Goal: Task Accomplishment & Management: Use online tool/utility

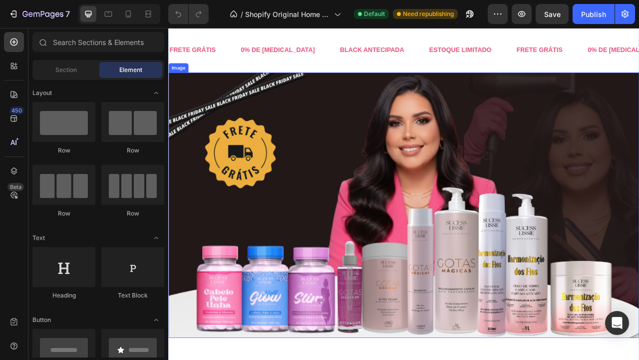
scroll to position [39, 0]
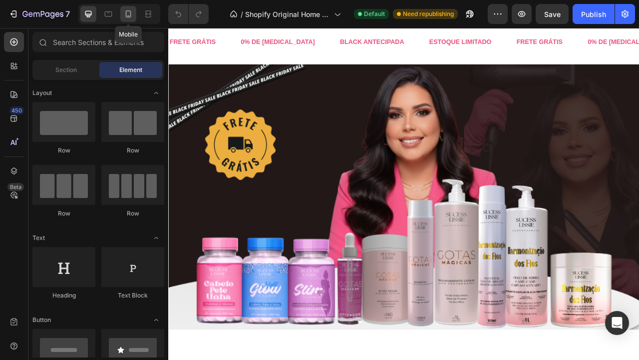
click at [131, 7] on div at bounding box center [128, 14] width 16 height 16
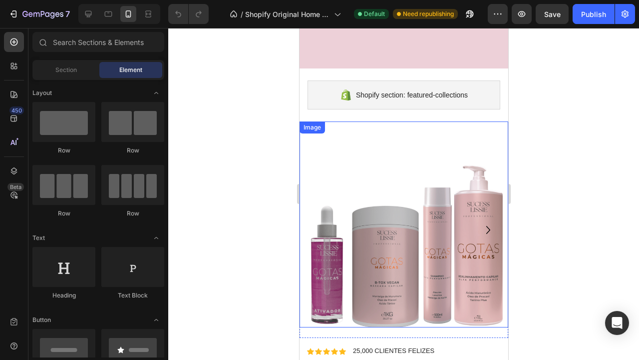
scroll to position [1285, 0]
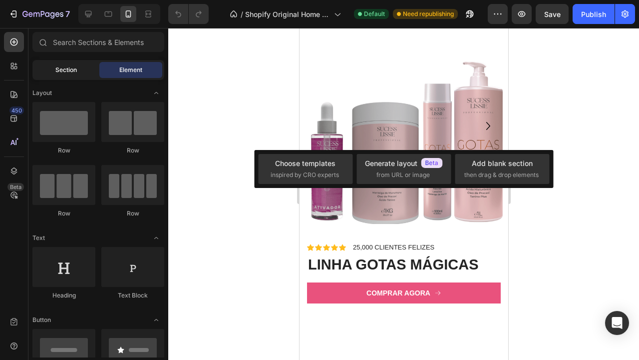
click at [72, 69] on span "Section" at bounding box center [65, 69] width 21 height 9
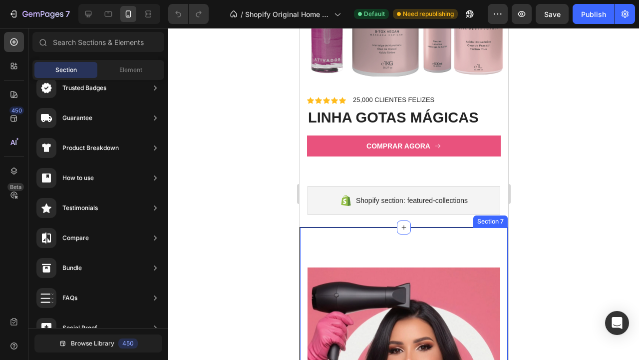
scroll to position [1596, 0]
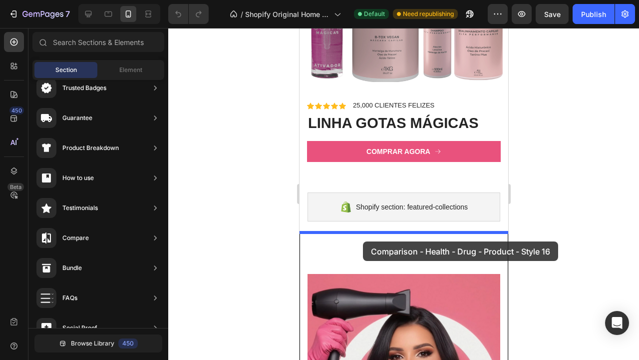
drag, startPoint x: 521, startPoint y: 280, endPoint x: 363, endPoint y: 241, distance: 163.0
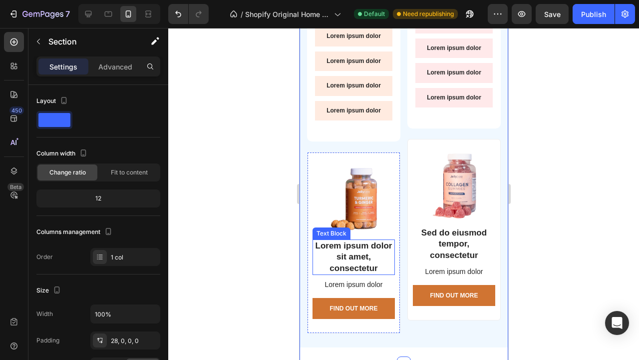
scroll to position [2092, 0]
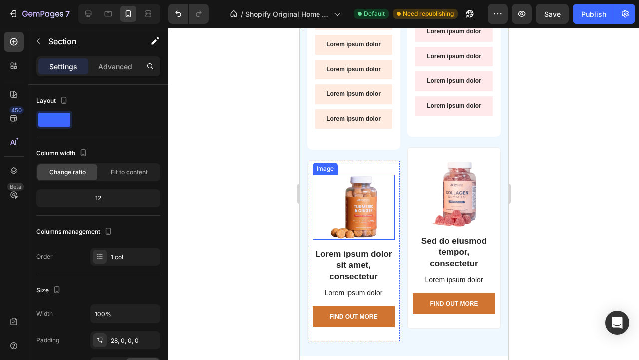
click at [366, 204] on img at bounding box center [353, 207] width 53 height 65
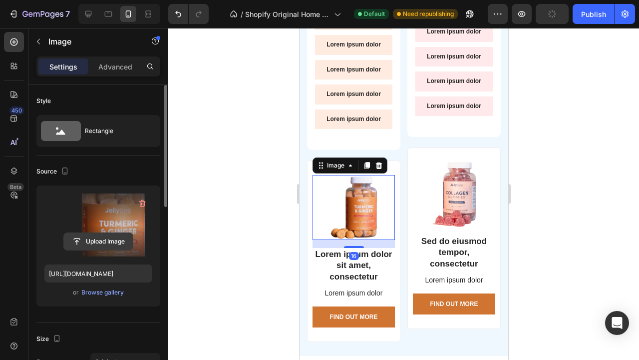
click at [105, 246] on input "file" at bounding box center [98, 241] width 69 height 17
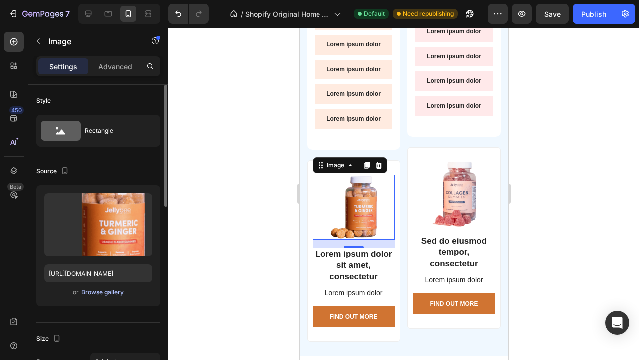
click at [93, 296] on div "Browse gallery" at bounding box center [102, 292] width 42 height 9
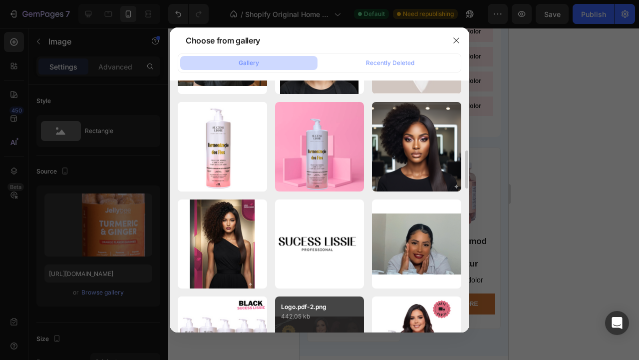
scroll to position [555, 0]
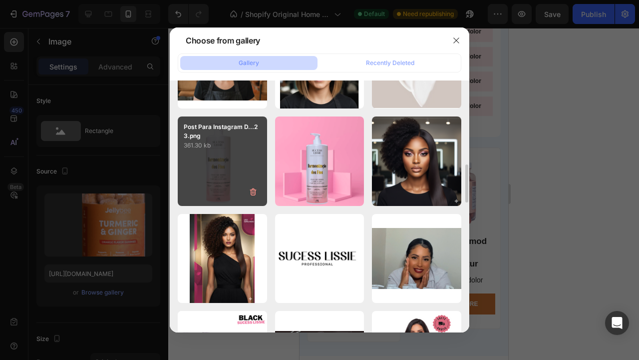
click at [230, 143] on p "361.30 kb" at bounding box center [222, 145] width 77 height 10
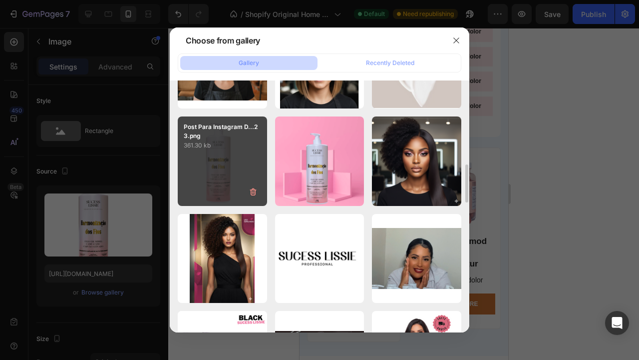
type input "[URL][DOMAIN_NAME]"
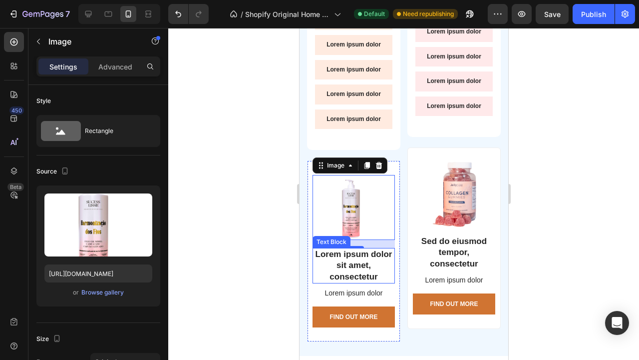
click at [357, 262] on p "Lorem ipsum dolor sit amet, consectetur" at bounding box center [353, 265] width 80 height 33
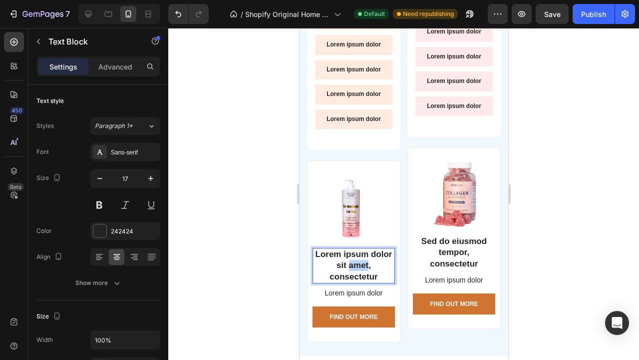
click at [357, 262] on p "Lorem ipsum dolor sit amet, consectetur" at bounding box center [353, 265] width 80 height 33
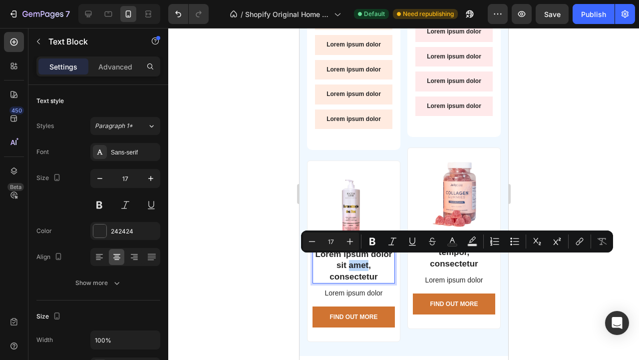
click at [357, 262] on p "Lorem ipsum dolor sit amet, consectetur" at bounding box center [353, 265] width 80 height 33
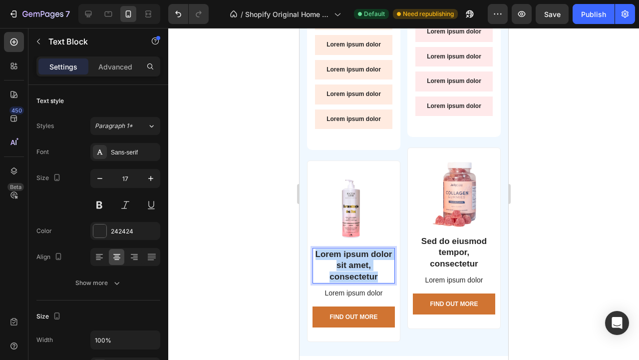
click at [357, 262] on p "Lorem ipsum dolor sit amet, consectetur" at bounding box center [353, 265] width 80 height 33
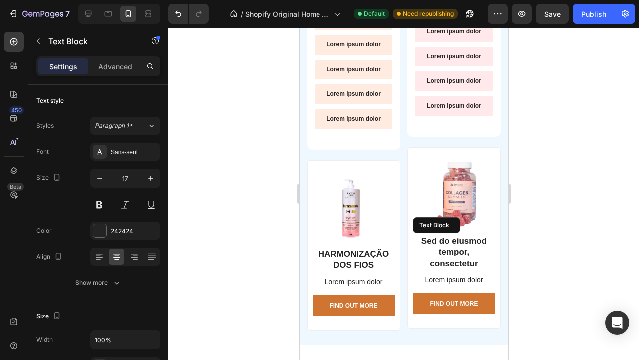
click at [458, 255] on p "Sed do eiusmod tempor, consectetur" at bounding box center [454, 252] width 80 height 33
click at [460, 242] on p "Sed do eiusmod tempor, consectetur" at bounding box center [454, 252] width 80 height 33
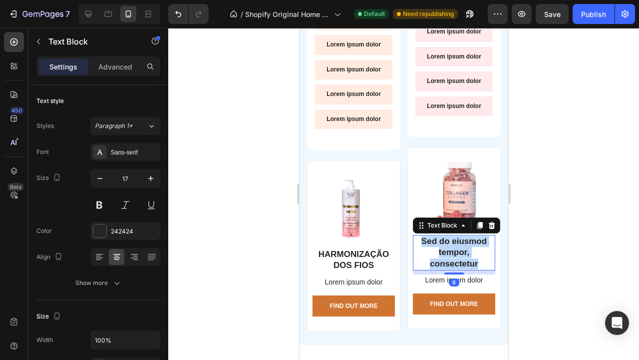
click at [460, 242] on p "Sed do eiusmod tempor, consectetur" at bounding box center [454, 252] width 80 height 33
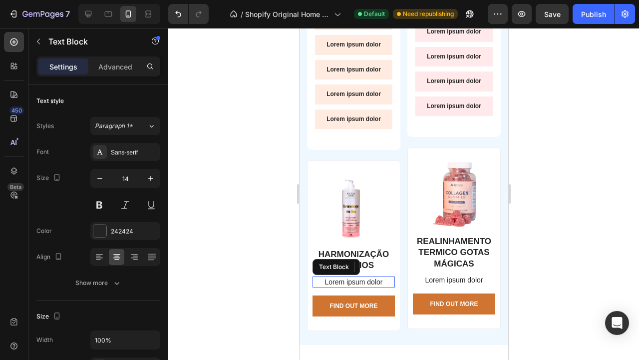
click at [378, 278] on p "Lorem ipsum dolor" at bounding box center [353, 281] width 80 height 9
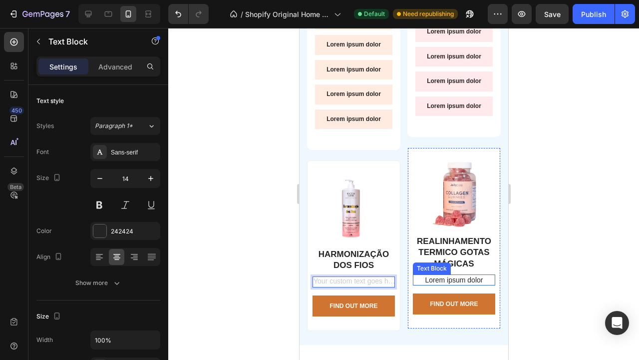
click at [449, 275] on p "Lorem ipsum dolor" at bounding box center [454, 279] width 80 height 9
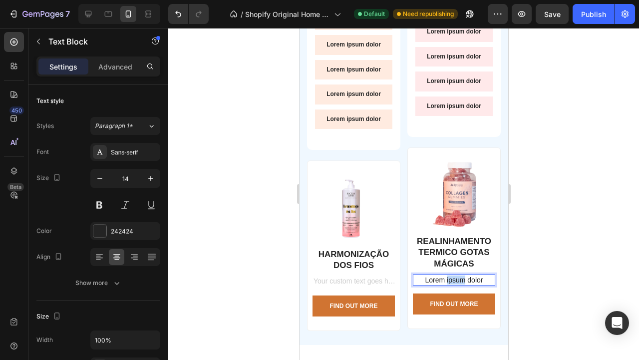
click at [449, 275] on p "Lorem ipsum dolor" at bounding box center [454, 279] width 80 height 9
click at [380, 276] on div "Rich Text Editor. Editing area: main" at bounding box center [353, 281] width 82 height 11
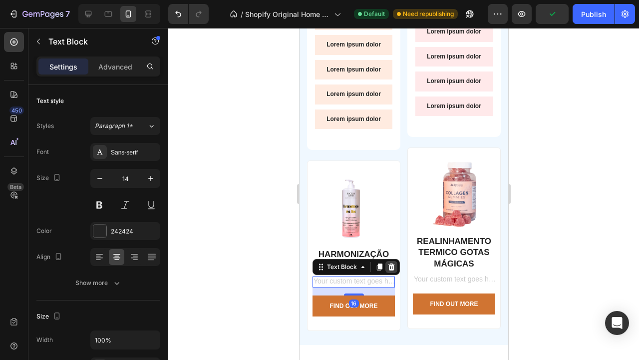
click at [390, 263] on icon at bounding box center [391, 266] width 6 height 7
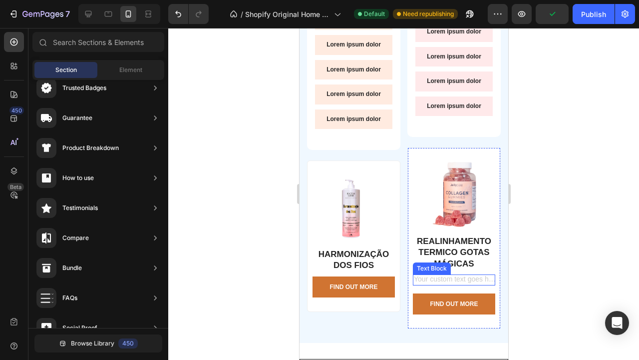
click at [458, 279] on p "Rich Text Editor. Editing area: main" at bounding box center [454, 279] width 80 height 9
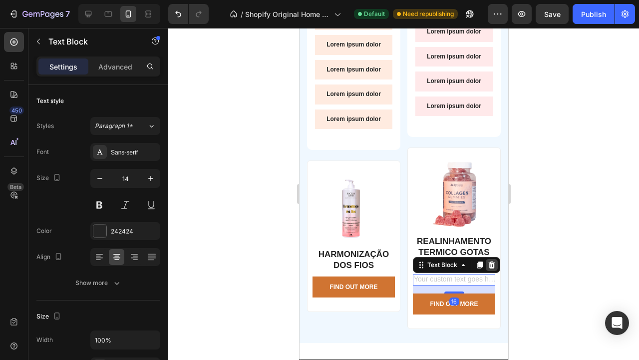
click at [495, 261] on div at bounding box center [491, 265] width 12 height 12
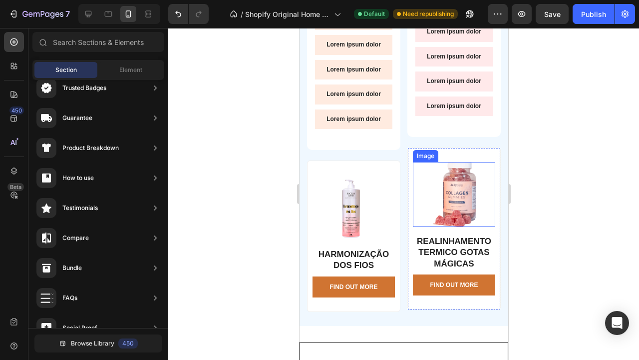
click at [471, 191] on img at bounding box center [454, 194] width 44 height 65
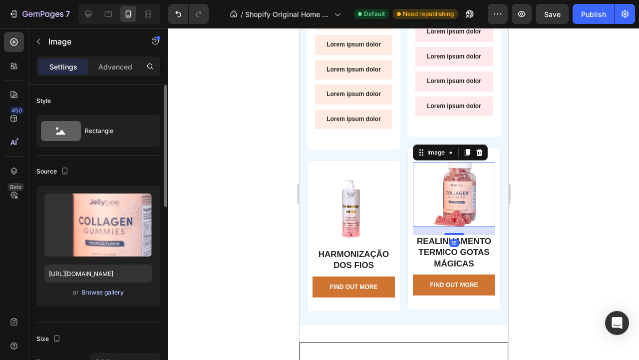
click at [94, 290] on div "Browse gallery" at bounding box center [102, 292] width 42 height 9
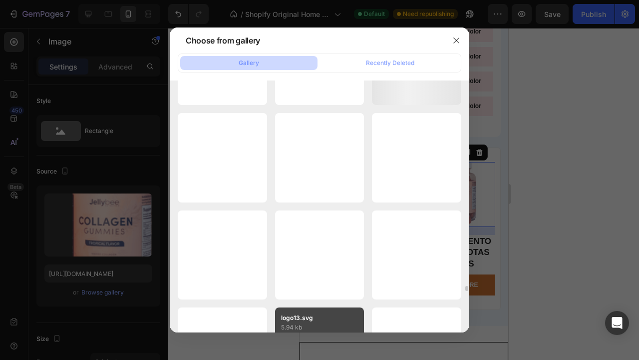
scroll to position [11231, 0]
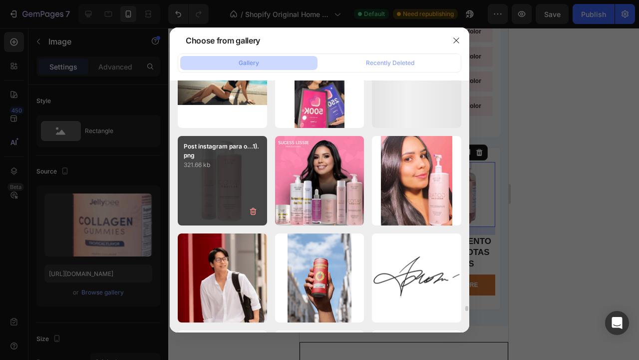
click at [223, 178] on div "Post instagram para o...1).png 321.66 kb" at bounding box center [222, 180] width 89 height 89
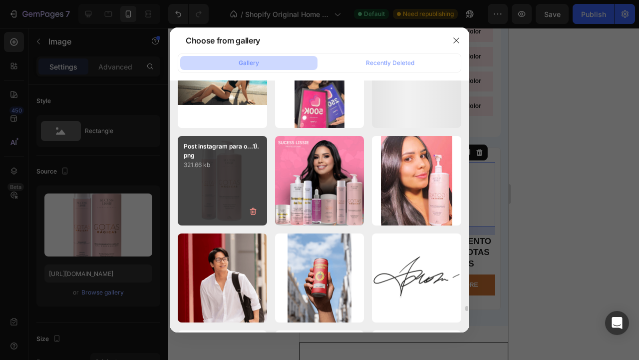
type input "https://cdn.shopify.com/s/files/1/0892/2873/8865/files/gempages_529828054910895…"
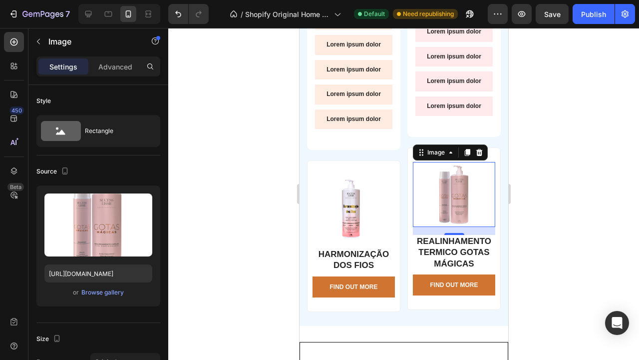
click at [579, 244] on div at bounding box center [403, 194] width 471 height 332
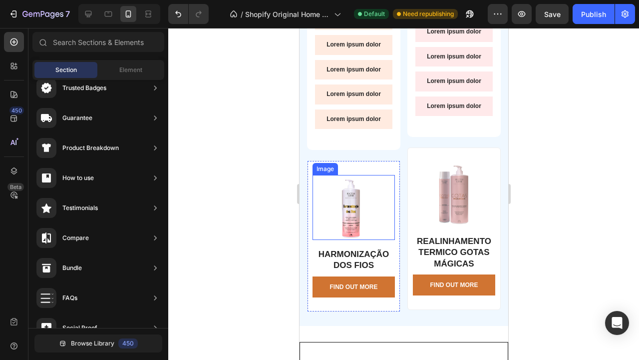
click at [359, 211] on img at bounding box center [353, 207] width 65 height 65
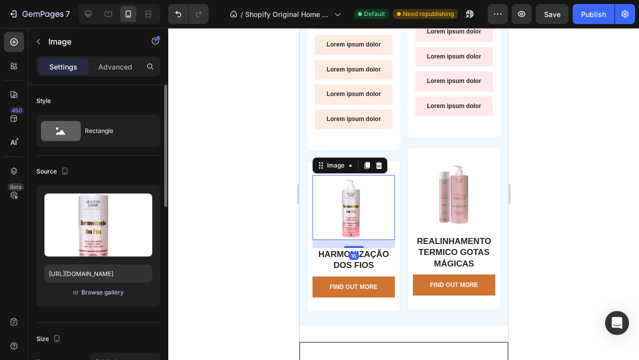
click at [93, 296] on div "Browse gallery" at bounding box center [102, 292] width 42 height 9
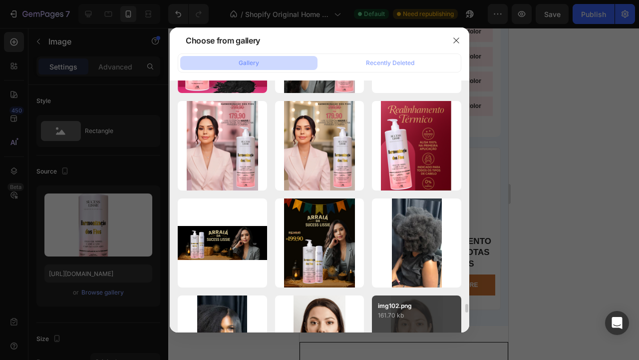
scroll to position [6500, 0]
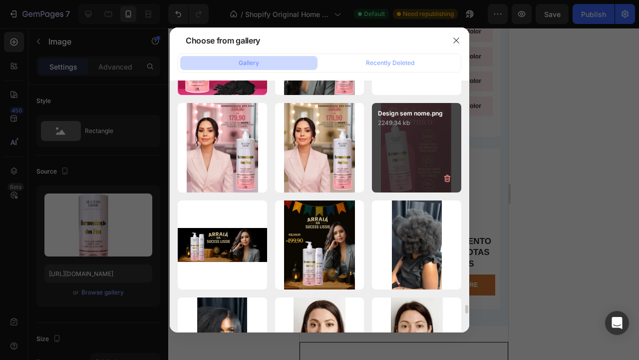
click at [426, 164] on div "Design sem nome.png 2249.34 kb" at bounding box center [416, 147] width 89 height 89
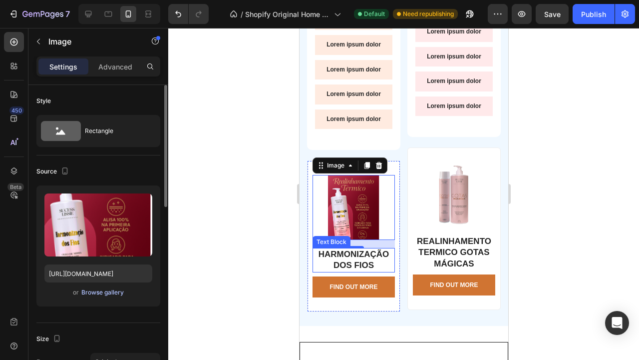
click at [107, 290] on div "Browse gallery" at bounding box center [102, 292] width 42 height 9
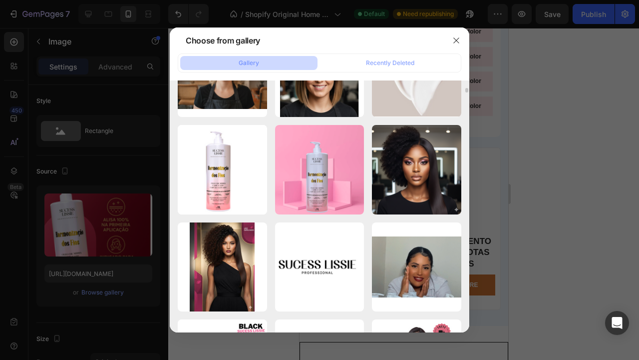
scroll to position [544, 0]
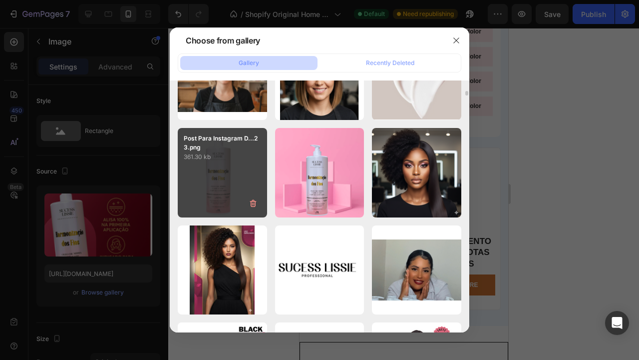
click at [223, 184] on div "Post Para Instagram D...23.png 361.30 kb" at bounding box center [222, 172] width 89 height 89
type input "[URL][DOMAIN_NAME]"
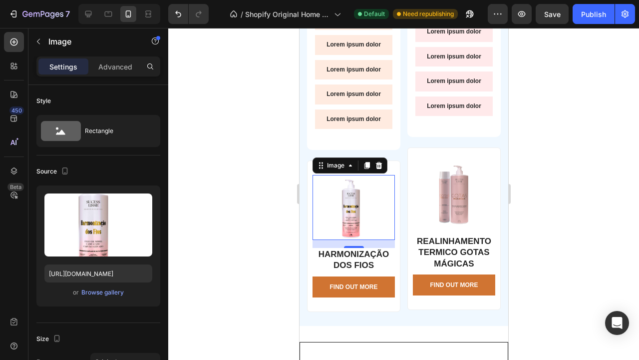
click at [537, 240] on div at bounding box center [403, 194] width 471 height 332
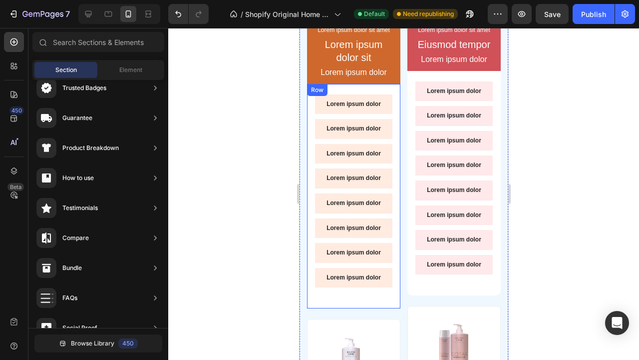
scroll to position [1900, 0]
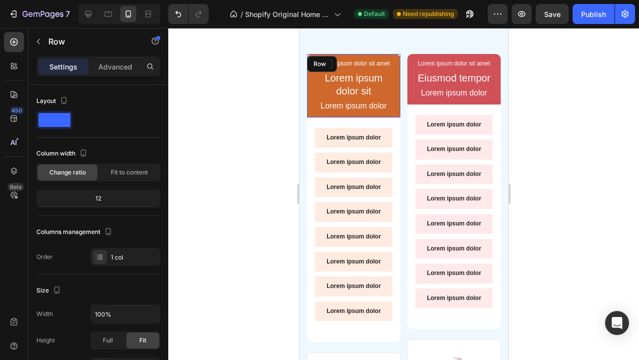
click at [395, 62] on div "Lorem ipsum dolor sit amet Text Block Lorem ipsum dolor sit Text Block Lorem ip…" at bounding box center [353, 85] width 93 height 63
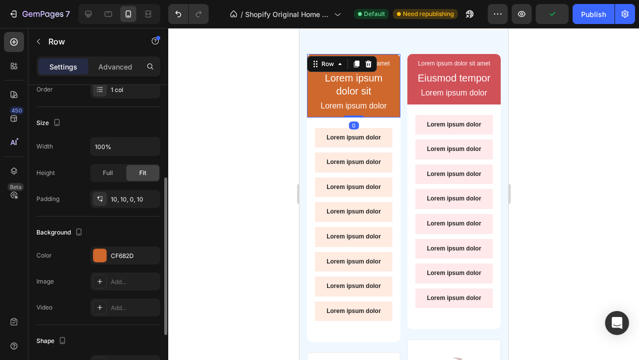
scroll to position [171, 0]
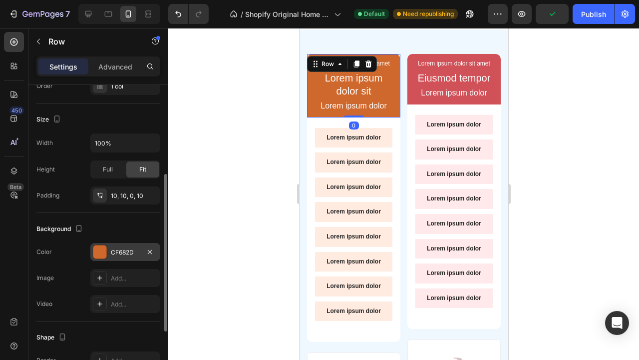
click at [111, 254] on div "CF682D" at bounding box center [125, 252] width 29 height 9
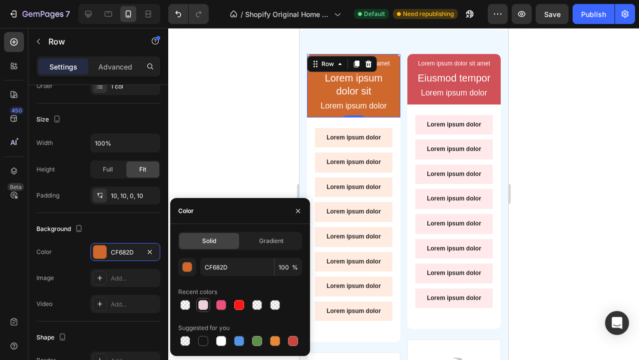
click at [202, 301] on div at bounding box center [203, 305] width 10 height 10
type input "EDD0D8"
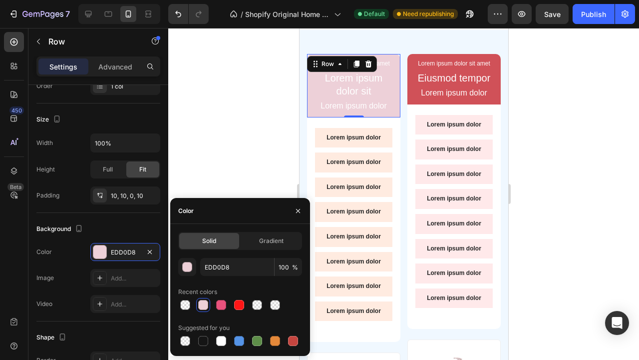
click at [255, 111] on div at bounding box center [403, 194] width 471 height 332
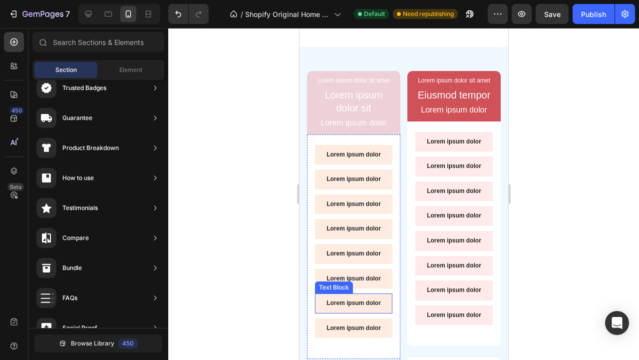
scroll to position [1882, 0]
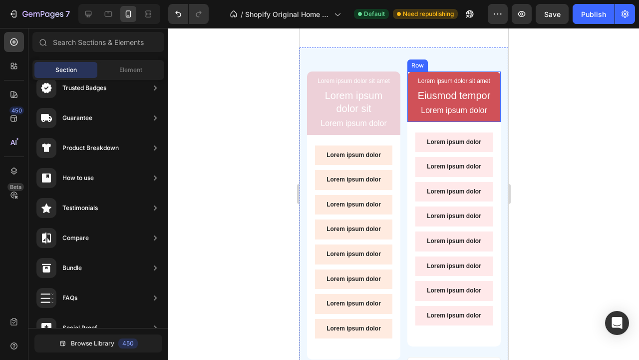
click at [498, 76] on div "Lorem ipsum dolor sit amet Text Block Eiusmod tempor Text Block Lorem ipsum dol…" at bounding box center [453, 96] width 93 height 50
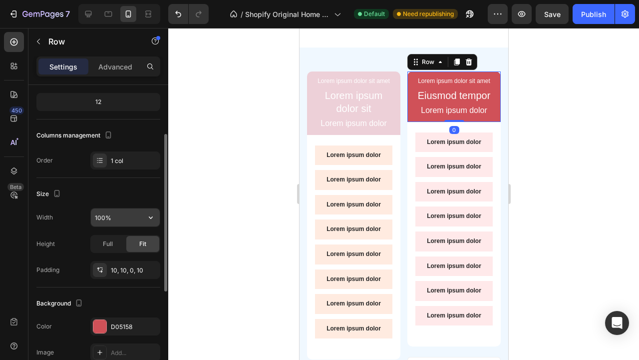
scroll to position [118, 0]
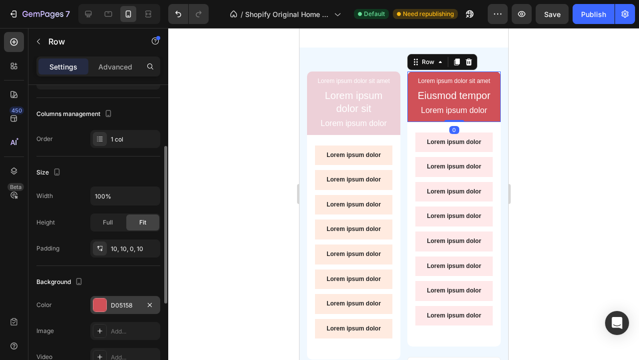
click at [116, 305] on div "D05158" at bounding box center [125, 305] width 29 height 9
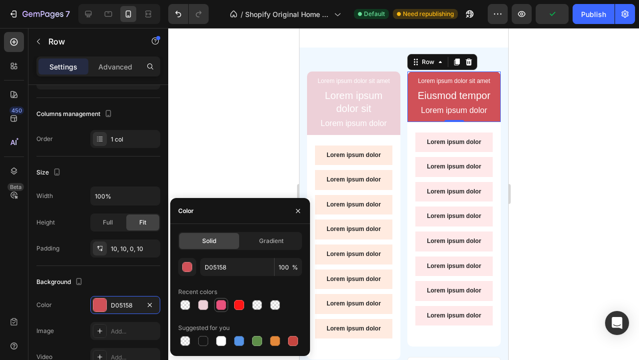
click at [226, 308] on div at bounding box center [221, 305] width 10 height 10
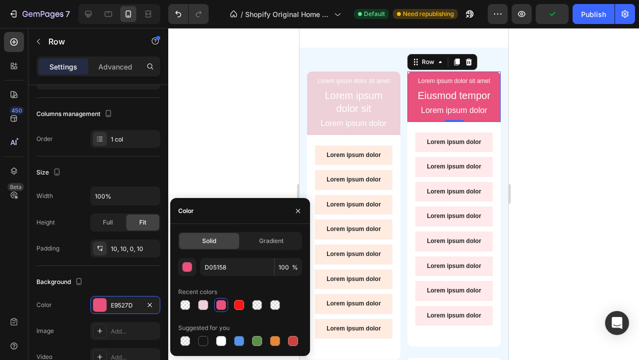
type input "E9527D"
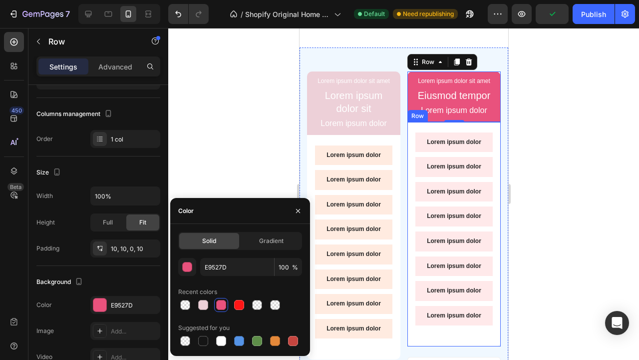
click at [533, 261] on div at bounding box center [403, 194] width 471 height 332
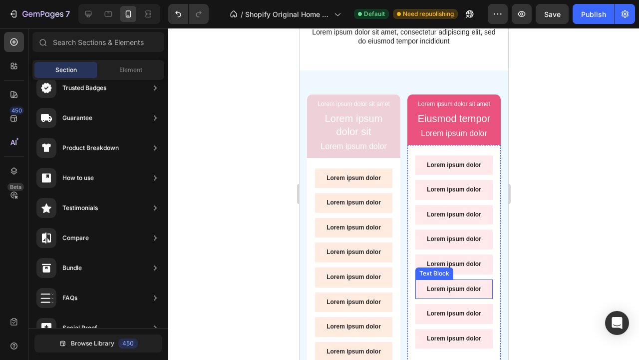
scroll to position [1855, 0]
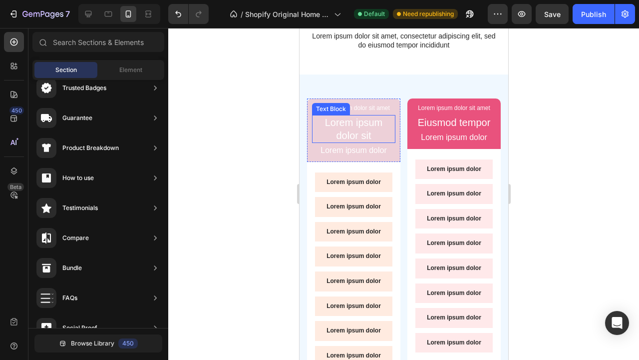
click at [364, 129] on p "Lorem ipsum dolor sit" at bounding box center [353, 129] width 81 height 26
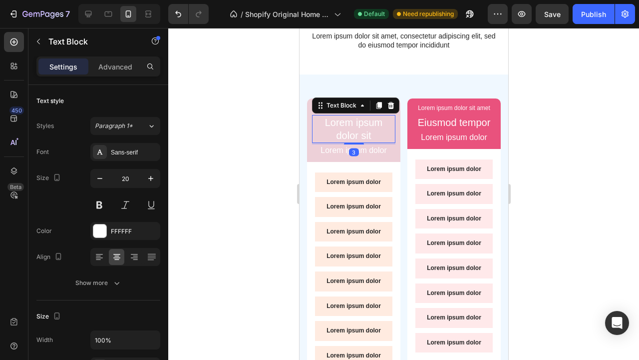
click at [364, 129] on p "Lorem ipsum dolor sit" at bounding box center [353, 129] width 81 height 26
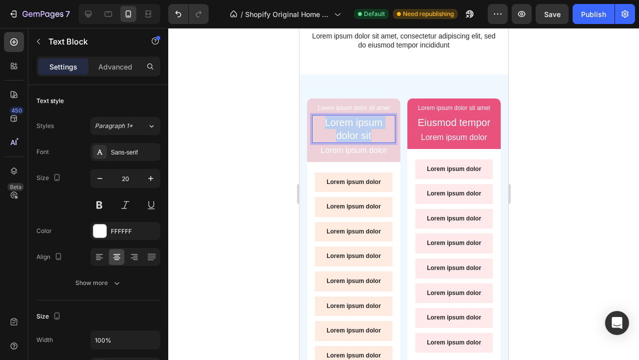
click at [364, 129] on p "Lorem ipsum dolor sit" at bounding box center [353, 129] width 81 height 26
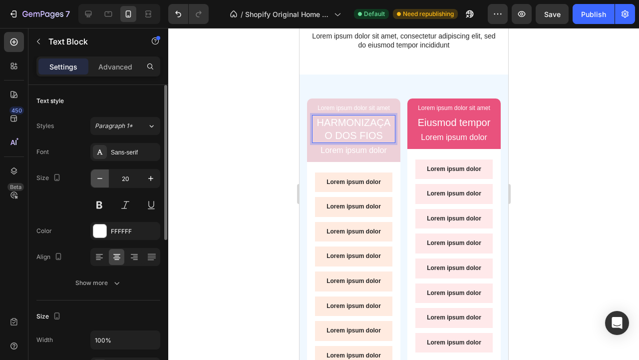
click at [93, 181] on button "button" at bounding box center [100, 178] width 18 height 18
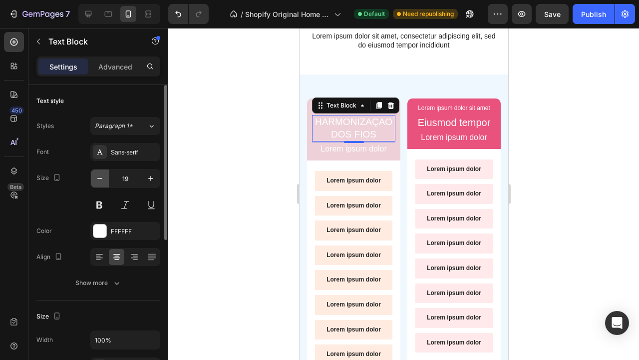
click at [93, 181] on button "button" at bounding box center [100, 178] width 18 height 18
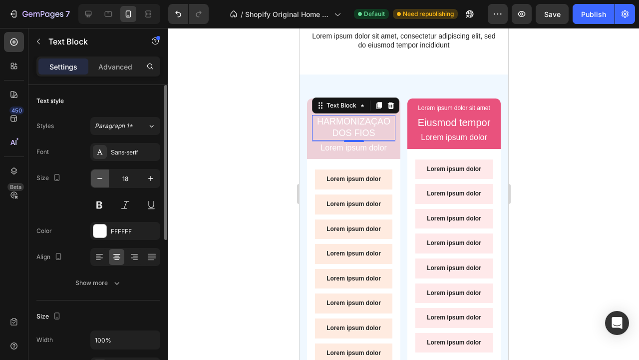
click at [93, 181] on button "button" at bounding box center [100, 178] width 18 height 18
type input "16"
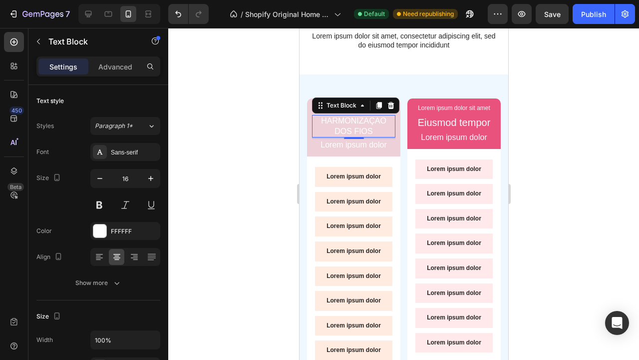
click at [537, 216] on div at bounding box center [403, 194] width 471 height 332
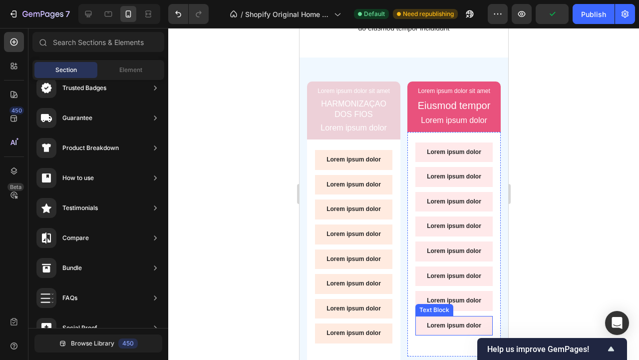
scroll to position [1863, 0]
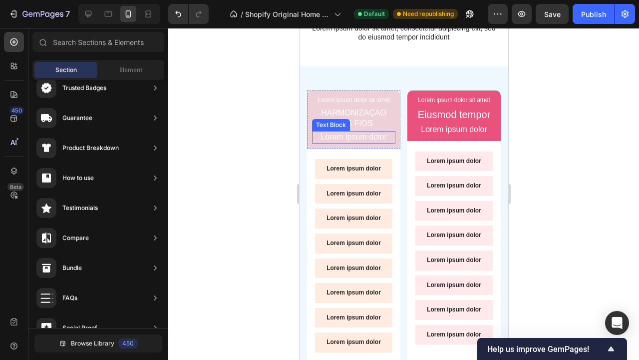
click at [367, 136] on p "Lorem ipsum dolor" at bounding box center [353, 137] width 81 height 10
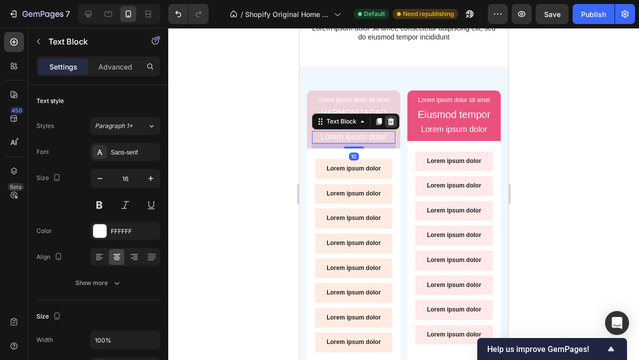
click at [394, 119] on icon at bounding box center [391, 121] width 8 height 8
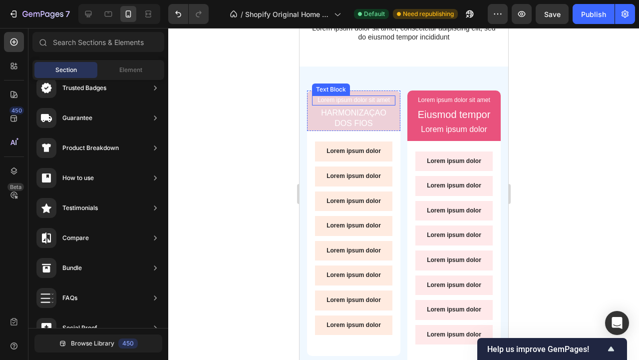
click at [380, 96] on p "Lorem ipsum dolor sit amet" at bounding box center [353, 100] width 81 height 8
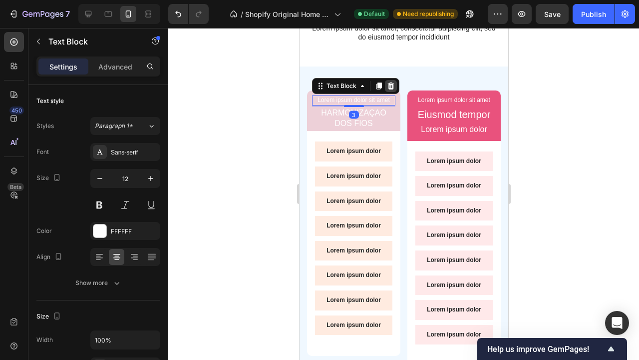
click at [393, 84] on icon at bounding box center [391, 86] width 8 height 8
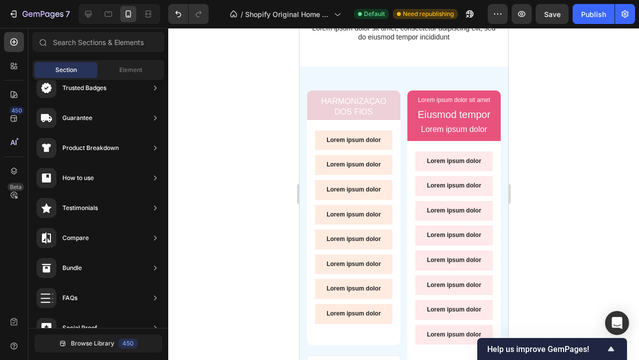
click at [581, 131] on div at bounding box center [403, 194] width 471 height 332
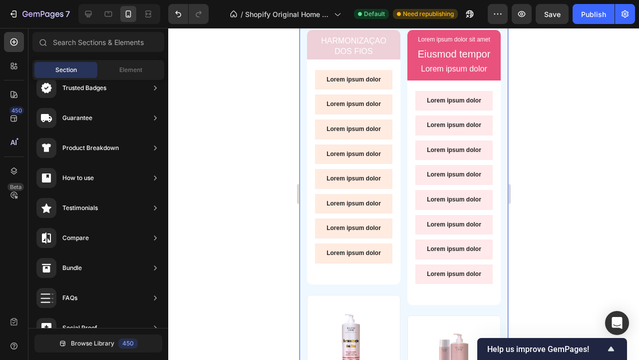
scroll to position [1903, 0]
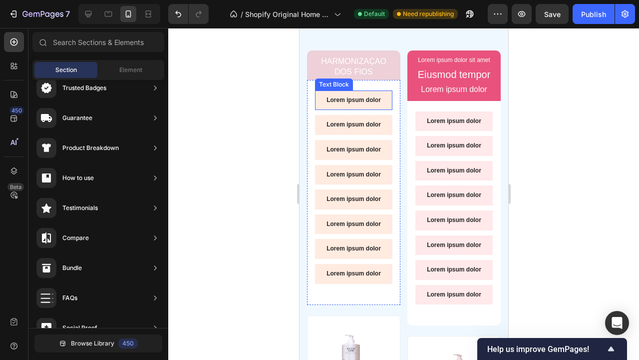
click at [368, 99] on p "Lorem ipsum dolor" at bounding box center [353, 100] width 61 height 8
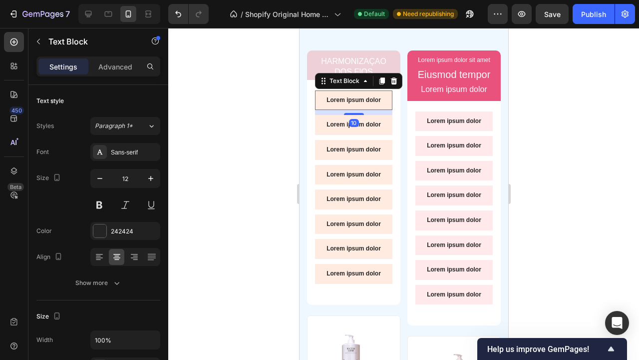
click at [368, 99] on p "Lorem ipsum dolor" at bounding box center [353, 100] width 61 height 8
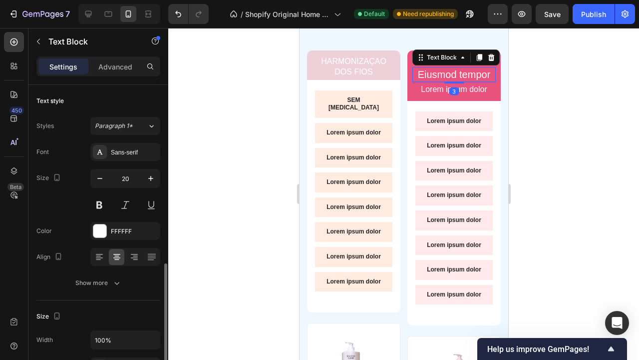
click at [459, 77] on p "Eiusmod tempor" at bounding box center [453, 74] width 81 height 13
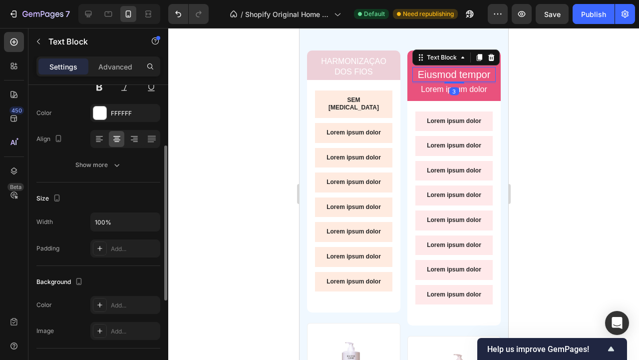
click at [459, 77] on p "Eiusmod tempor" at bounding box center [453, 74] width 81 height 13
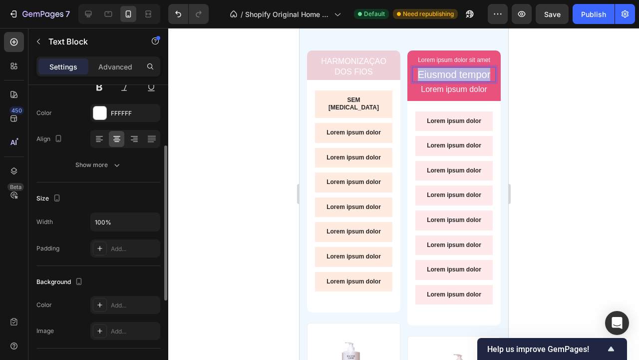
click at [459, 77] on p "Eiusmod tempor" at bounding box center [453, 74] width 81 height 13
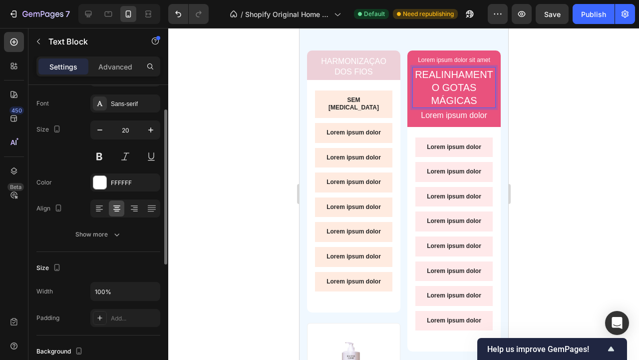
scroll to position [40, 0]
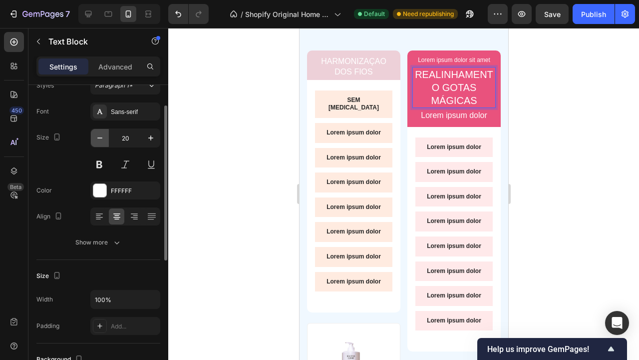
click at [97, 137] on icon "button" at bounding box center [100, 138] width 10 height 10
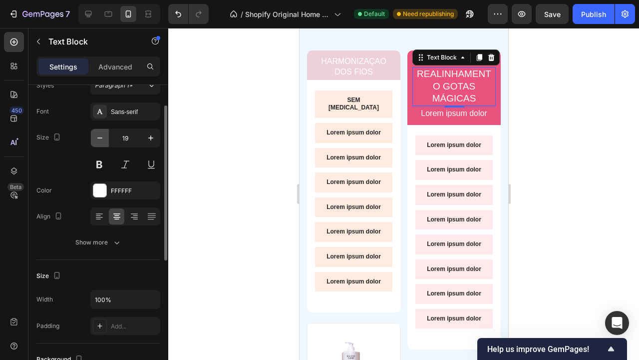
click at [97, 137] on icon "button" at bounding box center [100, 138] width 10 height 10
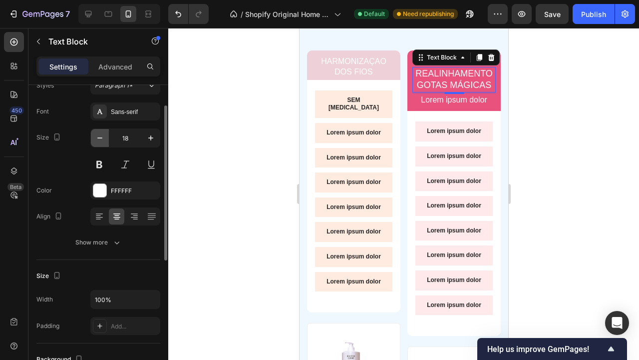
click at [97, 137] on icon "button" at bounding box center [100, 138] width 10 height 10
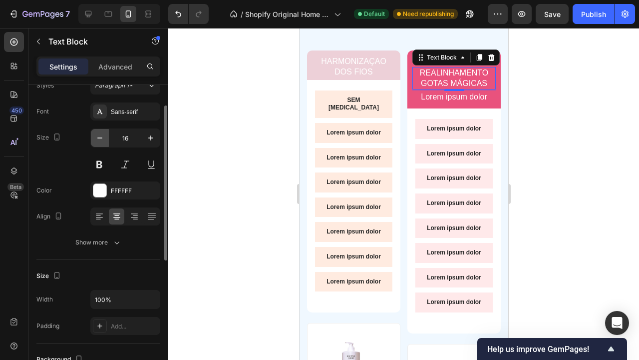
click at [97, 137] on icon "button" at bounding box center [100, 138] width 10 height 10
type input "15"
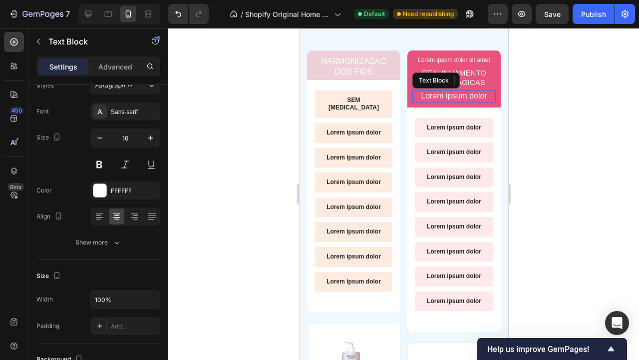
click at [440, 97] on p "Lorem ipsum dolor" at bounding box center [453, 96] width 81 height 10
click at [494, 78] on icon at bounding box center [491, 80] width 8 height 8
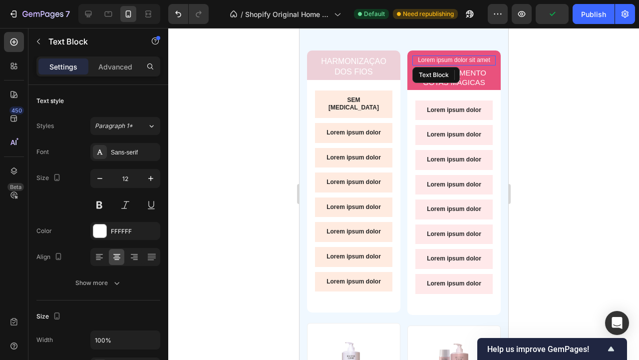
click at [483, 57] on p "Lorem ipsum dolor sit amet" at bounding box center [453, 60] width 81 height 8
click at [492, 73] on icon at bounding box center [491, 75] width 8 height 8
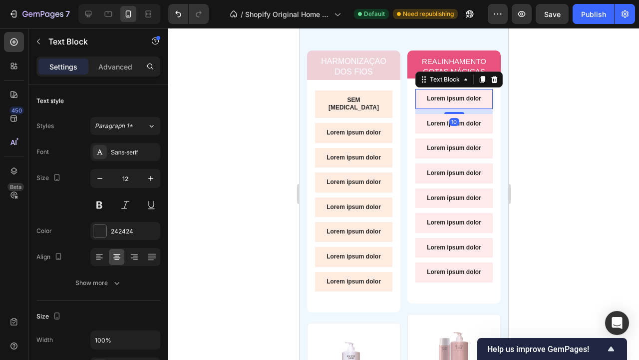
click at [478, 96] on p "Lorem ipsum dolor" at bounding box center [453, 99] width 61 height 8
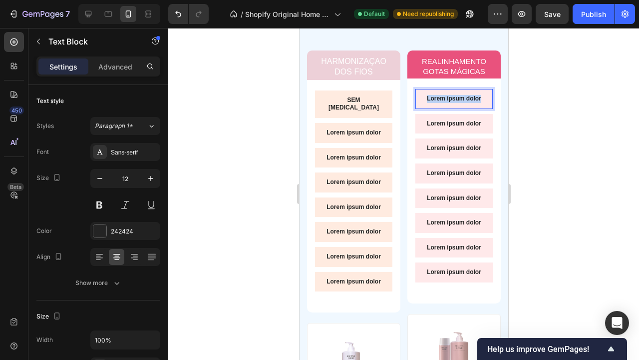
click at [478, 96] on p "Lorem ipsum dolor" at bounding box center [453, 99] width 61 height 8
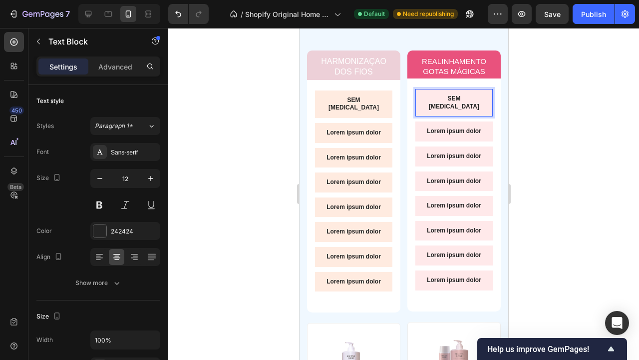
click at [590, 107] on div at bounding box center [403, 194] width 471 height 332
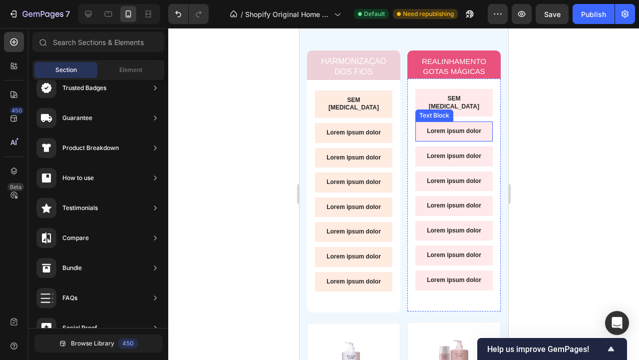
click at [447, 127] on p "Lorem ipsum dolor" at bounding box center [453, 131] width 61 height 8
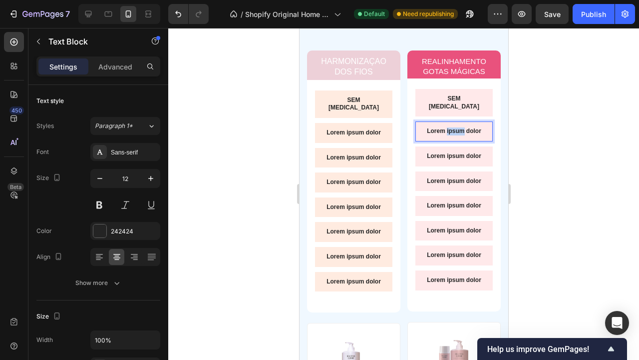
click at [447, 127] on p "Lorem ipsum dolor" at bounding box center [453, 131] width 61 height 8
click at [357, 129] on p "Lorem ipsum dolor" at bounding box center [353, 133] width 61 height 8
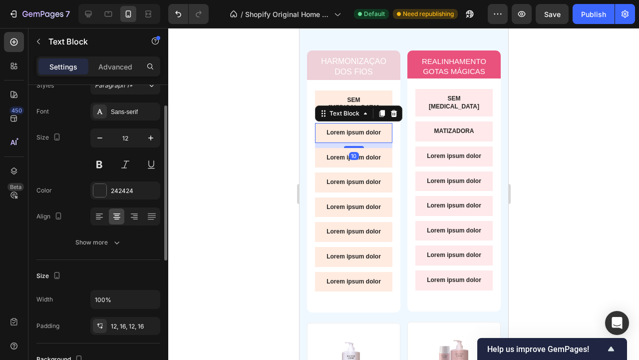
click at [357, 129] on p "Lorem ipsum dolor" at bounding box center [353, 133] width 61 height 8
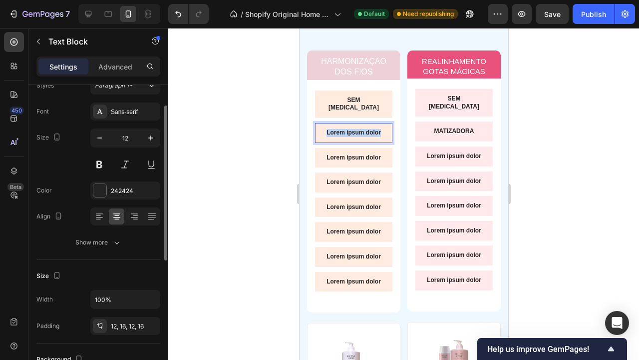
click at [357, 129] on p "Lorem ipsum dolor" at bounding box center [353, 133] width 61 height 8
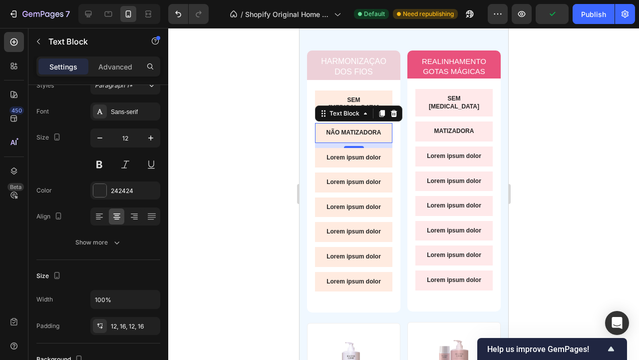
click at [548, 98] on div at bounding box center [403, 194] width 471 height 332
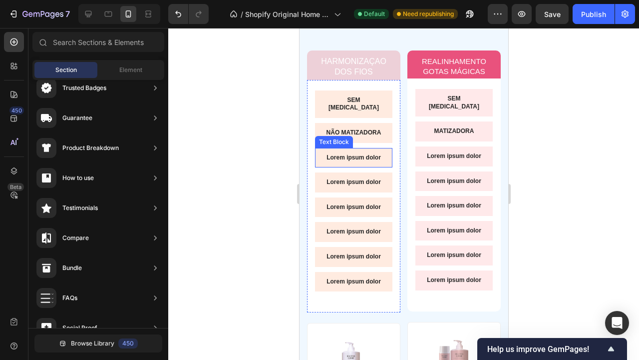
click at [370, 154] on p "Lorem ipsum dolor" at bounding box center [353, 158] width 61 height 8
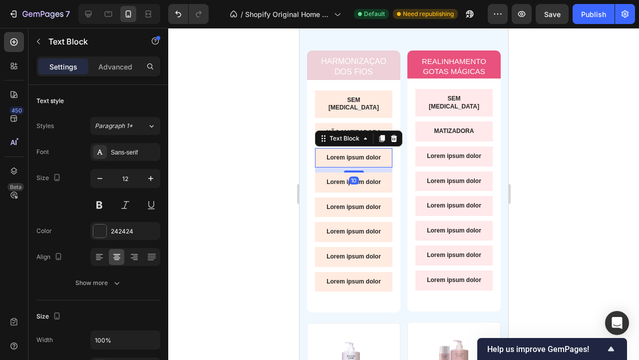
click at [370, 154] on p "Lorem ipsum dolor" at bounding box center [353, 158] width 61 height 8
click at [566, 129] on div at bounding box center [403, 194] width 471 height 332
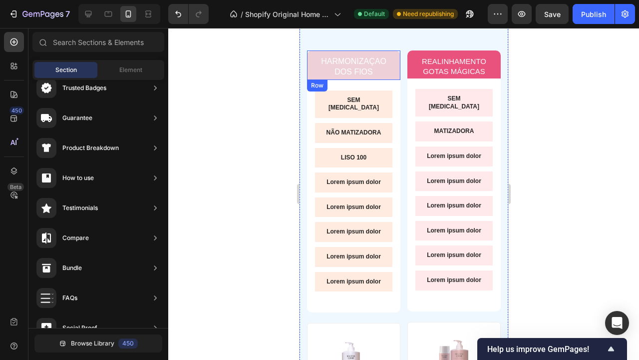
click at [396, 64] on div "HARMONIZAÇAO DOS FIOS Text Block Row" at bounding box center [353, 64] width 93 height 29
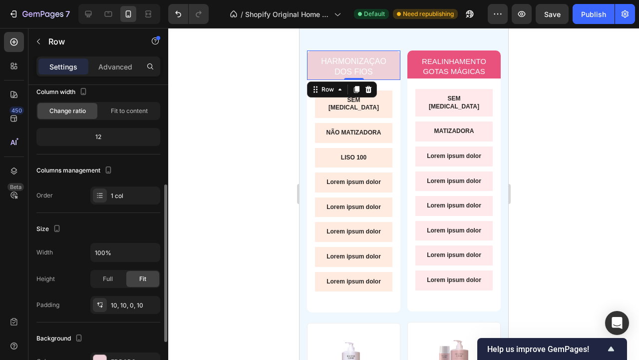
scroll to position [133, 0]
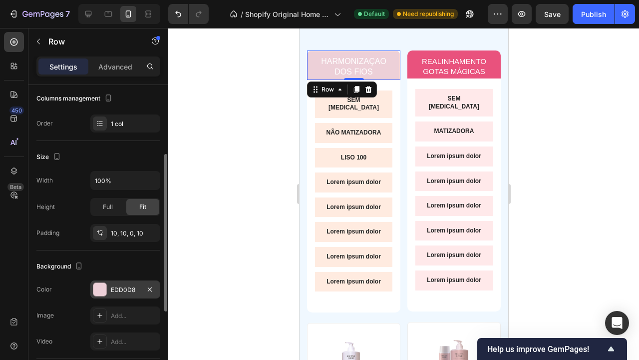
click at [110, 289] on div "EDD0D8" at bounding box center [125, 289] width 70 height 18
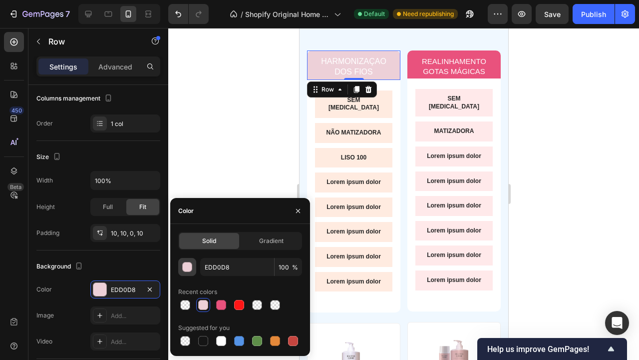
click at [191, 265] on div "button" at bounding box center [188, 267] width 10 height 10
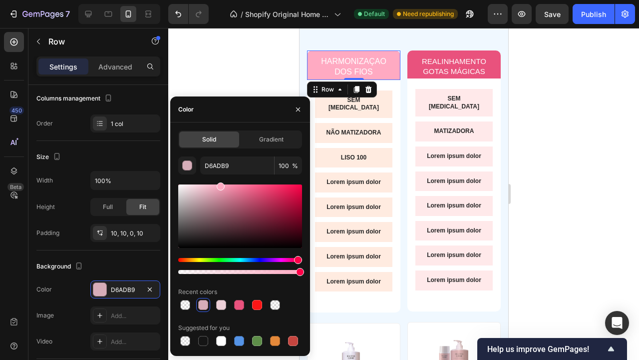
type input "FFAAC2"
drag, startPoint x: 194, startPoint y: 190, endPoint x: 219, endPoint y: 176, distance: 29.3
click at [219, 176] on div "FFAAC2 100 % Recent colors Suggested for you" at bounding box center [240, 251] width 124 height 191
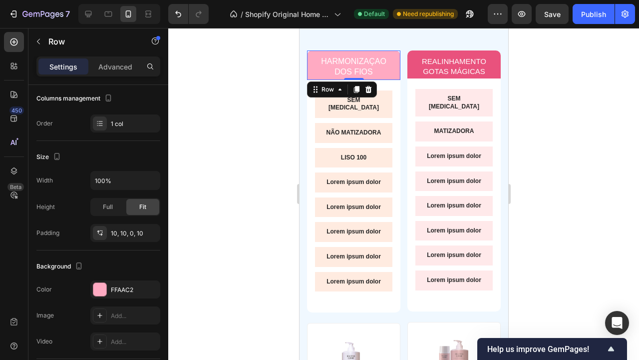
click at [565, 181] on div at bounding box center [403, 194] width 471 height 332
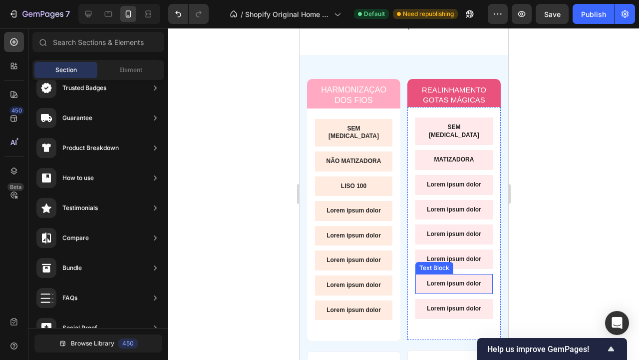
scroll to position [1874, 0]
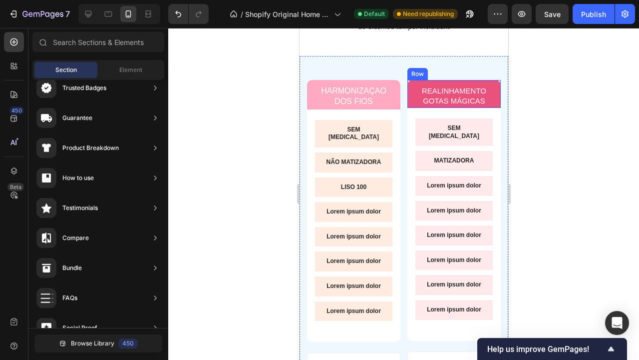
click at [497, 85] on div "REALINHAMENTO GOTAS MÁGICAS Text Block Row" at bounding box center [453, 94] width 93 height 28
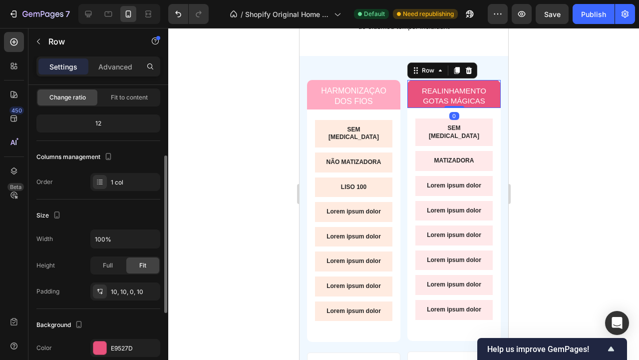
scroll to position [126, 0]
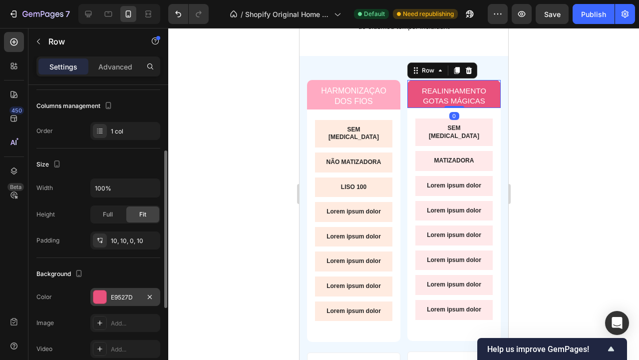
click at [108, 302] on div "E9527D" at bounding box center [125, 297] width 70 height 18
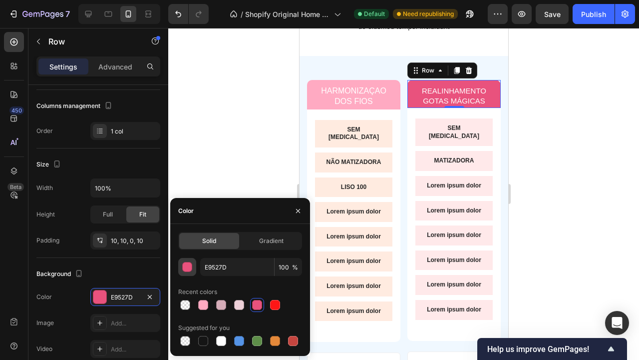
click at [188, 266] on div "button" at bounding box center [188, 267] width 10 height 10
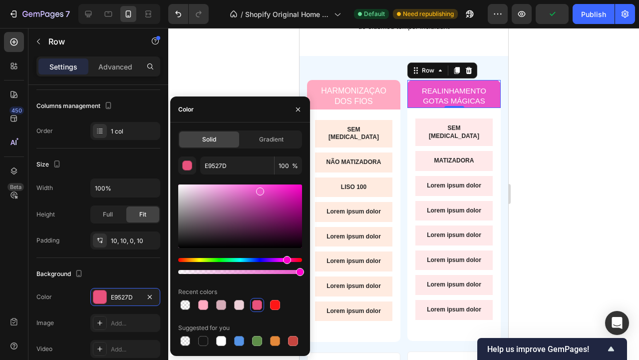
drag, startPoint x: 297, startPoint y: 260, endPoint x: 286, endPoint y: 261, distance: 10.5
click at [286, 261] on div "Hue" at bounding box center [287, 260] width 8 height 8
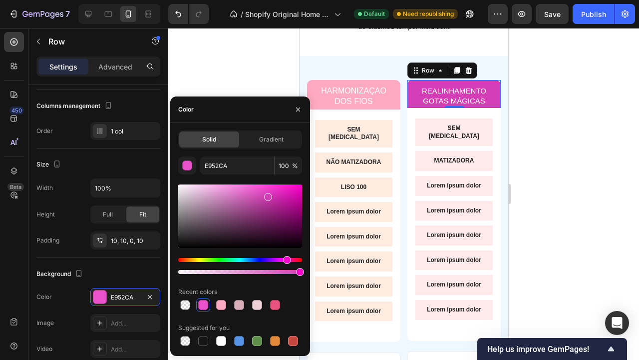
drag, startPoint x: 260, startPoint y: 192, endPoint x: 267, endPoint y: 195, distance: 7.6
click at [267, 195] on div at bounding box center [268, 197] width 8 height 8
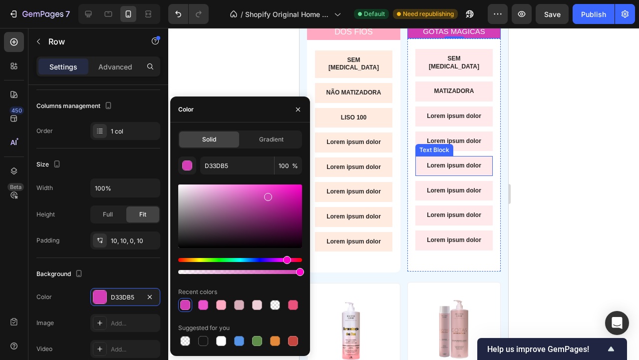
scroll to position [1944, 0]
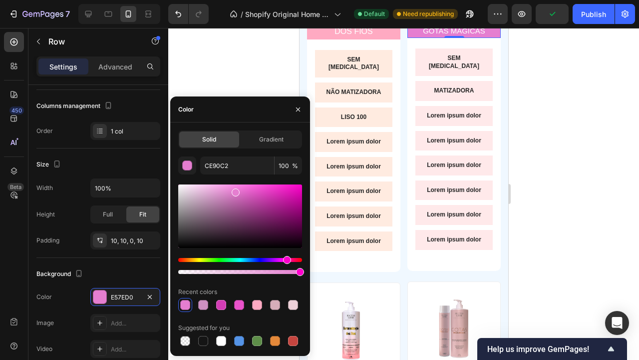
drag, startPoint x: 268, startPoint y: 197, endPoint x: 235, endPoint y: 190, distance: 33.6
click at [235, 190] on div at bounding box center [236, 192] width 8 height 8
type input "E57ED0"
click at [550, 217] on div at bounding box center [403, 194] width 471 height 332
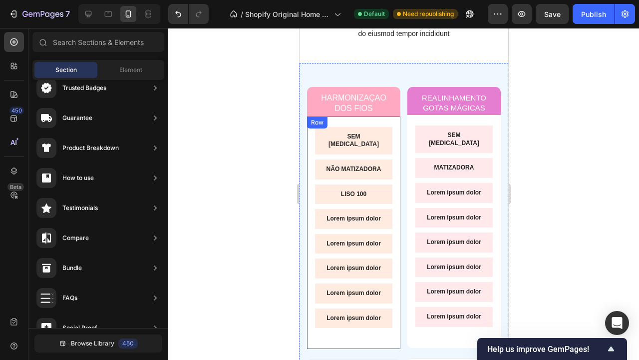
scroll to position [1866, 0]
click at [244, 234] on div at bounding box center [403, 194] width 471 height 332
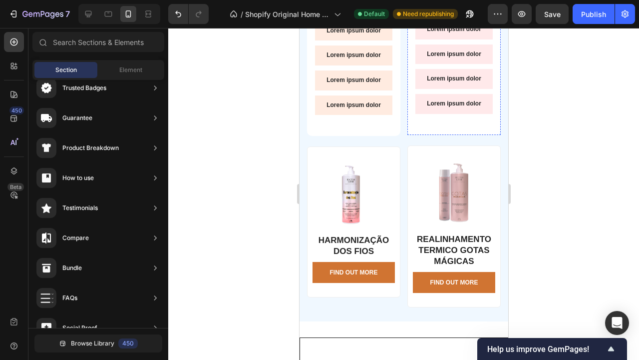
scroll to position [2081, 0]
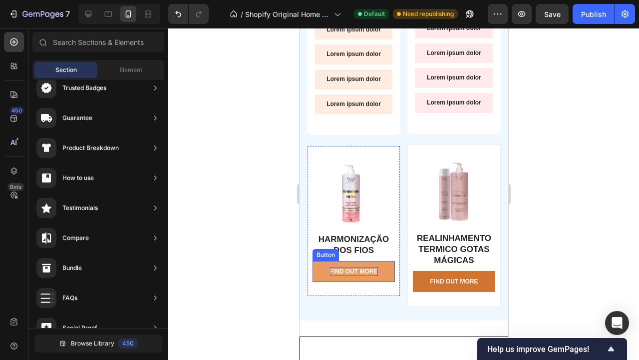
click at [338, 267] on div "Find Out More" at bounding box center [354, 271] width 48 height 9
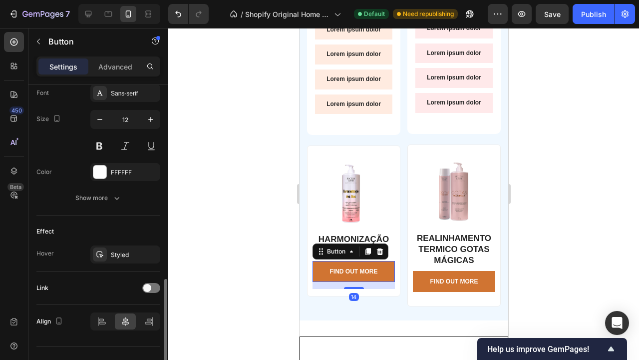
scroll to position [413, 0]
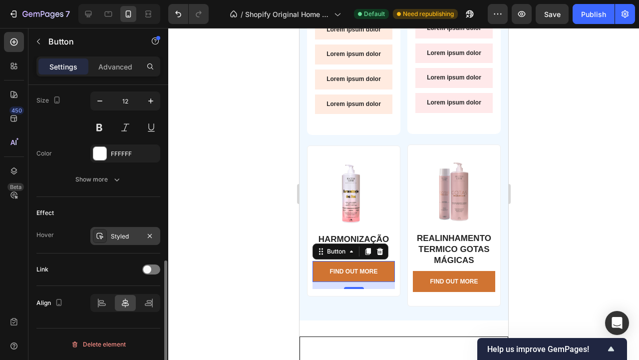
click at [123, 238] on div "Styled" at bounding box center [125, 236] width 29 height 9
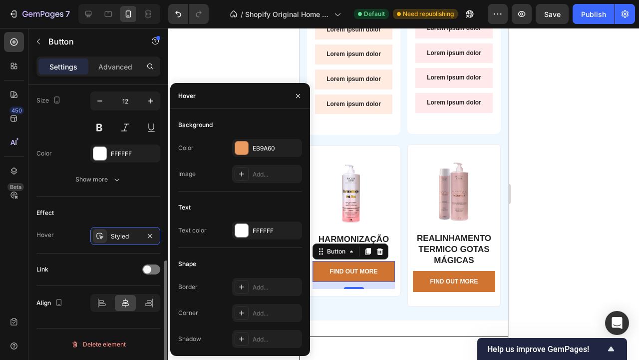
click at [107, 207] on div "Effect" at bounding box center [98, 213] width 124 height 16
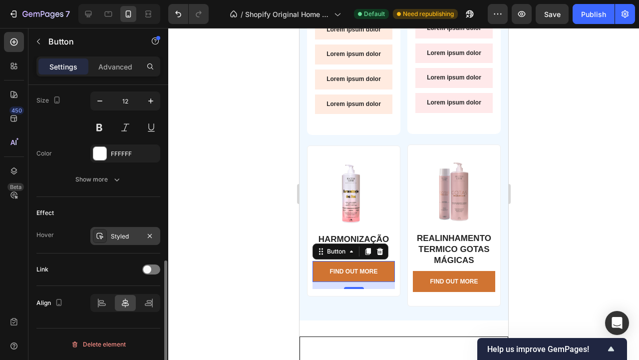
click at [111, 237] on div "Styled" at bounding box center [125, 236] width 29 height 9
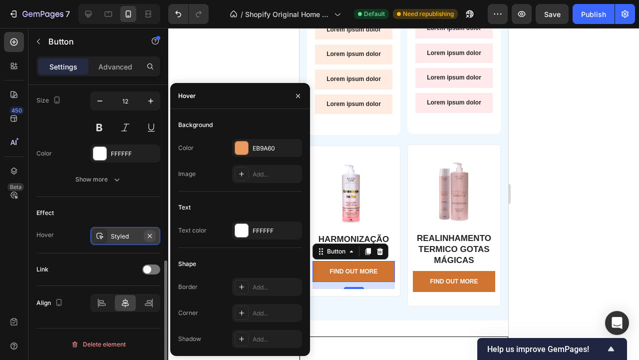
click at [149, 235] on icon "button" at bounding box center [150, 235] width 4 height 4
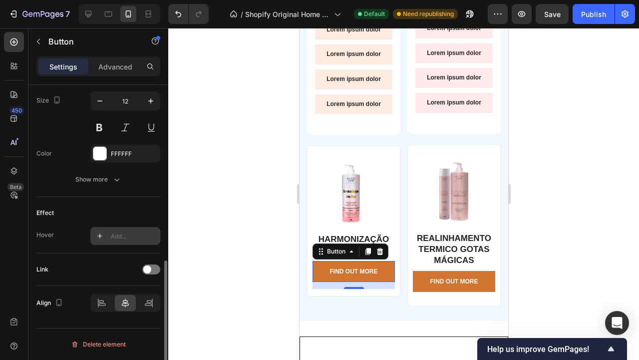
click at [126, 236] on div "Add..." at bounding box center [134, 236] width 47 height 9
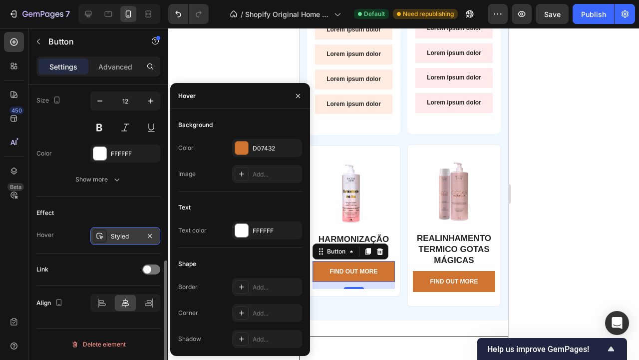
click at [105, 275] on div "Link" at bounding box center [98, 269] width 124 height 16
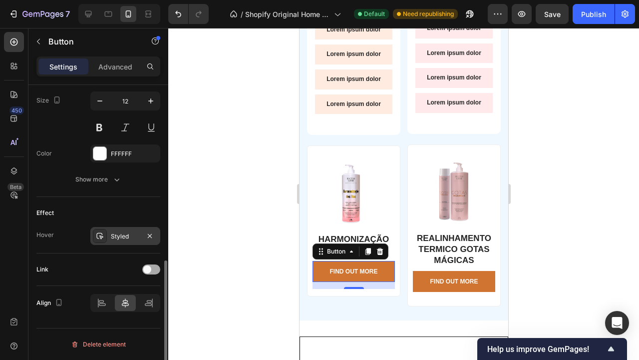
click at [156, 268] on div at bounding box center [151, 269] width 18 height 10
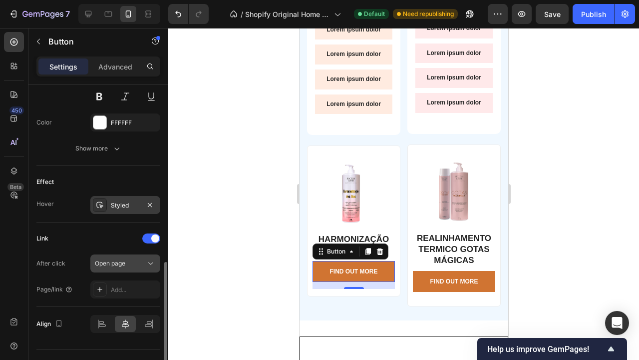
scroll to position [445, 0]
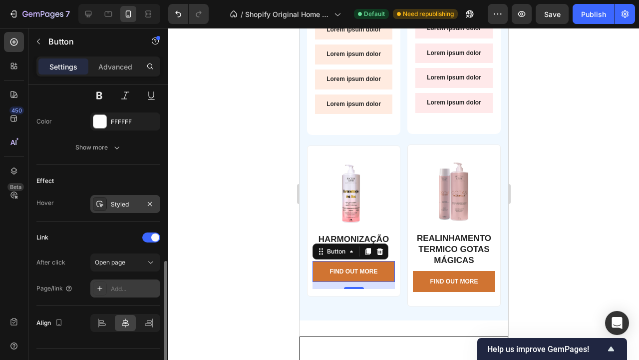
click at [116, 284] on div "Add..." at bounding box center [125, 288] width 70 height 18
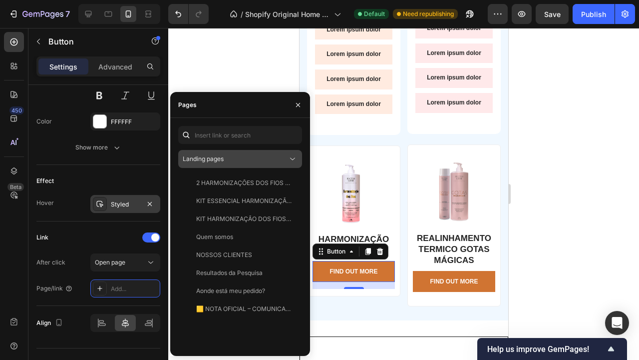
click at [242, 162] on div "Landing pages" at bounding box center [235, 158] width 105 height 9
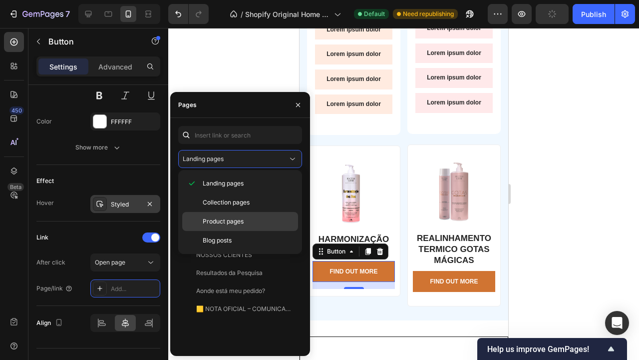
click at [251, 215] on div "Product pages" at bounding box center [240, 221] width 116 height 19
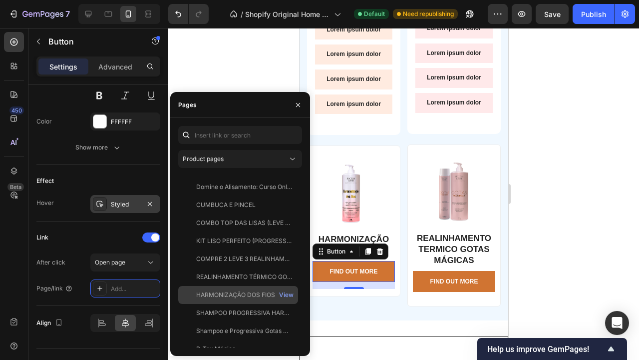
scroll to position [348, 0]
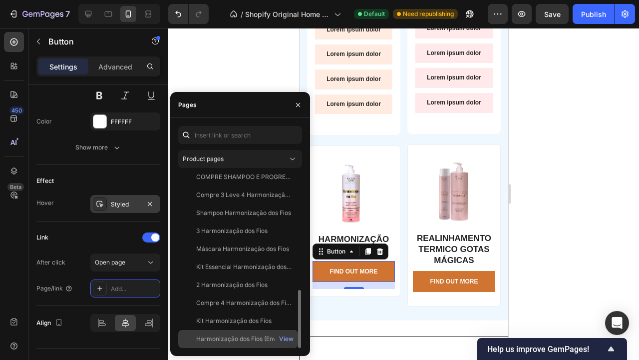
click at [231, 335] on div "Harmonização dos Fios (Envio Imediato)" at bounding box center [244, 338] width 96 height 9
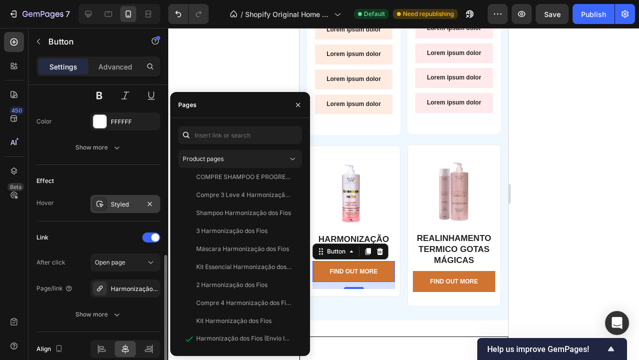
click at [122, 244] on div "Link" at bounding box center [98, 237] width 124 height 16
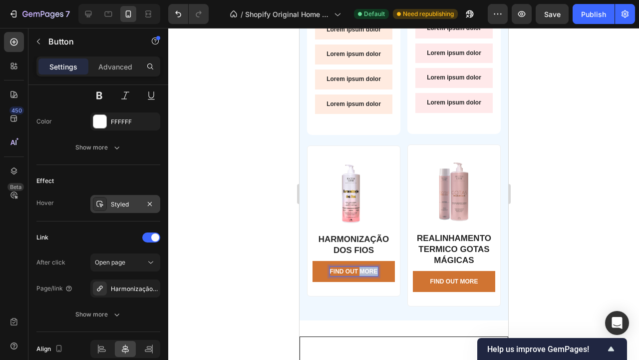
click at [364, 267] on p "Find Out More" at bounding box center [354, 271] width 48 height 9
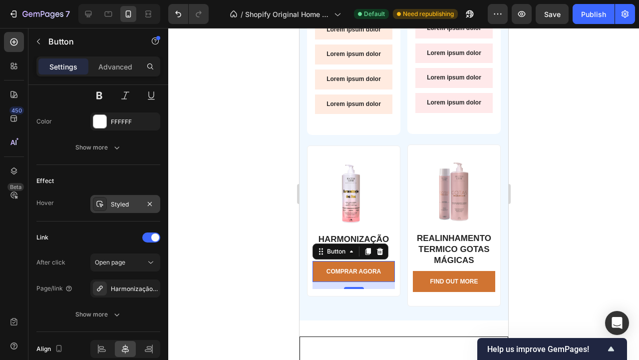
click at [617, 264] on div at bounding box center [403, 194] width 471 height 332
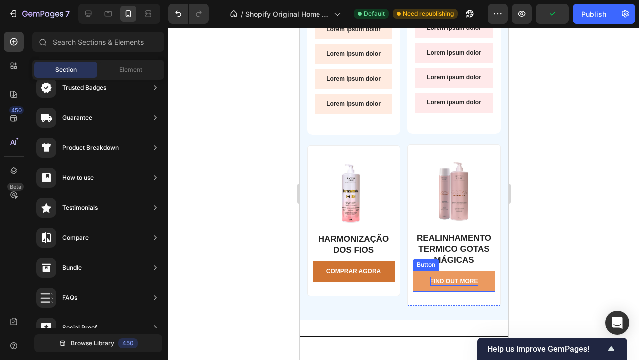
click at [465, 277] on div "Find Out More" at bounding box center [454, 281] width 48 height 9
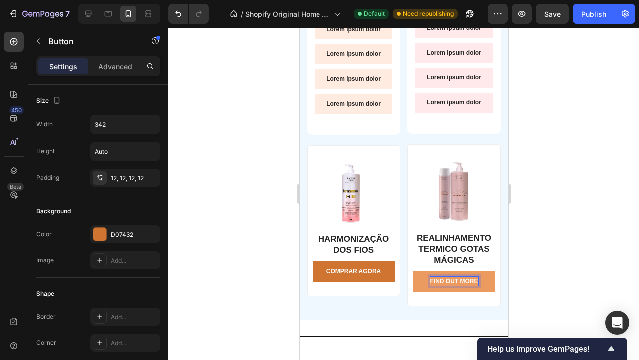
click at [460, 277] on p "Find Out More" at bounding box center [454, 281] width 48 height 9
click at [459, 277] on p "Find Out More" at bounding box center [454, 281] width 48 height 9
click at [453, 271] on button "COMPRA" at bounding box center [454, 281] width 82 height 21
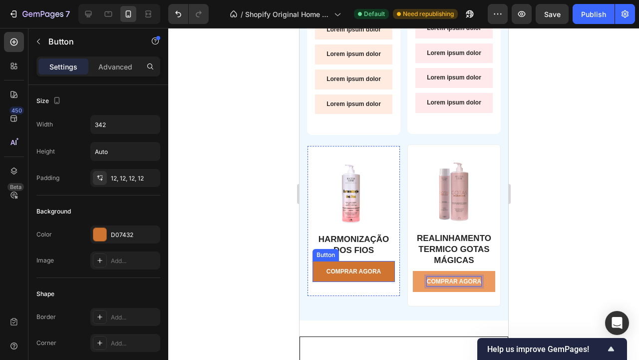
click at [388, 261] on link "COMPRAR AGORA" at bounding box center [353, 271] width 82 height 21
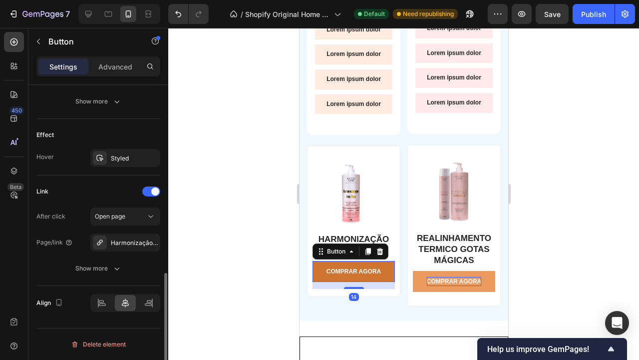
scroll to position [490, 0]
click at [323, 261] on link "COMPRAR AGORA" at bounding box center [353, 271] width 82 height 21
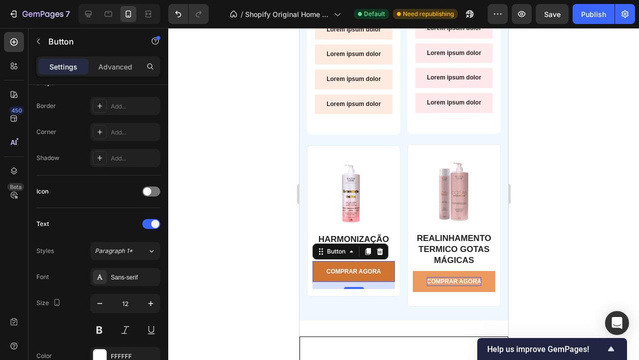
scroll to position [0, 0]
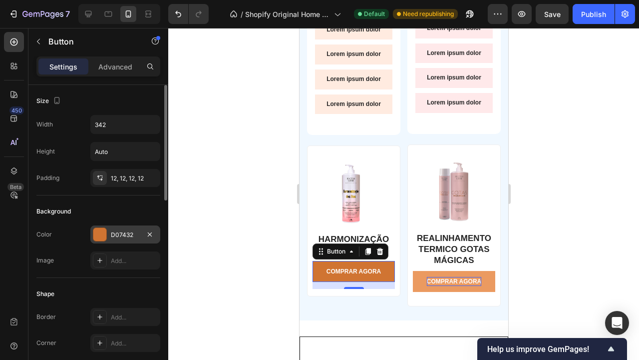
click at [103, 231] on div at bounding box center [99, 234] width 13 height 13
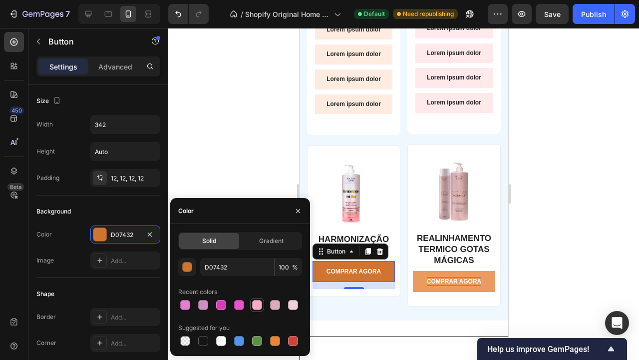
click at [262, 300] on div at bounding box center [257, 305] width 12 height 12
click at [258, 339] on div at bounding box center [257, 341] width 10 height 10
type input "5E8E49"
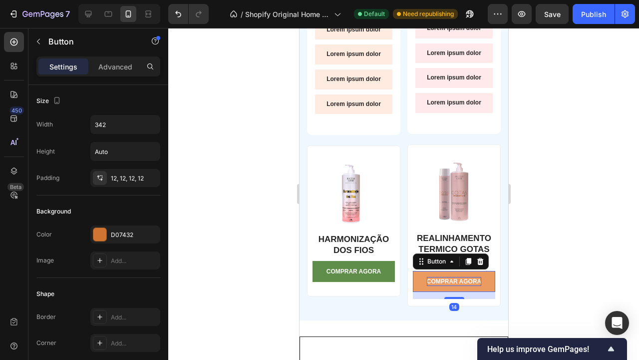
click at [418, 271] on button "COMPRAR AGORA" at bounding box center [454, 281] width 82 height 21
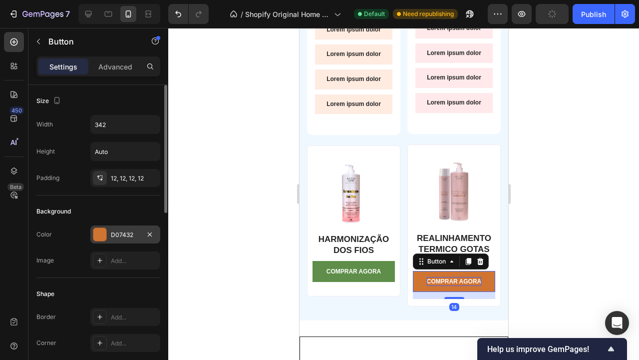
click at [118, 233] on div "D07432" at bounding box center [125, 234] width 29 height 9
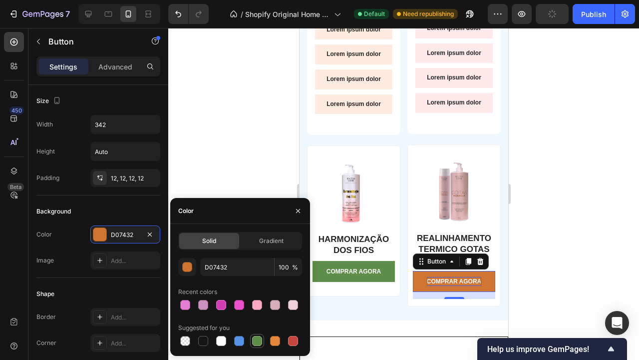
click at [257, 342] on div at bounding box center [257, 341] width 10 height 10
type input "5E8E49"
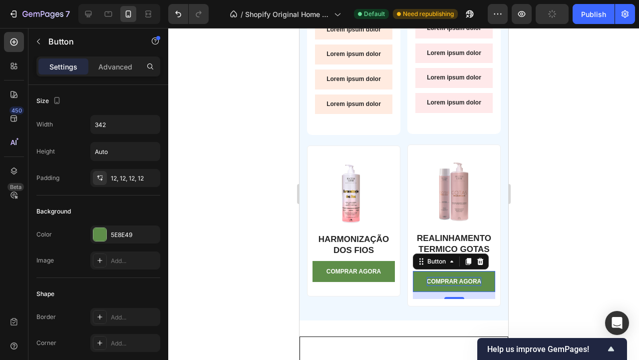
click at [537, 254] on div at bounding box center [403, 194] width 471 height 332
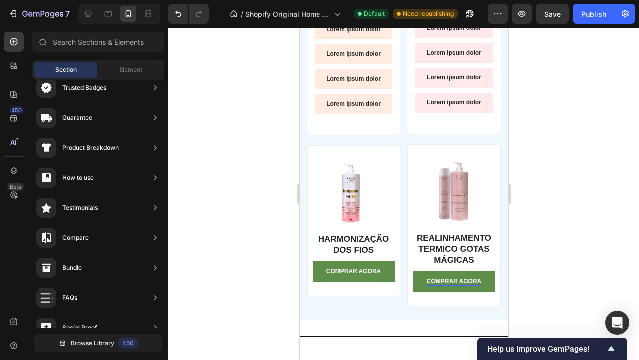
click at [405, 127] on div "HARMONIZAÇAO DOS FIOS Text Block Row SEM FORMOL Text Block NÃO MATIZADORA Text …" at bounding box center [403, 84] width 209 height 471
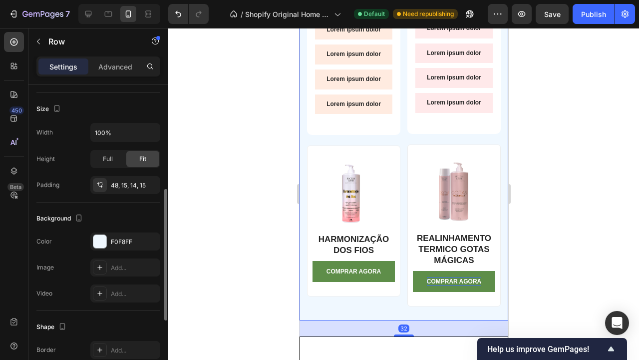
scroll to position [240, 0]
click at [101, 238] on div at bounding box center [99, 239] width 13 height 13
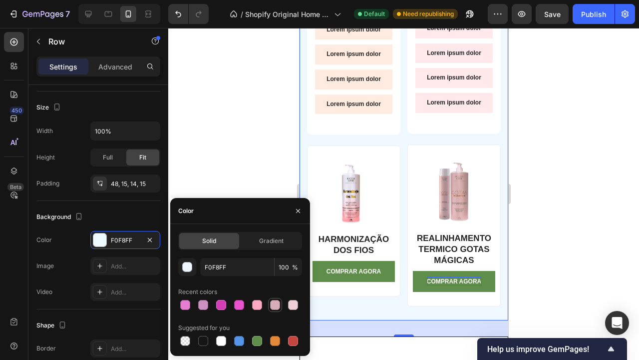
click at [279, 301] on div at bounding box center [275, 305] width 10 height 10
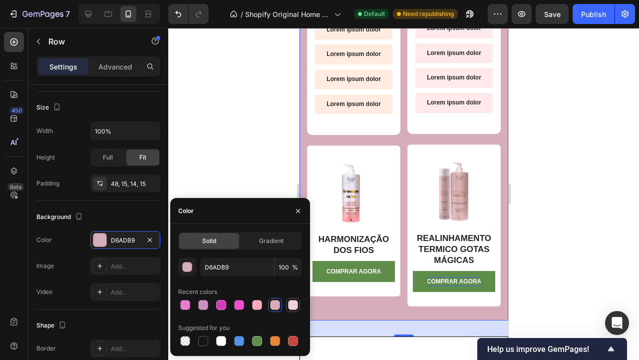
click at [292, 302] on div at bounding box center [293, 305] width 10 height 10
type input "EDD0D8"
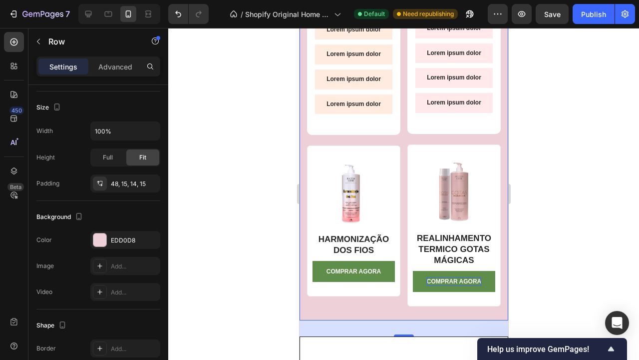
click at [527, 232] on div at bounding box center [403, 194] width 471 height 332
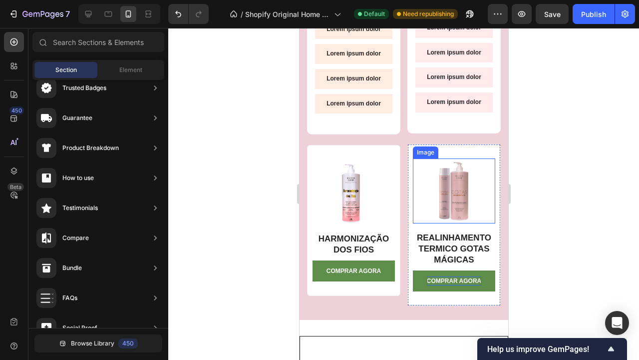
scroll to position [2087, 0]
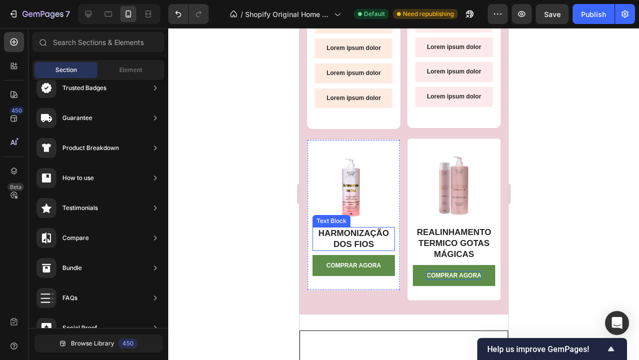
click at [374, 232] on p "HARMONIZAÇÃO DOS FIOS" at bounding box center [353, 239] width 80 height 22
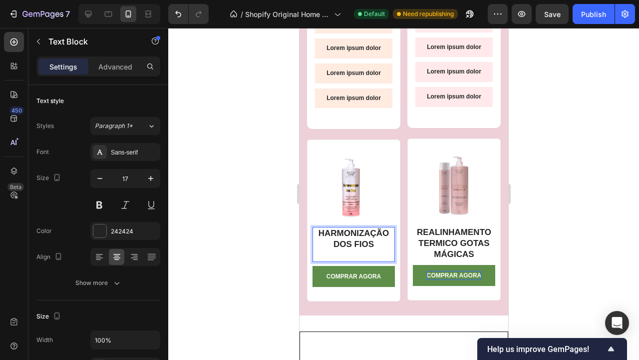
click at [535, 219] on div at bounding box center [403, 194] width 471 height 332
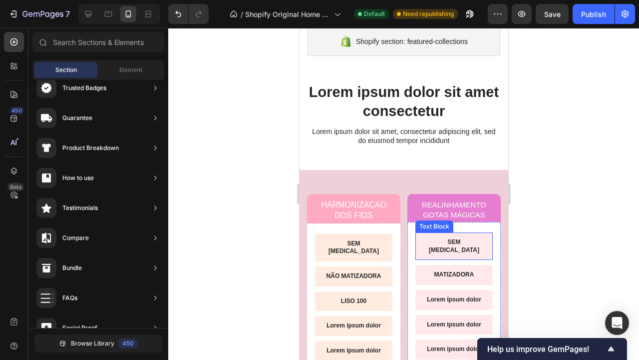
scroll to position [1758, 0]
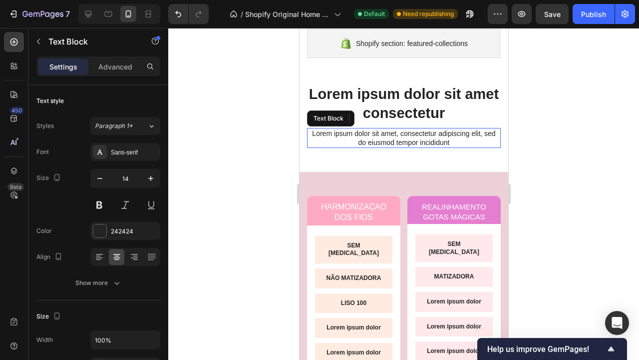
click at [415, 137] on p "Lorem ipsum dolor sit amet, consectetur adipiscing elit, sed do eiusmod tempor …" at bounding box center [404, 138] width 192 height 18
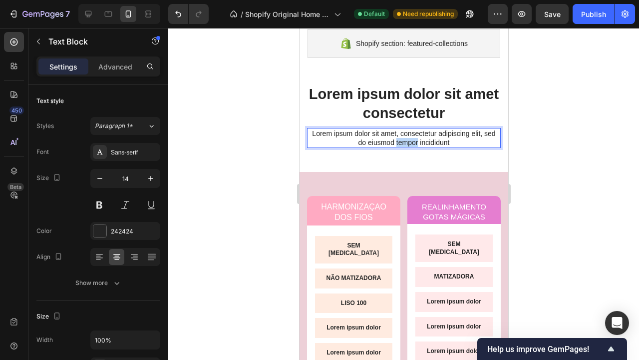
click at [415, 137] on p "Lorem ipsum dolor sit amet, consectetur adipiscing elit, sed do eiusmod tempor …" at bounding box center [404, 138] width 192 height 18
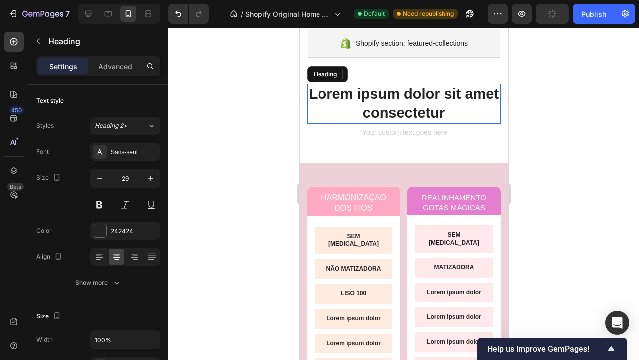
click at [420, 113] on h2 "Lorem ipsum dolor sit amet consectetur" at bounding box center [404, 103] width 194 height 39
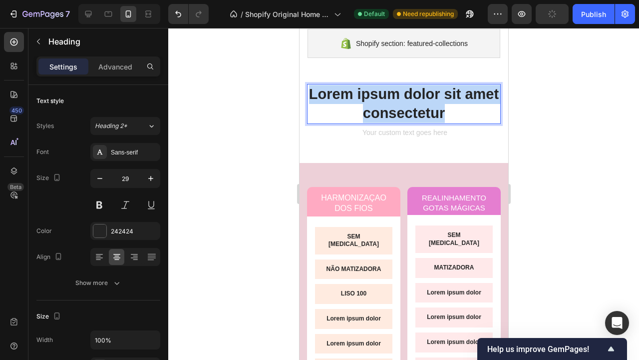
click at [420, 113] on p "Lorem ipsum dolor sit amet consectetur" at bounding box center [404, 103] width 192 height 37
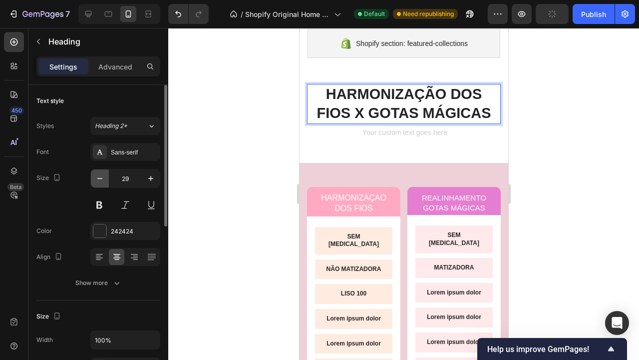
click at [105, 174] on button "button" at bounding box center [100, 178] width 18 height 18
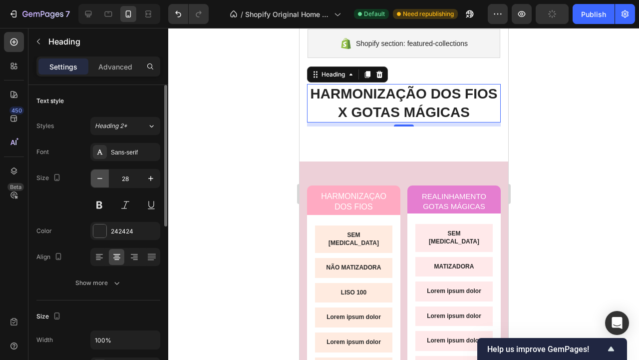
click at [105, 174] on button "button" at bounding box center [100, 178] width 18 height 18
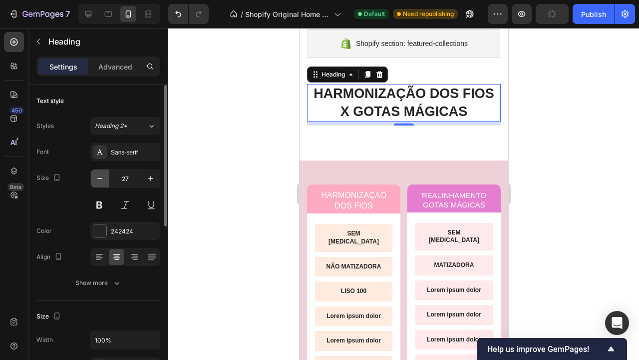
click at [105, 174] on button "button" at bounding box center [100, 178] width 18 height 18
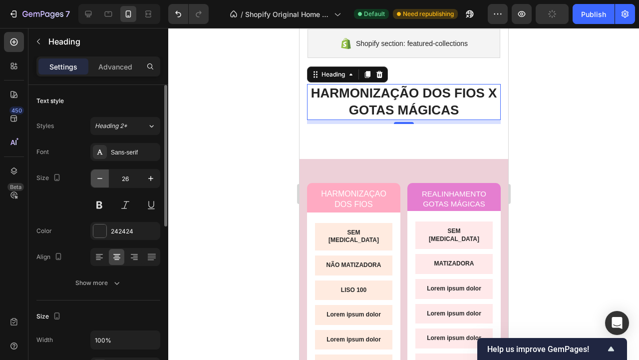
click at [105, 174] on button "button" at bounding box center [100, 178] width 18 height 18
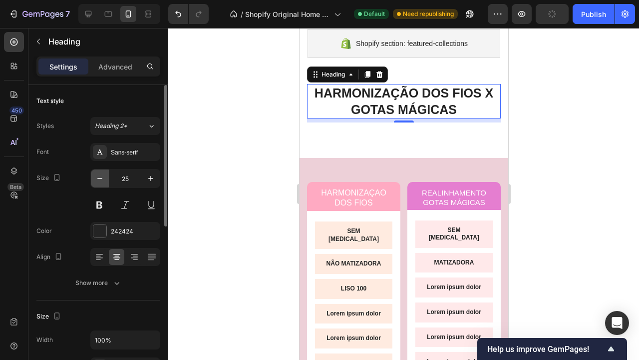
click at [105, 174] on button "button" at bounding box center [100, 178] width 18 height 18
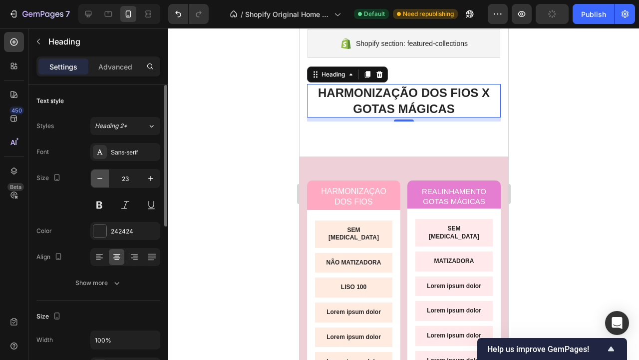
click at [105, 174] on button "button" at bounding box center [100, 178] width 18 height 18
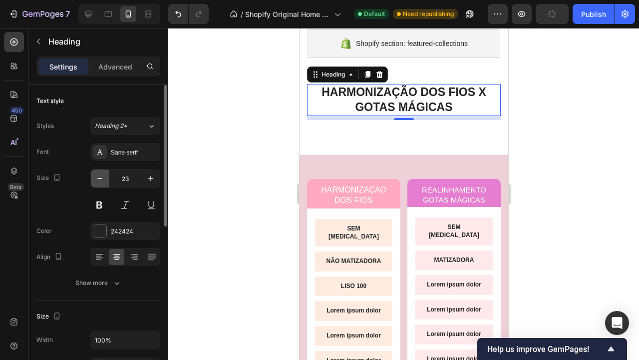
click at [105, 174] on button "button" at bounding box center [100, 178] width 18 height 18
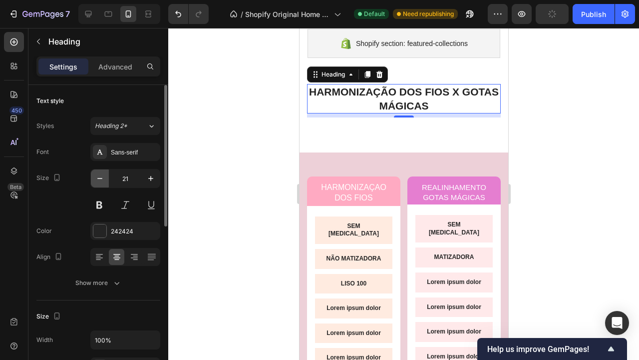
click at [105, 174] on button "button" at bounding box center [100, 178] width 18 height 18
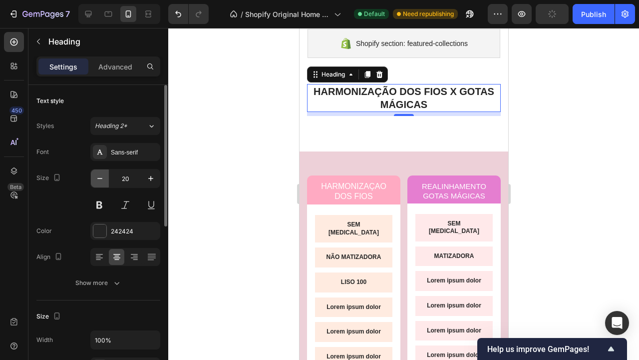
click at [105, 174] on button "button" at bounding box center [100, 178] width 18 height 18
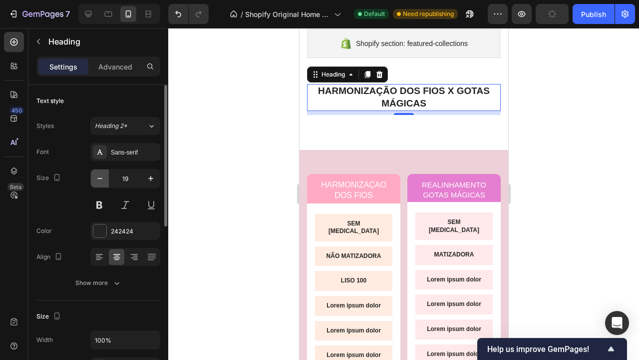
click at [105, 174] on button "button" at bounding box center [100, 178] width 18 height 18
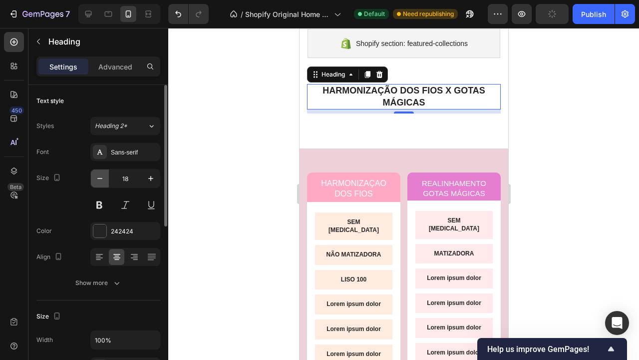
click at [105, 174] on button "button" at bounding box center [100, 178] width 18 height 18
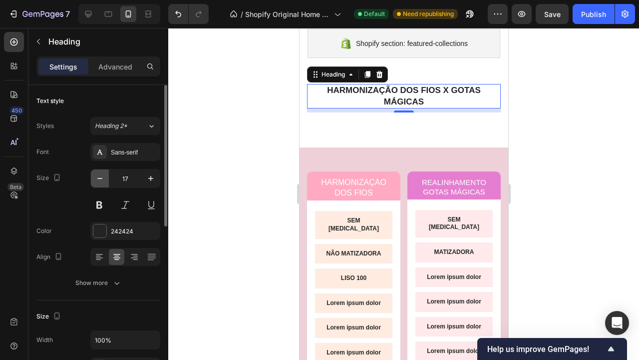
click at [105, 174] on button "button" at bounding box center [100, 178] width 18 height 18
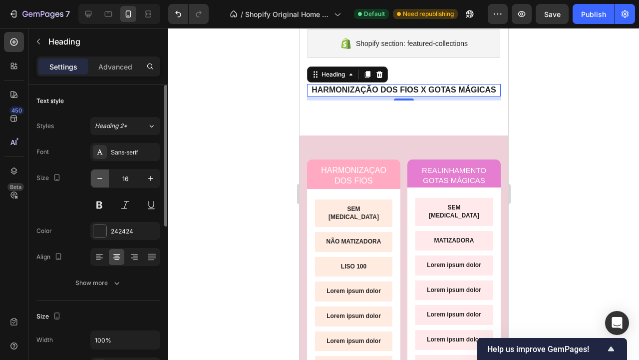
click at [105, 174] on button "button" at bounding box center [100, 178] width 18 height 18
type input "14"
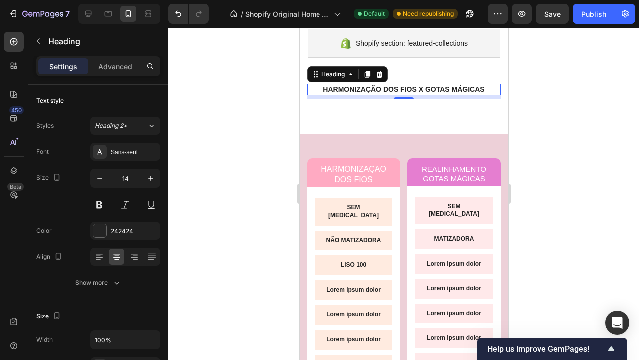
click at [573, 204] on div at bounding box center [403, 194] width 471 height 332
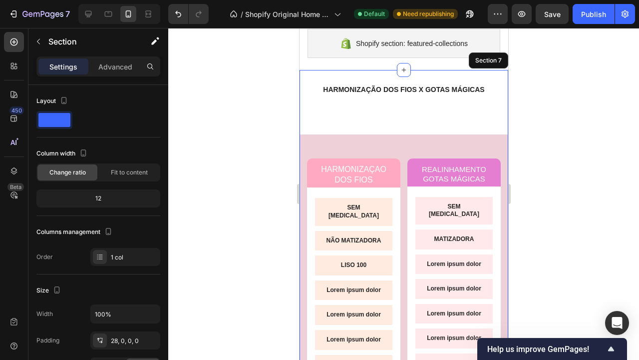
click at [454, 121] on div "HARMONIZAÇÃO DOS FIOS X GOTAS MÁGICAS Heading Text Block Row HARMONIZAÇAO DOS F…" at bounding box center [403, 353] width 209 height 538
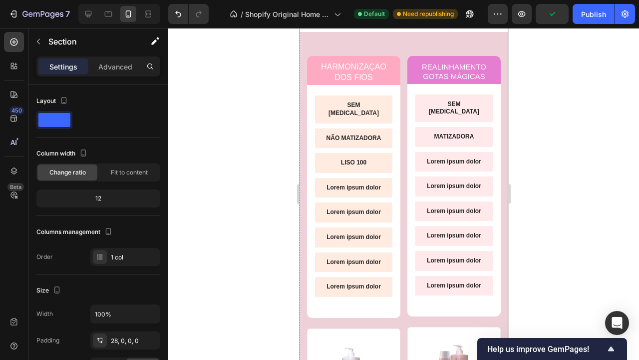
scroll to position [1864, 0]
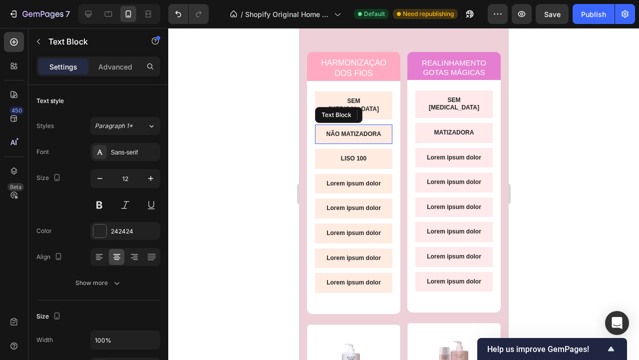
click at [361, 130] on p "NÃO MATIZADORA" at bounding box center [353, 134] width 61 height 8
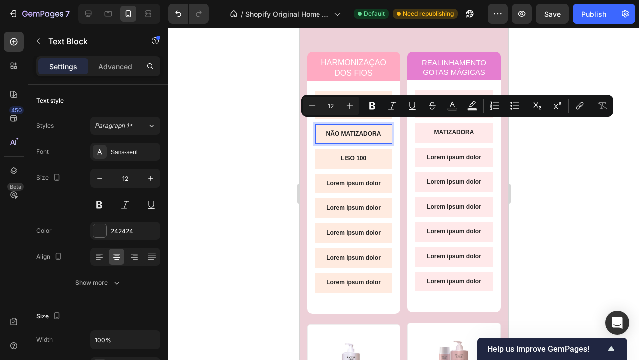
click at [537, 157] on div at bounding box center [403, 194] width 471 height 332
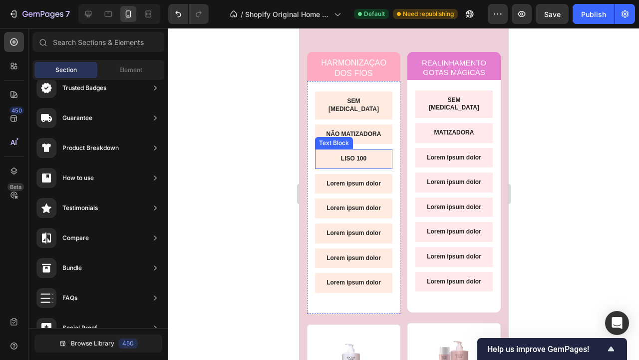
click at [372, 155] on p "LISO 100" at bounding box center [353, 159] width 61 height 8
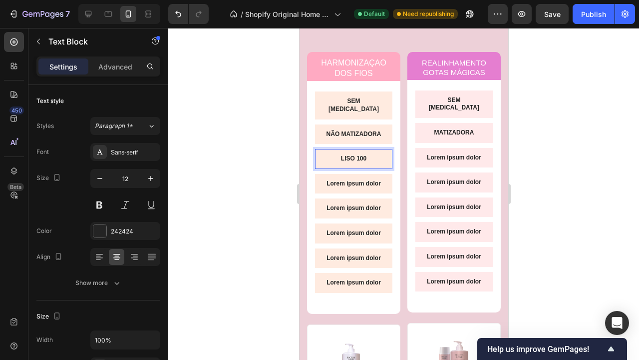
click at [370, 155] on p "LISO 100" at bounding box center [353, 159] width 61 height 8
click at [441, 154] on p "Lorem ipsum dolor" at bounding box center [453, 158] width 61 height 8
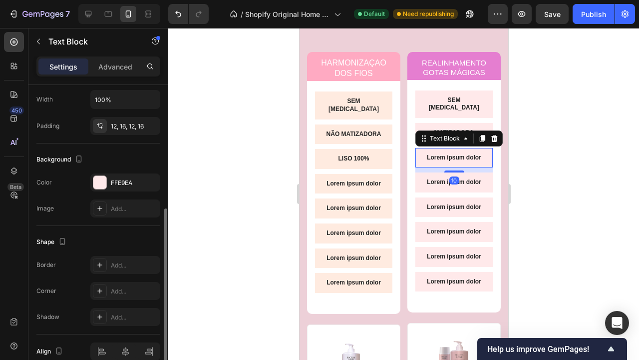
click at [441, 154] on p "Lorem ipsum dolor" at bounding box center [453, 158] width 61 height 8
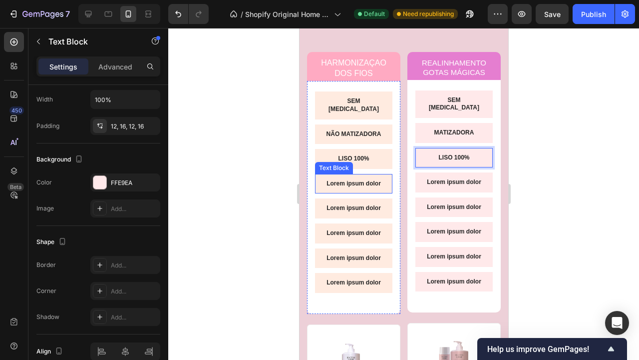
click at [356, 180] on p "Lorem ipsum dolor" at bounding box center [353, 184] width 61 height 8
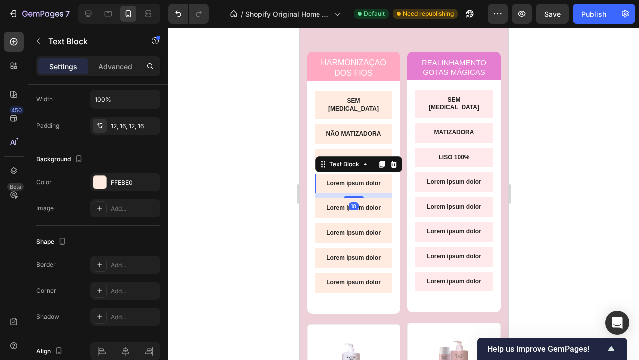
click at [356, 180] on p "Lorem ipsum dolor" at bounding box center [353, 184] width 61 height 8
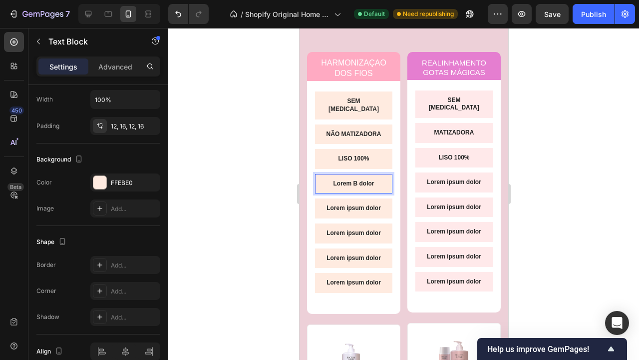
click at [355, 180] on p "Lorem B dolor" at bounding box center [353, 184] width 61 height 8
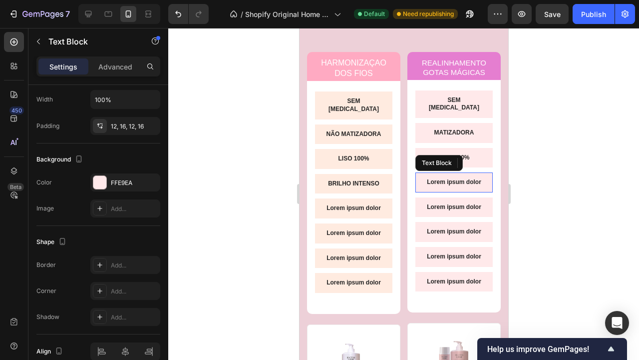
click at [463, 178] on p "Lorem ipsum dolor" at bounding box center [453, 182] width 61 height 8
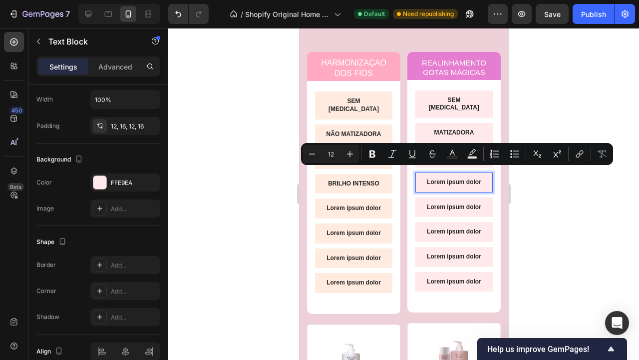
click at [440, 178] on p "Lorem ipsum dolor" at bounding box center [453, 182] width 61 height 8
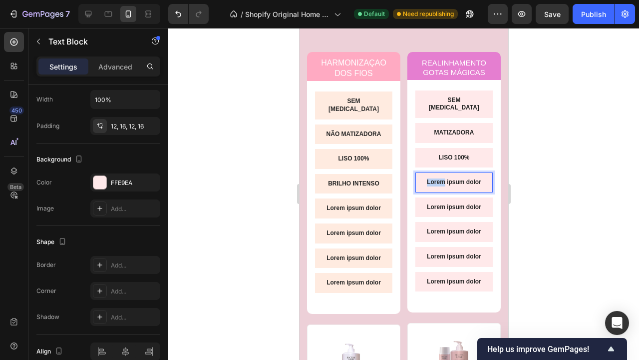
click at [440, 178] on p "Lorem ipsum dolor" at bounding box center [453, 182] width 61 height 8
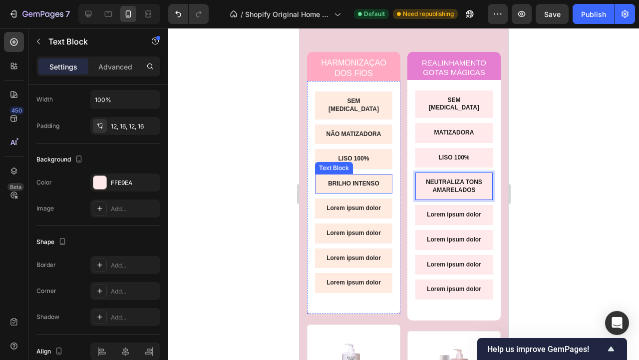
click at [380, 180] on p "BRILHO INTENSO" at bounding box center [353, 184] width 61 height 8
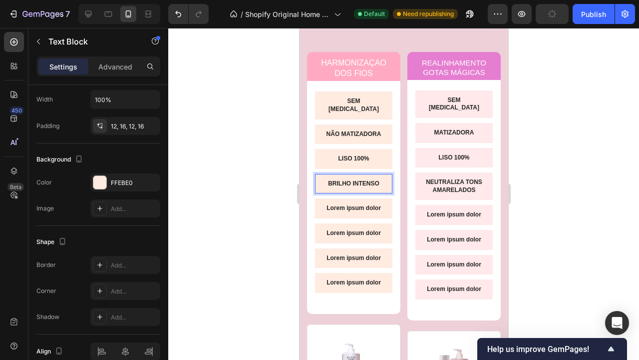
click at [355, 180] on p "BRILHO INTENSO" at bounding box center [353, 184] width 61 height 8
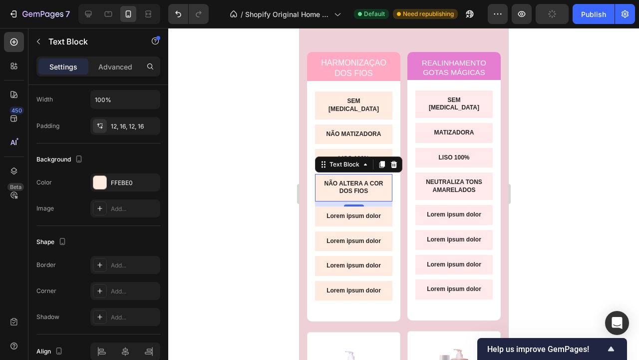
click at [572, 207] on div at bounding box center [403, 194] width 471 height 332
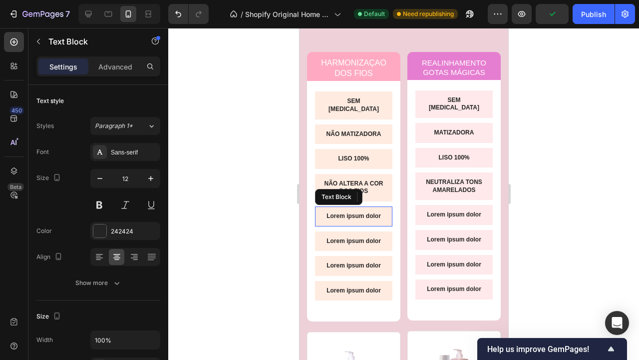
click at [364, 212] on p "Lorem ipsum dolor" at bounding box center [353, 216] width 61 height 8
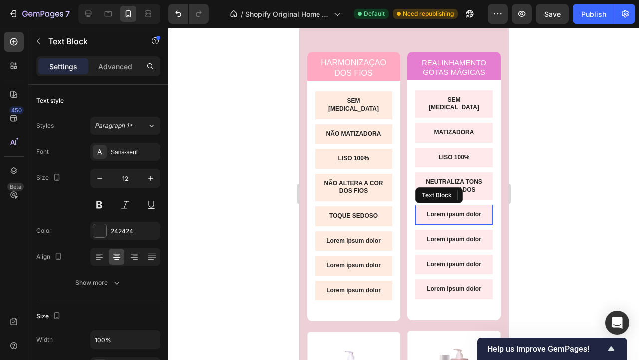
click at [472, 211] on p "Lorem ipsum dolor" at bounding box center [453, 215] width 61 height 8
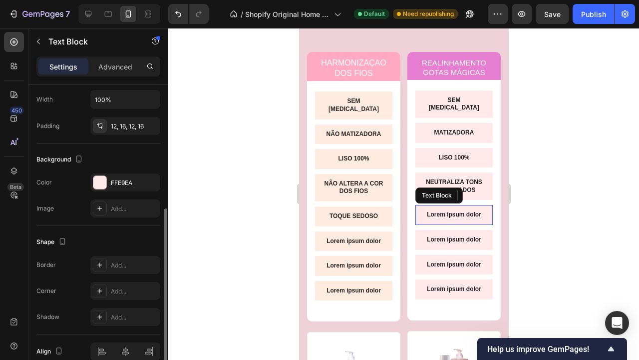
click at [472, 211] on p "Lorem ipsum dolor" at bounding box center [453, 215] width 61 height 8
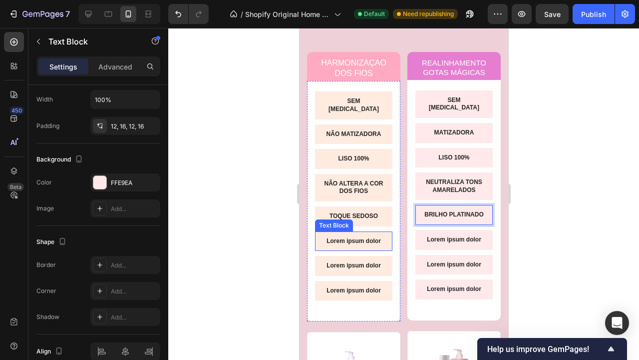
click at [350, 231] on div "Lorem ipsum dolor" at bounding box center [353, 241] width 77 height 20
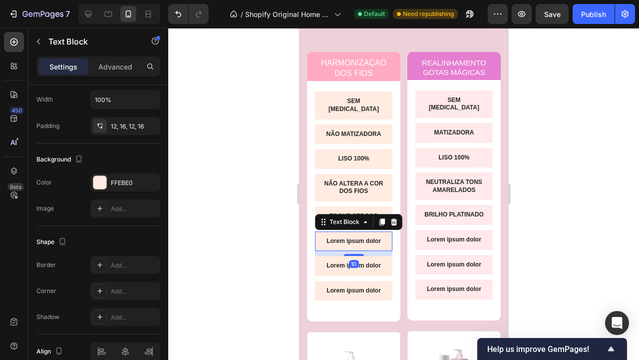
click at [350, 231] on div "Lorem ipsum dolor" at bounding box center [353, 241] width 77 height 20
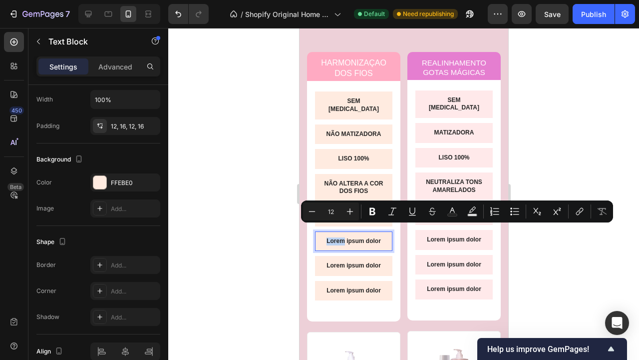
click at [350, 231] on div "Lorem ipsum dolor" at bounding box center [353, 241] width 77 height 20
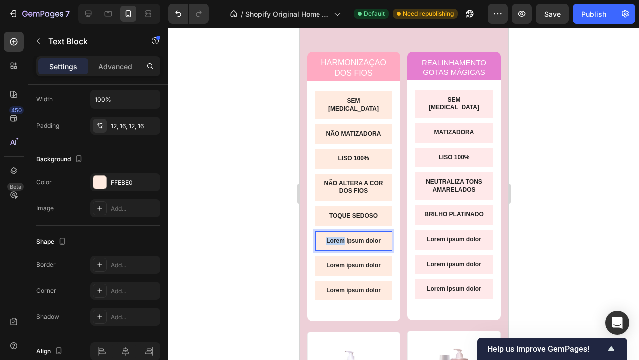
click at [350, 231] on div "Lorem ipsum dolor" at bounding box center [353, 241] width 77 height 20
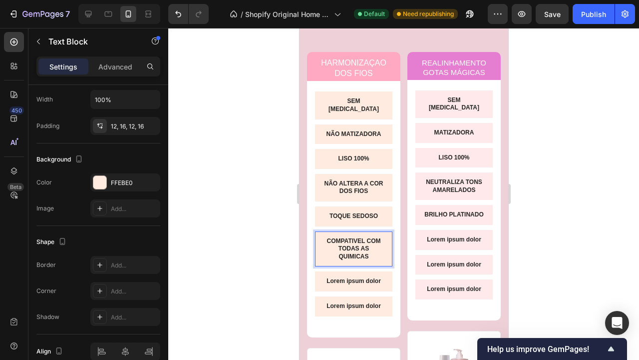
click at [561, 243] on div at bounding box center [403, 194] width 471 height 332
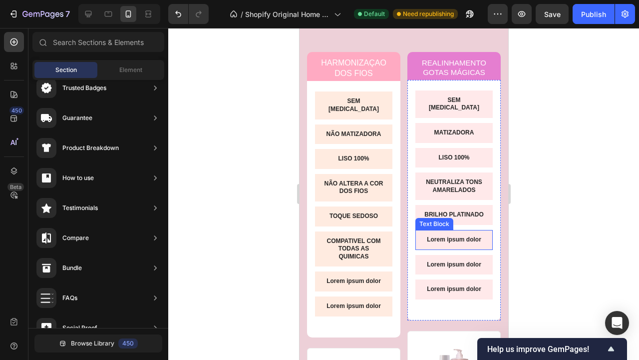
click at [451, 236] on p "Lorem ipsum dolor" at bounding box center [453, 240] width 61 height 8
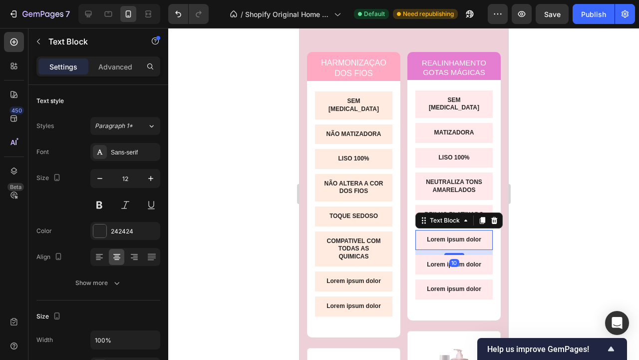
click at [451, 236] on p "Lorem ipsum dolor" at bounding box center [453, 240] width 61 height 8
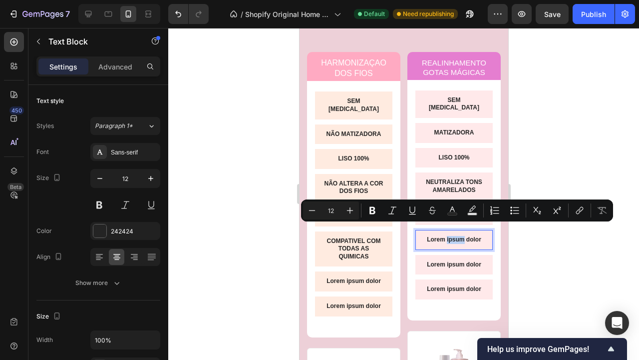
click at [451, 236] on p "Lorem ipsum dolor" at bounding box center [453, 240] width 61 height 8
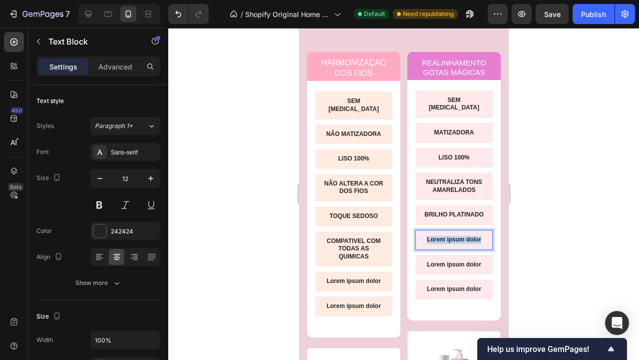
click at [451, 236] on p "Lorem ipsum dolor" at bounding box center [453, 240] width 61 height 8
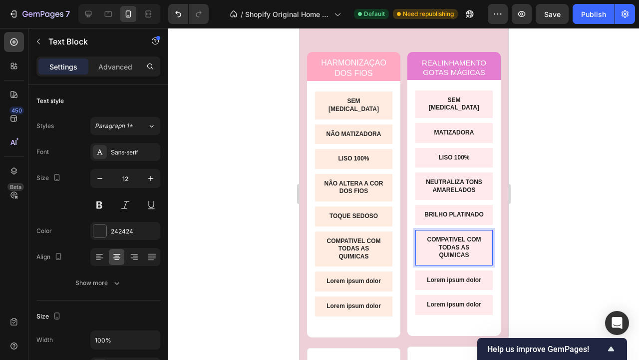
click at [452, 238] on p "COMPATIVEL COM TODAS AS QUIMICAS" at bounding box center [453, 247] width 61 height 23
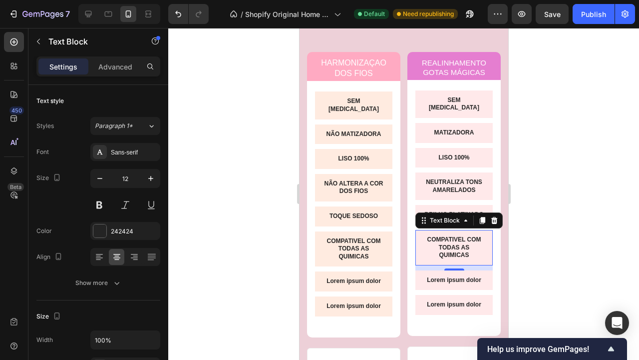
click at [545, 261] on div at bounding box center [403, 194] width 471 height 332
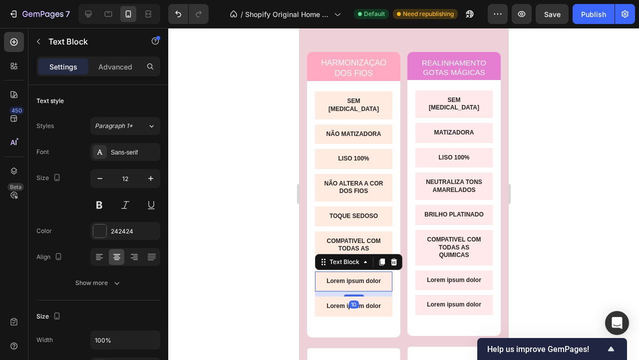
click at [374, 277] on p "Lorem ipsum dolor" at bounding box center [353, 281] width 61 height 8
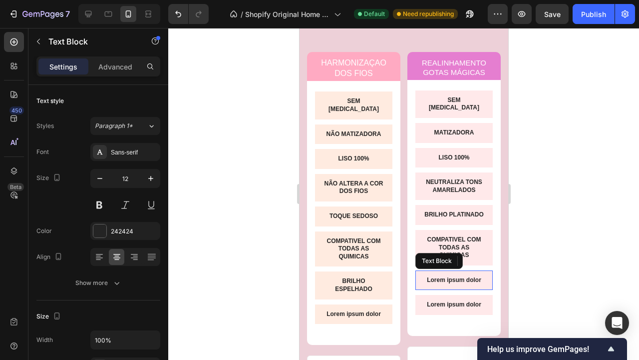
click at [457, 276] on p "Lorem ipsum dolor" at bounding box center [453, 280] width 61 height 8
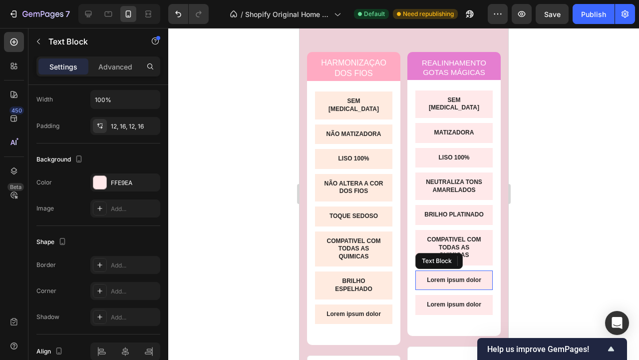
click at [457, 276] on p "Lorem ipsum dolor" at bounding box center [453, 280] width 61 height 8
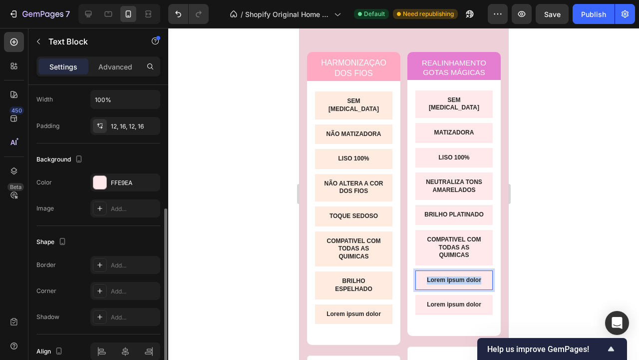
click at [457, 276] on p "Lorem ipsum dolor" at bounding box center [453, 280] width 61 height 8
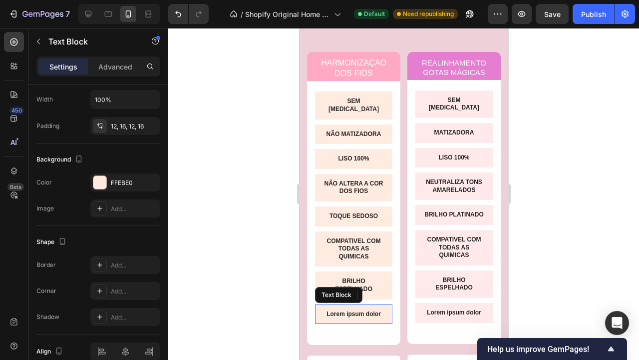
click at [360, 310] on p "Lorem ipsum dolor" at bounding box center [353, 314] width 61 height 8
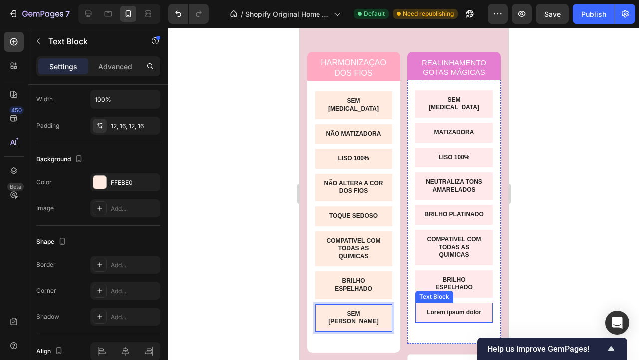
click at [456, 309] on p "Lorem ipsum dolor" at bounding box center [453, 313] width 61 height 8
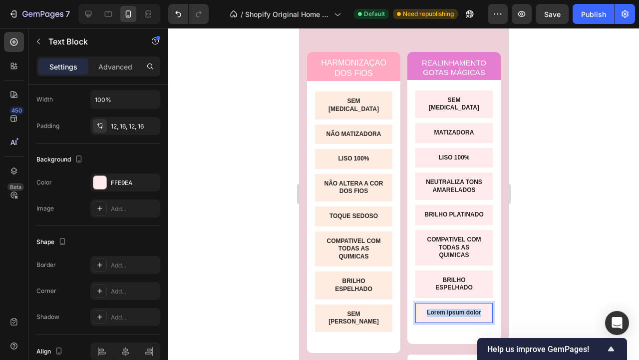
click at [456, 309] on p "Lorem ipsum dolor" at bounding box center [453, 313] width 61 height 8
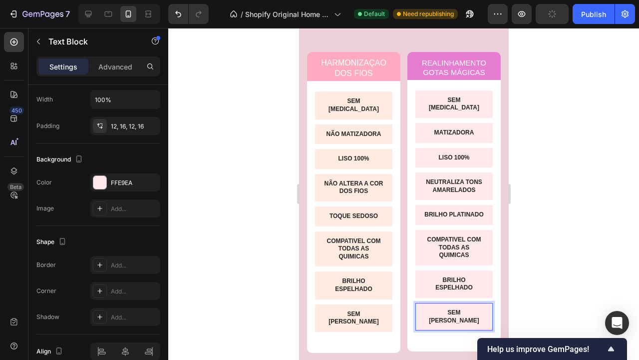
click at [572, 306] on div at bounding box center [403, 194] width 471 height 332
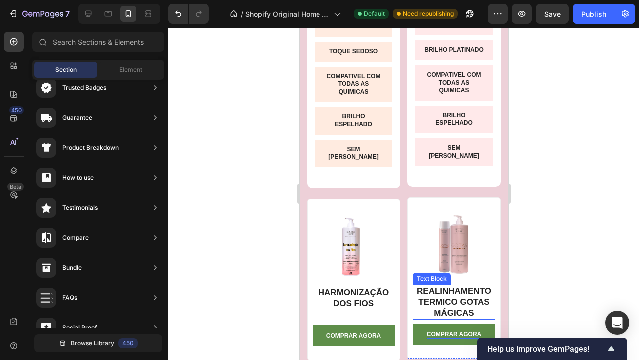
scroll to position [2037, 0]
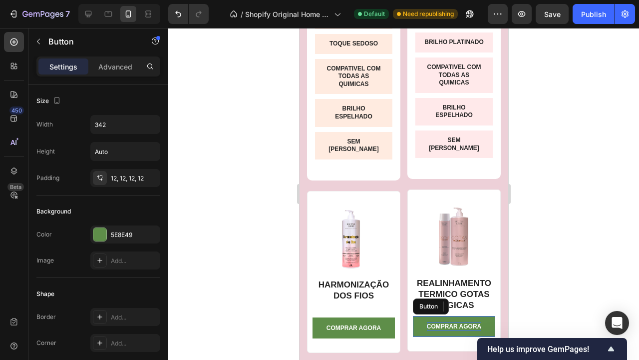
click at [474, 322] on p "COMPRAR AGORA" at bounding box center [454, 326] width 55 height 9
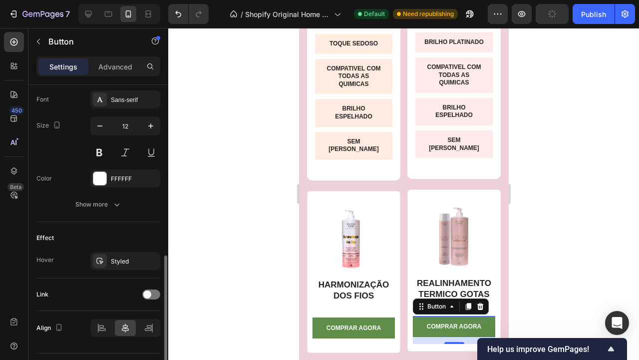
scroll to position [413, 0]
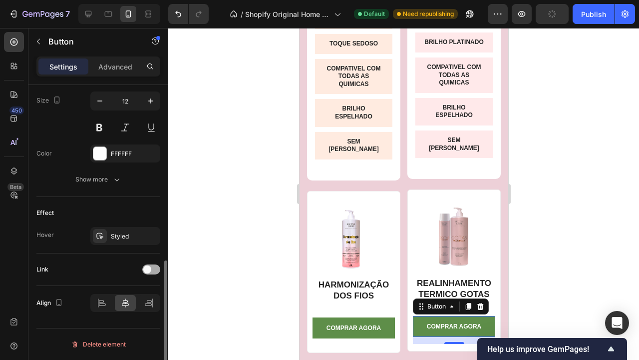
click at [156, 268] on div at bounding box center [151, 269] width 18 height 10
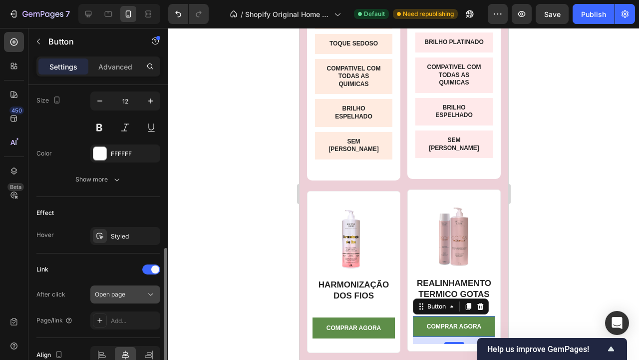
click at [120, 293] on span "Open page" at bounding box center [110, 293] width 30 height 7
click at [124, 315] on div "Add..." at bounding box center [125, 320] width 70 height 18
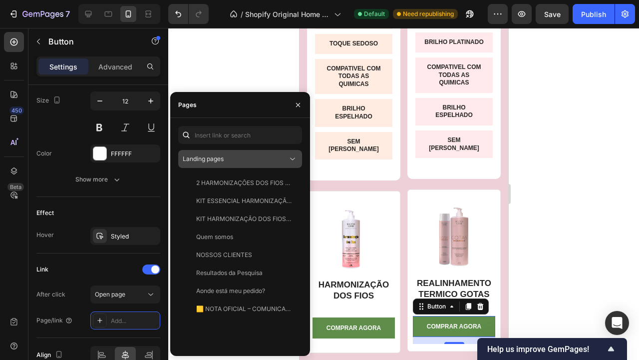
click at [256, 152] on button "Landing pages" at bounding box center [240, 159] width 124 height 18
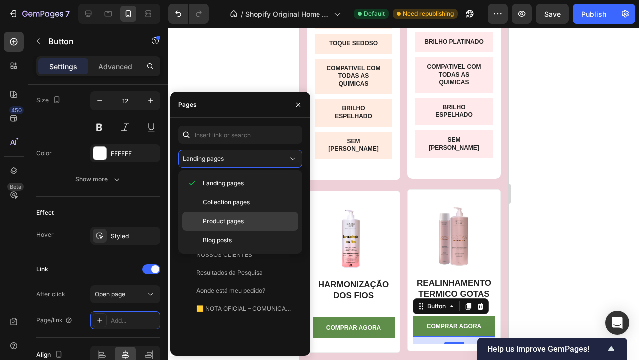
click at [248, 221] on p "Product pages" at bounding box center [248, 221] width 91 height 9
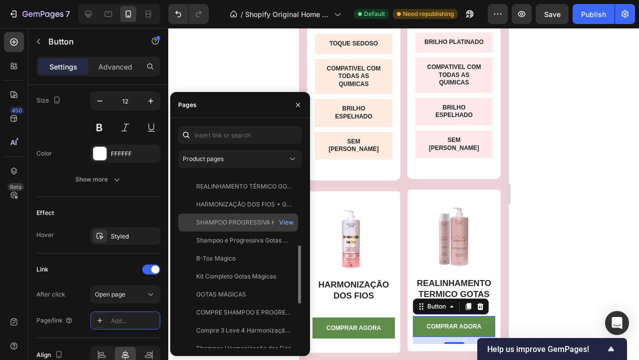
scroll to position [214, 0]
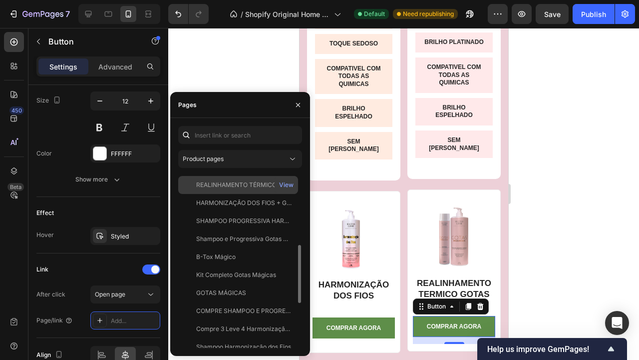
click at [251, 182] on div "REALINHAMENTO TÉRMICO GOTAS MÁGICAS" at bounding box center [244, 184] width 96 height 9
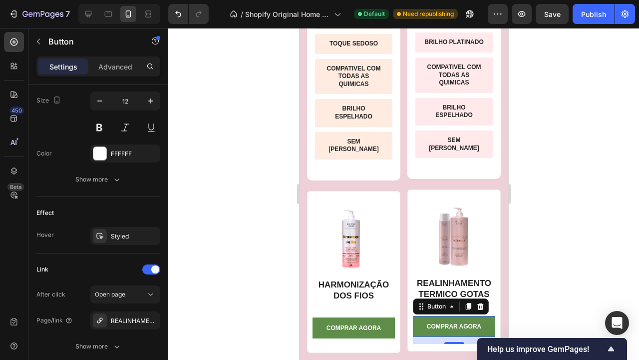
click at [558, 259] on div at bounding box center [403, 194] width 471 height 332
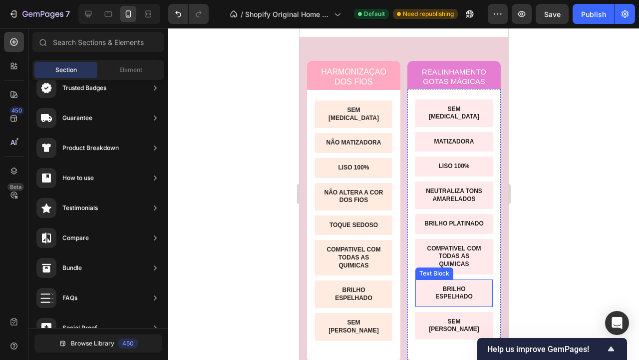
scroll to position [1843, 0]
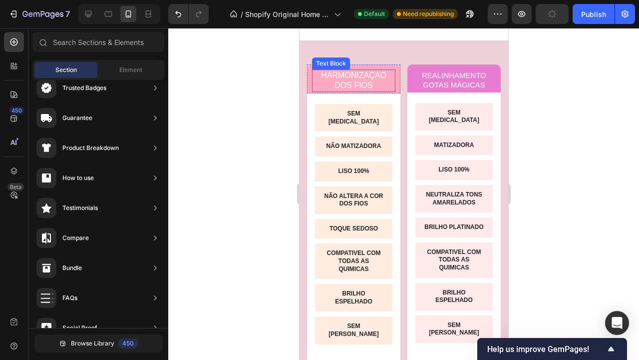
click at [379, 74] on p "HARMONIZAÇAO DOS FIOS" at bounding box center [353, 80] width 81 height 21
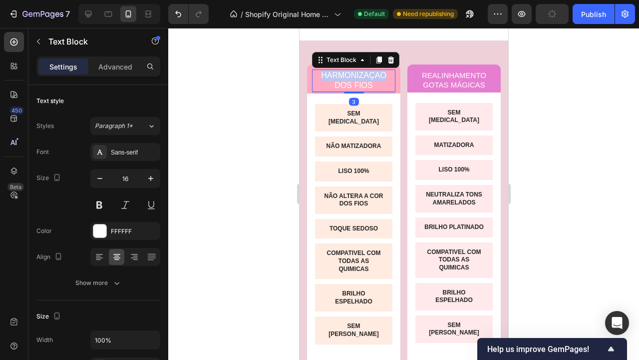
click at [379, 74] on p "HARMONIZAÇAO DOS FIOS" at bounding box center [353, 80] width 81 height 21
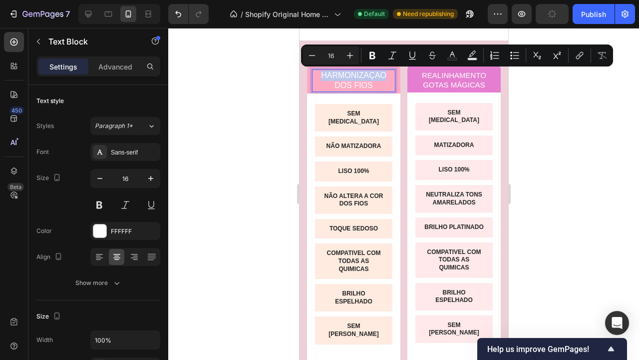
click at [379, 74] on p "HARMONIZAÇAO DOS FIOS" at bounding box center [353, 80] width 81 height 21
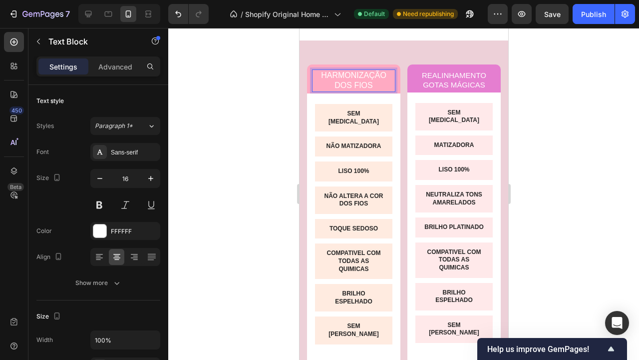
click at [533, 152] on div at bounding box center [403, 194] width 471 height 332
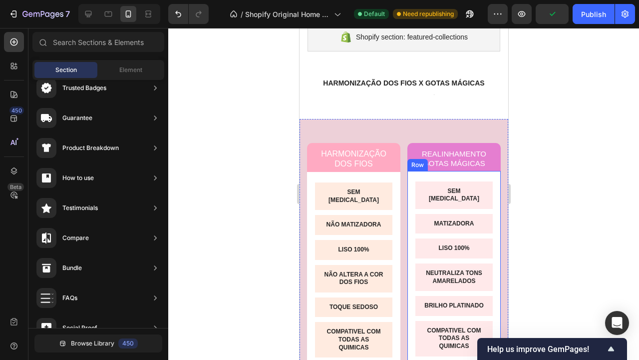
scroll to position [1474, 0]
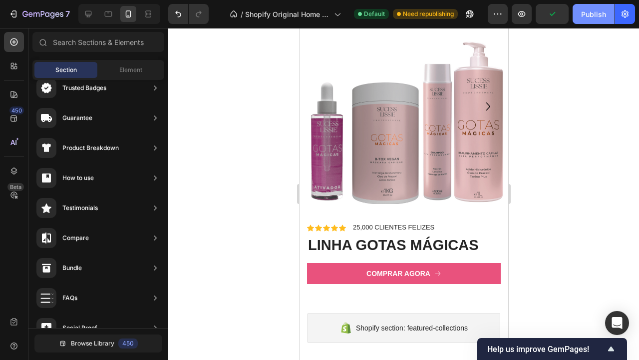
click at [592, 13] on div "Publish" at bounding box center [593, 14] width 25 height 10
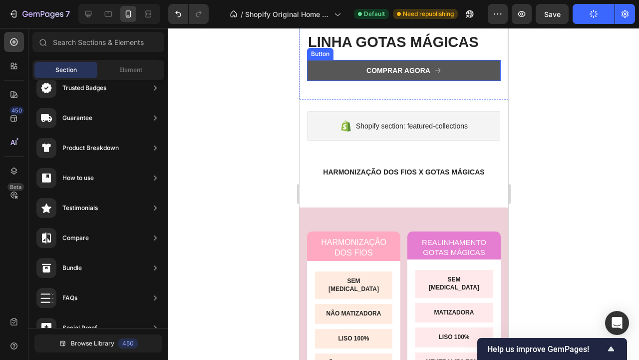
scroll to position [1677, 0]
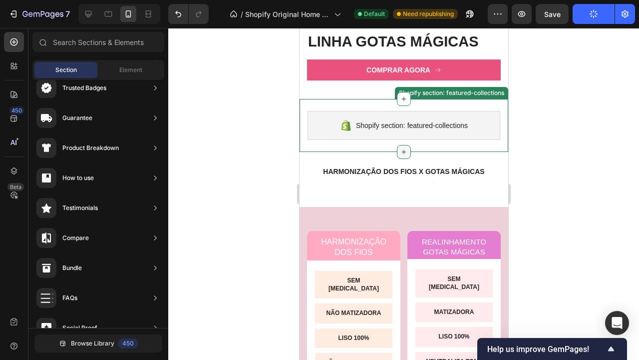
click at [404, 153] on icon at bounding box center [404, 152] width 8 height 8
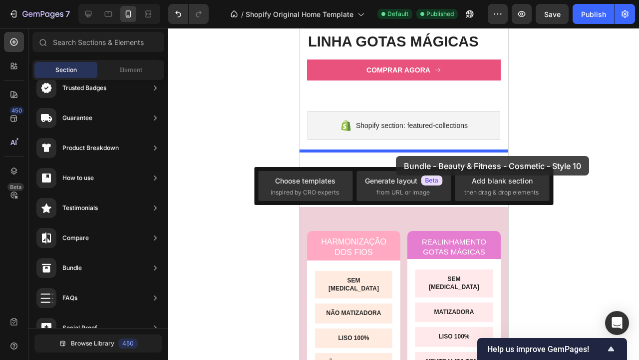
drag, startPoint x: 529, startPoint y: 353, endPoint x: 396, endPoint y: 156, distance: 238.4
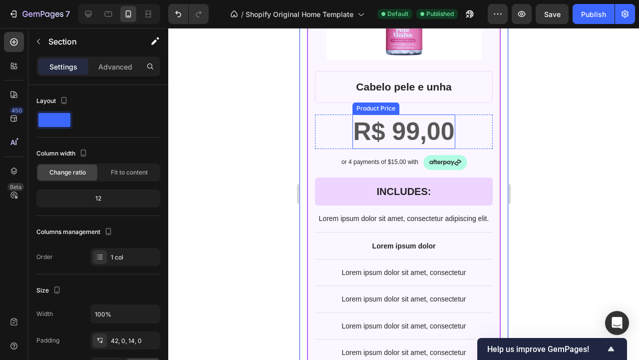
scroll to position [1861, 0]
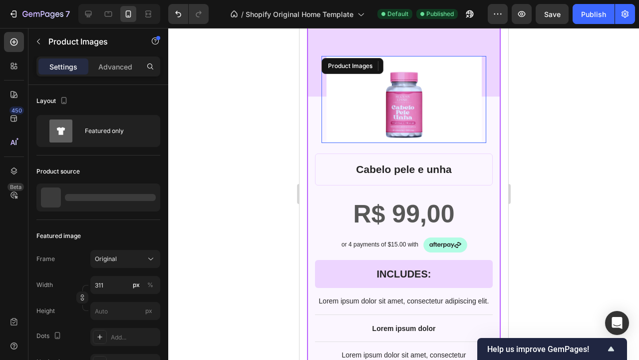
click at [421, 112] on img at bounding box center [403, 99] width 155 height 87
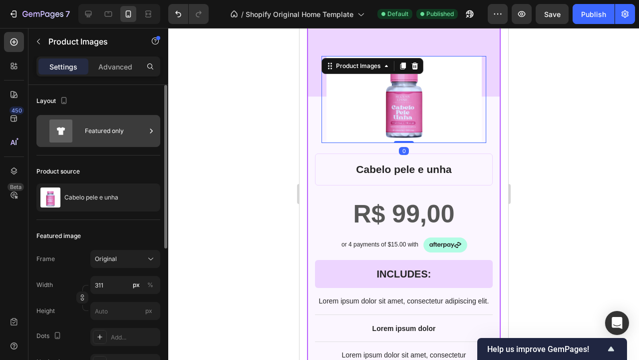
click at [98, 134] on div "Featured only" at bounding box center [115, 130] width 61 height 23
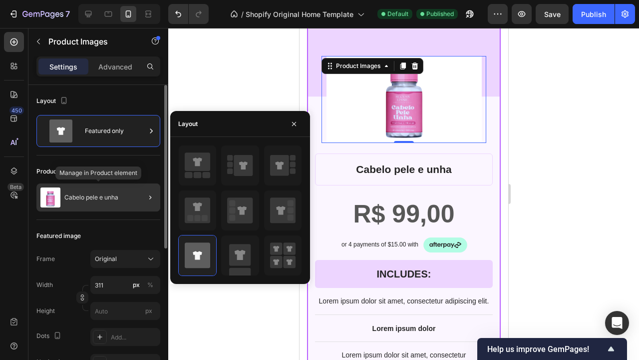
click at [88, 192] on div "Cabelo pele e unha" at bounding box center [98, 197] width 124 height 28
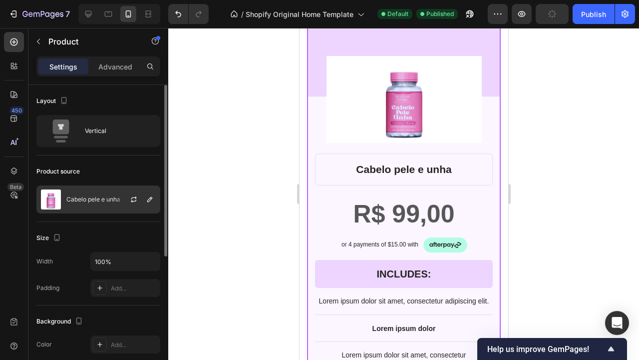
click at [97, 204] on div "Cabelo pele e unha" at bounding box center [98, 199] width 124 height 28
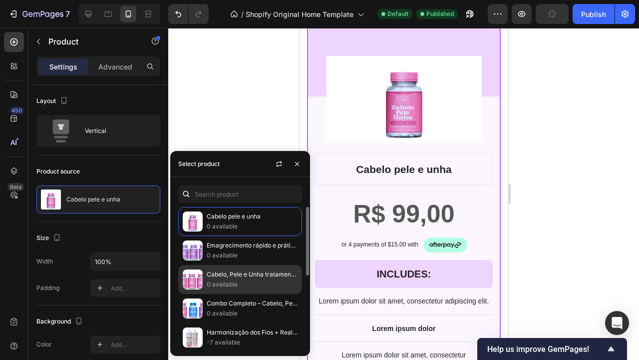
click at [259, 279] on p "Cabelo, Pele e Unha tratamento para 3 meses" at bounding box center [252, 274] width 91 height 10
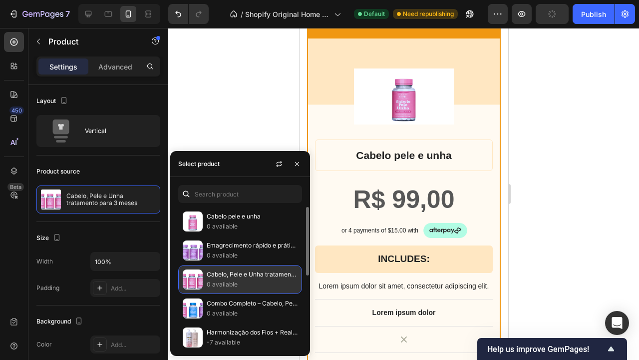
click at [241, 278] on p "Cabelo, Pele e Unha tratamento para 3 meses" at bounding box center [252, 274] width 91 height 10
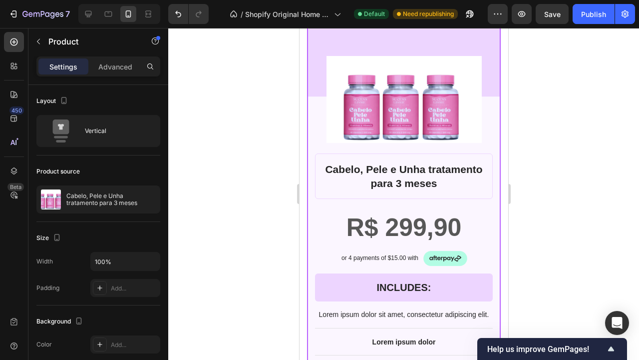
click at [529, 188] on div at bounding box center [403, 194] width 471 height 332
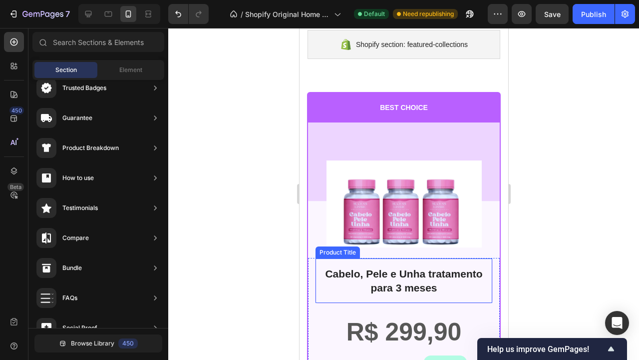
scroll to position [1754, 0]
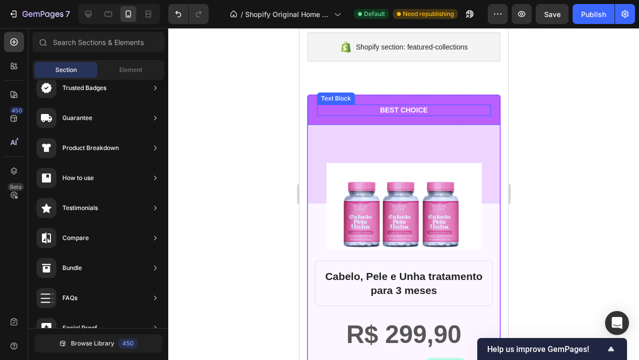
click at [415, 109] on p "BEST CHOICE" at bounding box center [404, 109] width 172 height 9
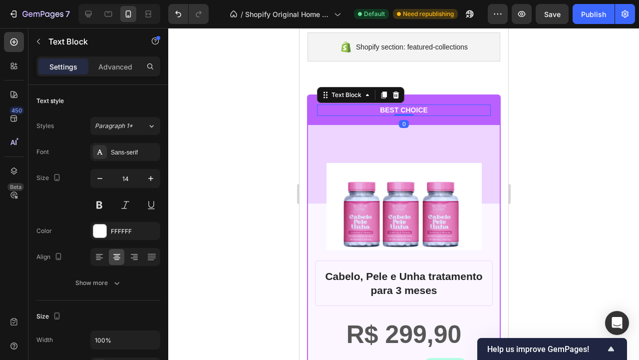
click at [415, 109] on p "BEST CHOICE" at bounding box center [404, 109] width 172 height 9
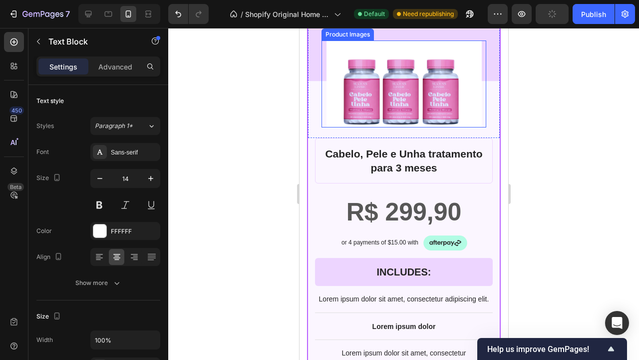
scroll to position [1887, 0]
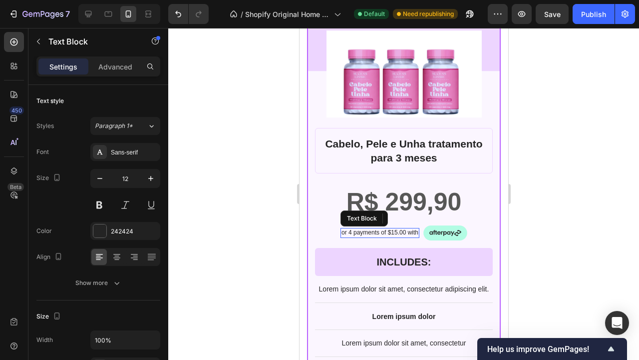
click at [407, 234] on p "or 4 payments of $15.00 with" at bounding box center [379, 233] width 77 height 8
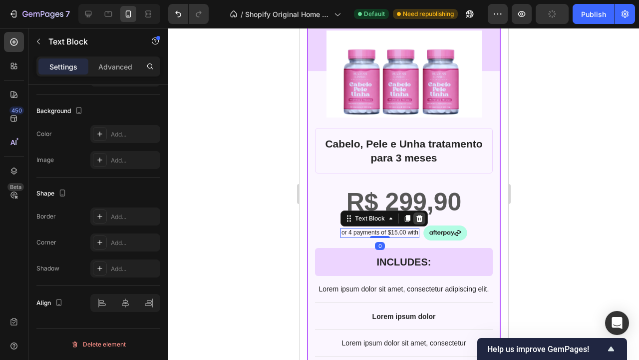
click at [422, 216] on icon at bounding box center [419, 218] width 6 height 7
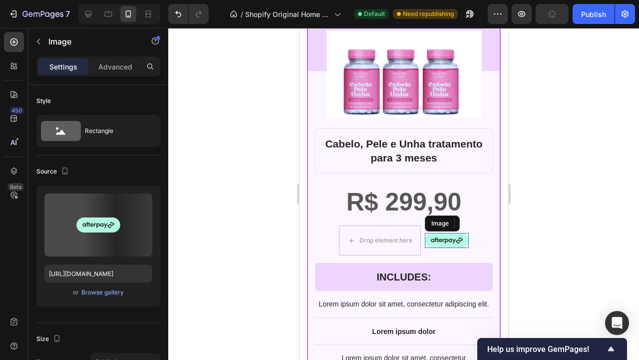
click at [444, 239] on img at bounding box center [447, 240] width 44 height 15
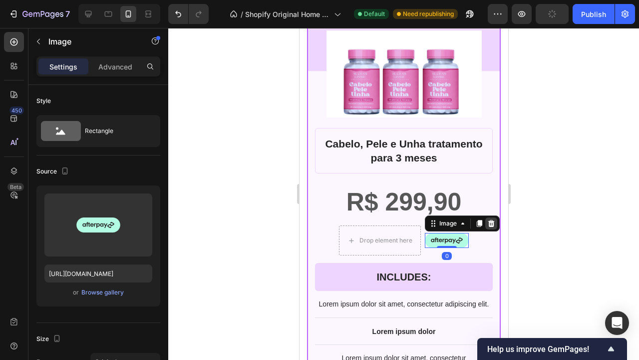
click at [488, 222] on icon at bounding box center [491, 223] width 8 height 8
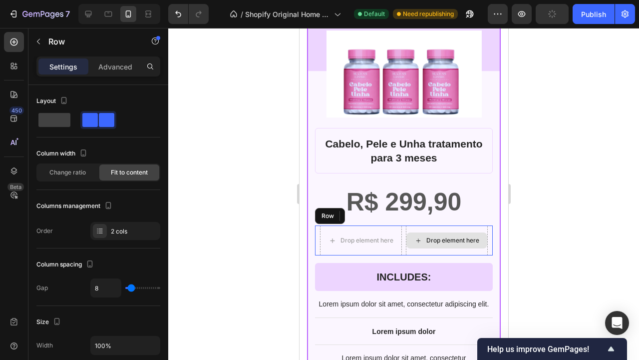
click at [415, 230] on div "Drop element here" at bounding box center [447, 240] width 82 height 30
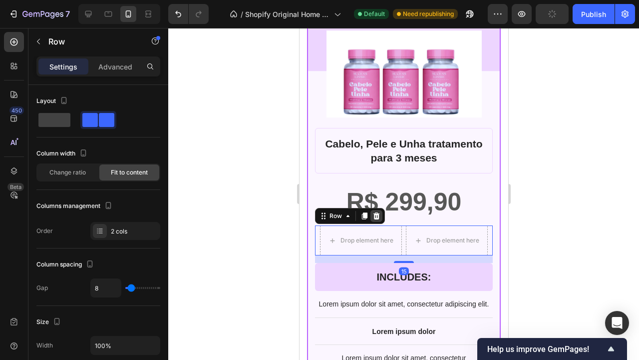
click at [376, 214] on icon at bounding box center [376, 215] width 6 height 7
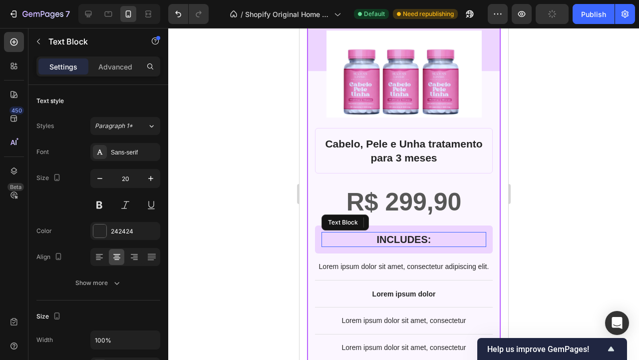
click at [412, 235] on p "INCLUDES:" at bounding box center [403, 239] width 163 height 13
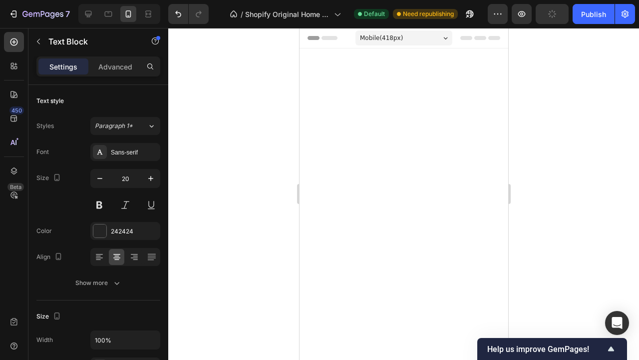
click at [561, 229] on div at bounding box center [403, 194] width 471 height 332
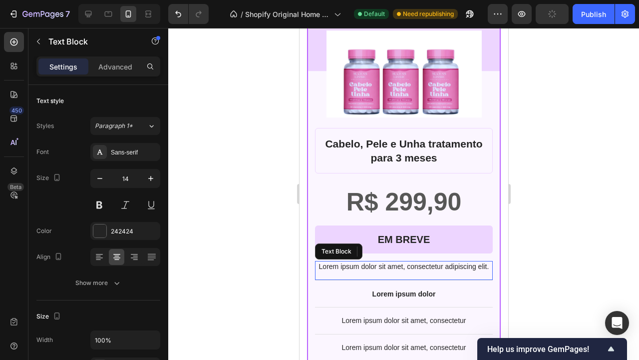
click at [427, 265] on p "Lorem ipsum dolor sit amet, consectetur adipiscing elit." at bounding box center [404, 266] width 176 height 9
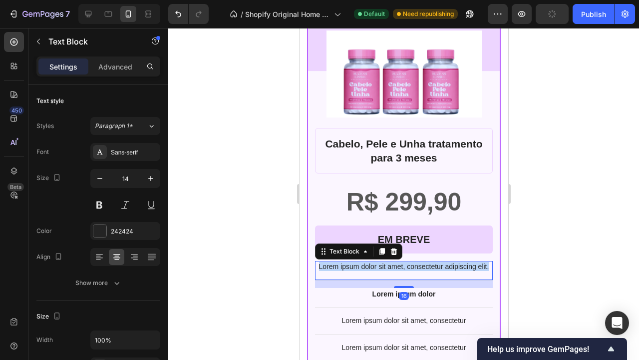
click at [427, 265] on p "Lorem ipsum dolor sit amet, consectetur adipiscing elit." at bounding box center [404, 266] width 176 height 9
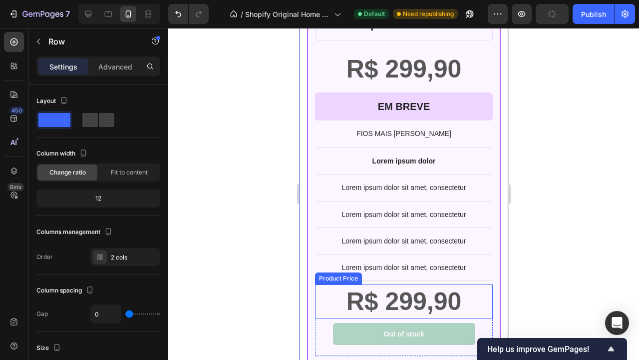
scroll to position [2015, 0]
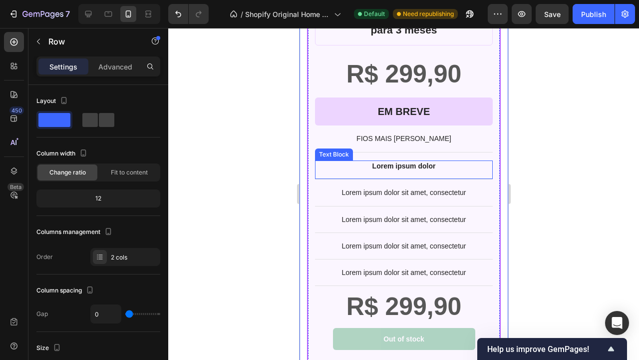
click at [440, 167] on p "Lorem ipsum dolor" at bounding box center [404, 165] width 176 height 9
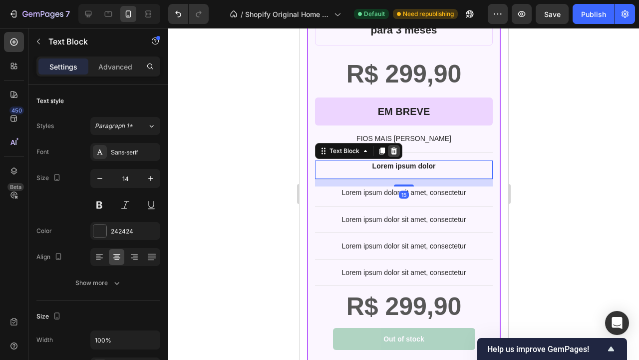
click at [395, 150] on icon at bounding box center [394, 151] width 8 height 8
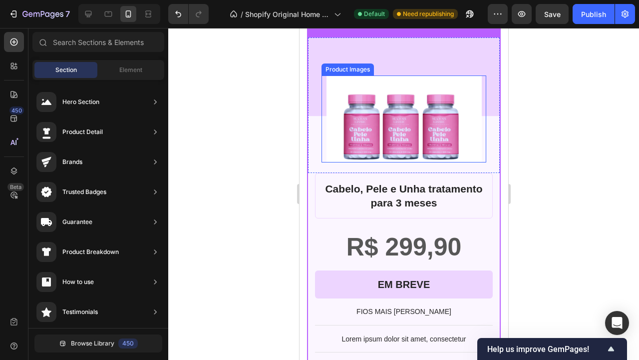
scroll to position [1758, 0]
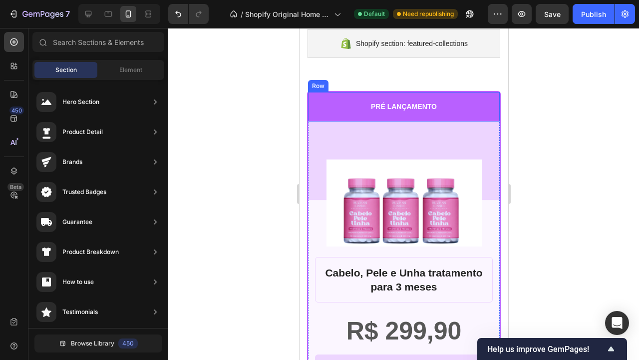
click at [480, 94] on div "PRÉ LANÇAMENTO Text Block Row" at bounding box center [404, 106] width 192 height 29
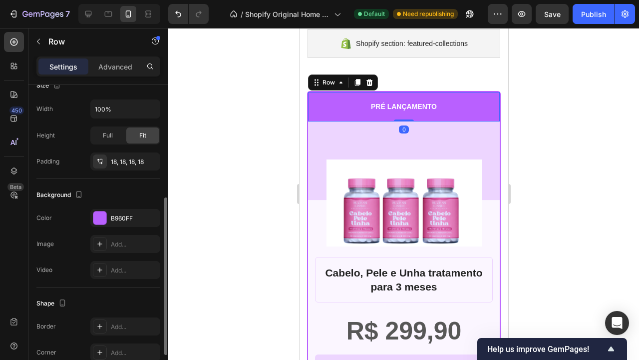
scroll to position [213, 0]
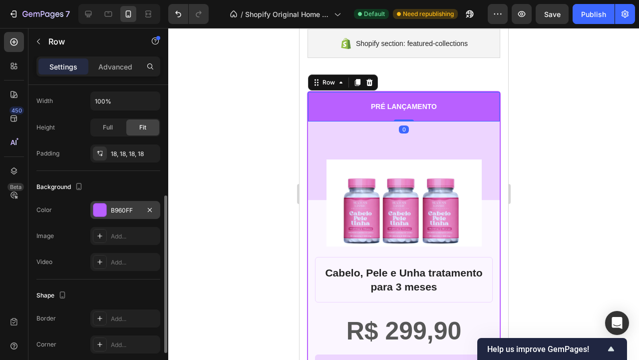
click at [108, 205] on div "B960FF" at bounding box center [125, 210] width 70 height 18
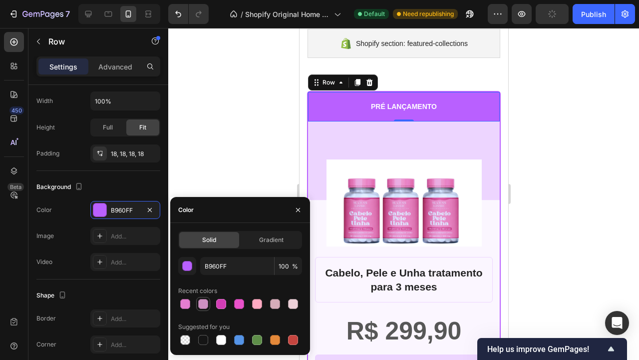
click at [207, 306] on div at bounding box center [203, 304] width 10 height 10
type input "CE90C2"
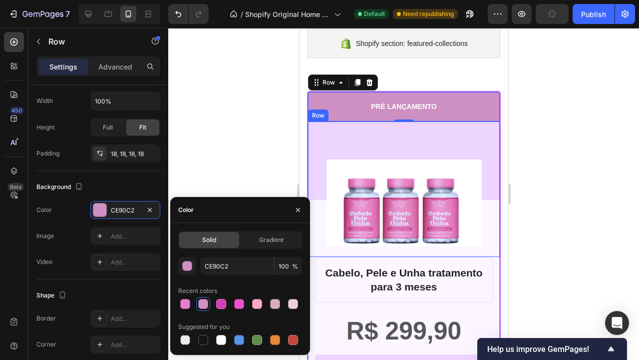
click at [320, 140] on div "Product Images Row" at bounding box center [404, 189] width 192 height 136
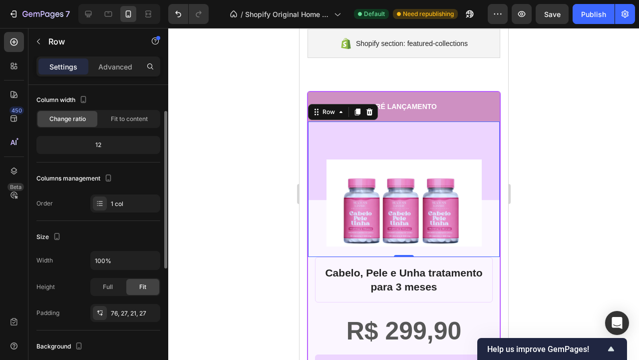
scroll to position [41, 0]
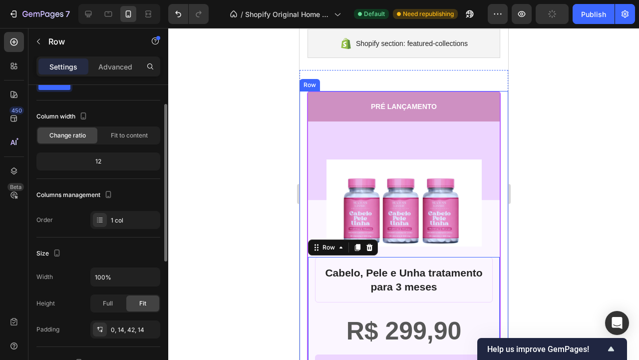
scroll to position [0, 0]
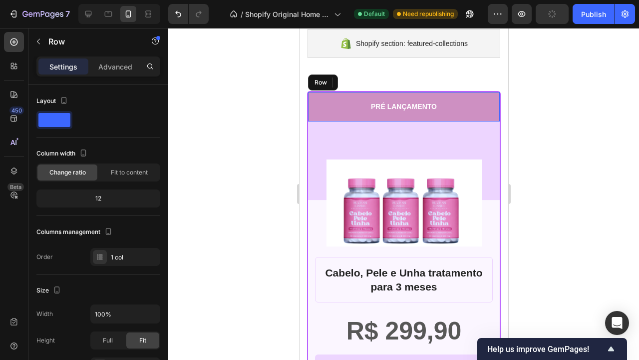
click at [343, 114] on div "PRÉ LANÇAMENTO Text Block Row" at bounding box center [404, 106] width 192 height 29
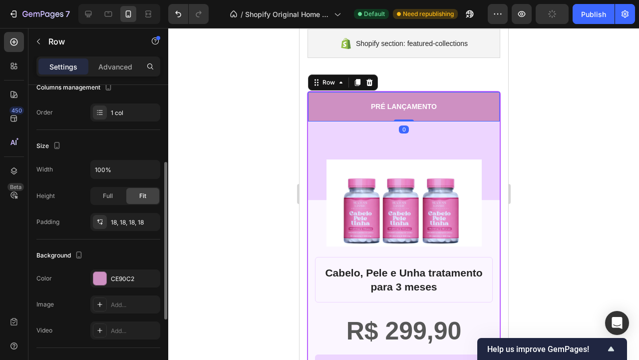
scroll to position [146, 0]
click at [119, 276] on div "CE90C2" at bounding box center [125, 277] width 29 height 9
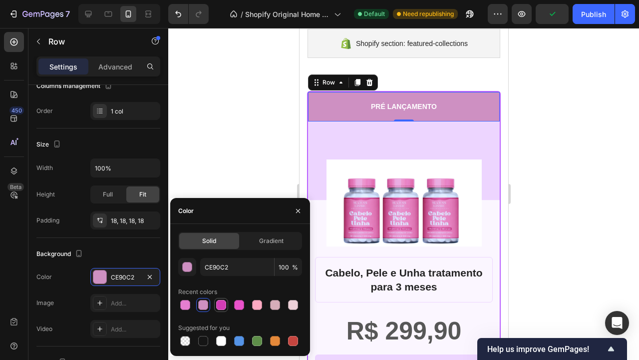
click at [225, 305] on div at bounding box center [221, 305] width 10 height 10
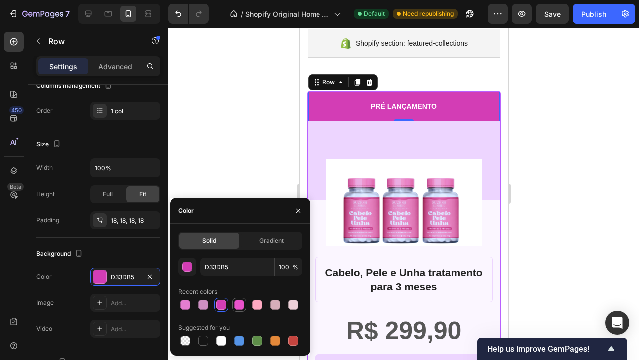
click at [236, 304] on div at bounding box center [239, 305] width 10 height 10
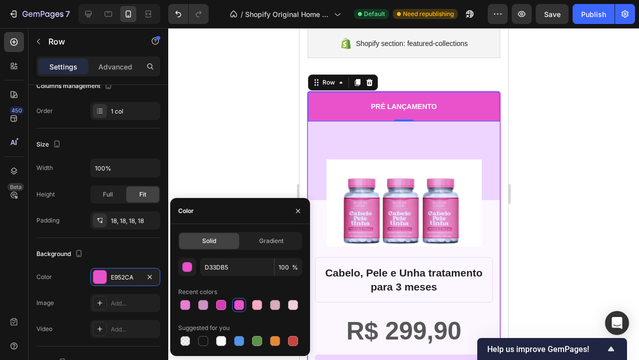
type input "E952CA"
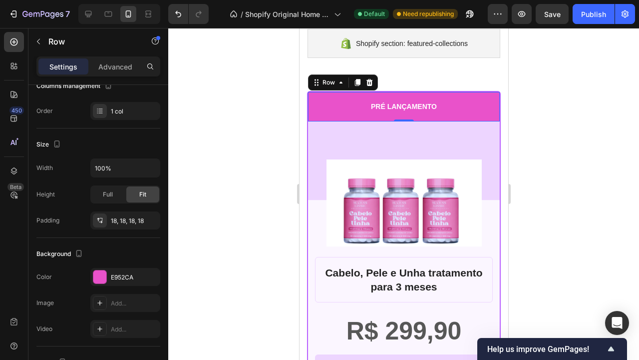
click at [539, 244] on div at bounding box center [403, 194] width 471 height 332
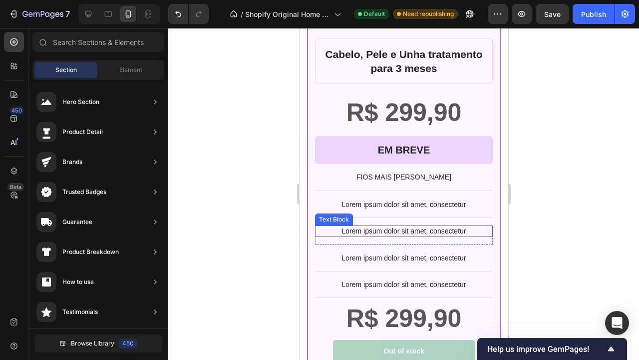
scroll to position [1978, 0]
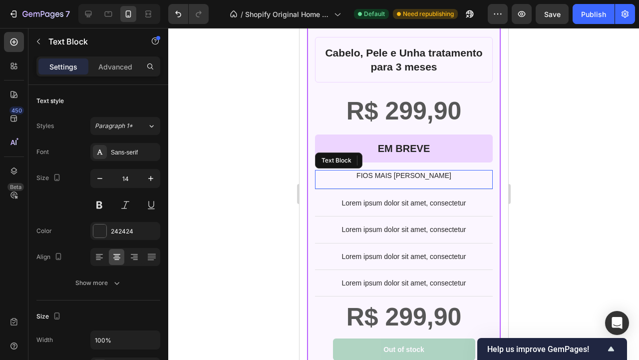
click at [465, 181] on div "FIOS MAIS FORTES Text Block" at bounding box center [404, 179] width 178 height 19
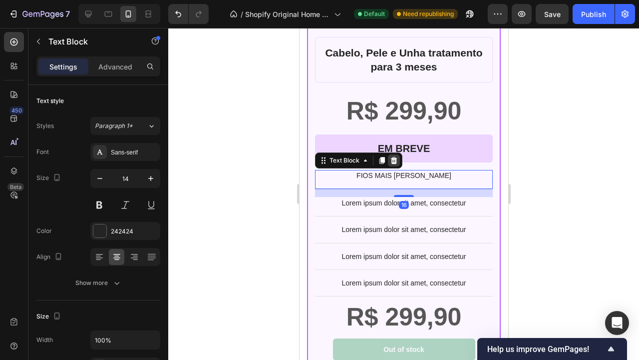
click at [397, 161] on icon at bounding box center [394, 160] width 8 height 8
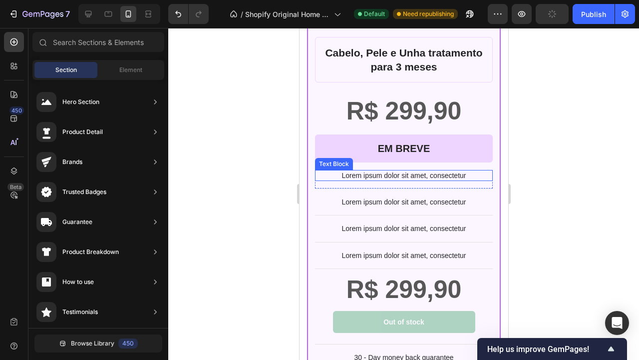
click at [473, 174] on p "Lorem ipsum dolor sit amet, consectetur" at bounding box center [404, 175] width 176 height 9
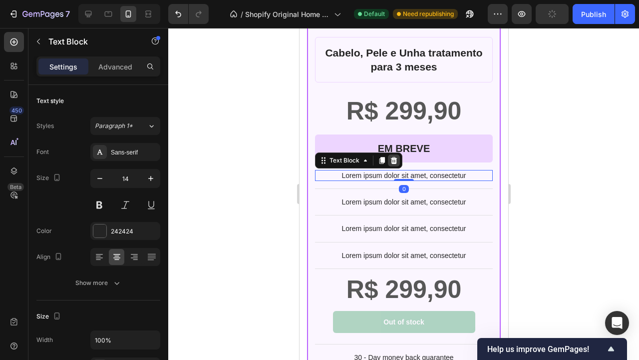
click at [393, 158] on icon at bounding box center [394, 160] width 6 height 7
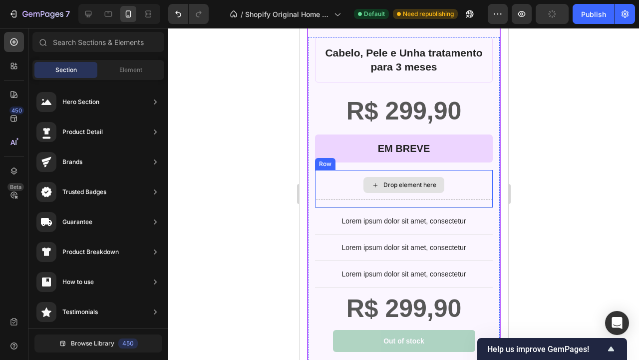
click at [472, 182] on div "Drop element here" at bounding box center [404, 185] width 178 height 30
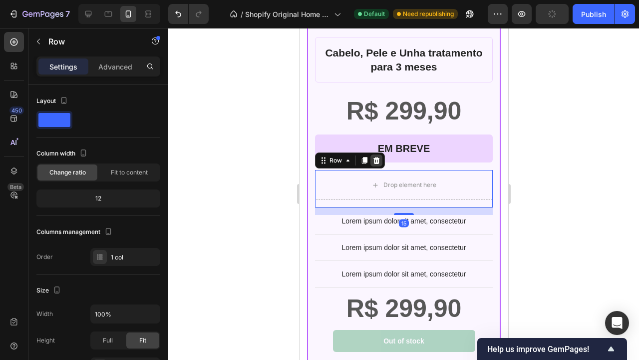
click at [377, 157] on icon at bounding box center [376, 160] width 6 height 7
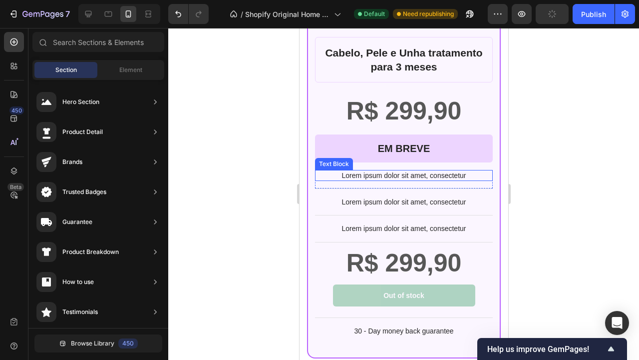
click at [481, 174] on p "Lorem ipsum dolor sit amet, consectetur" at bounding box center [404, 175] width 176 height 9
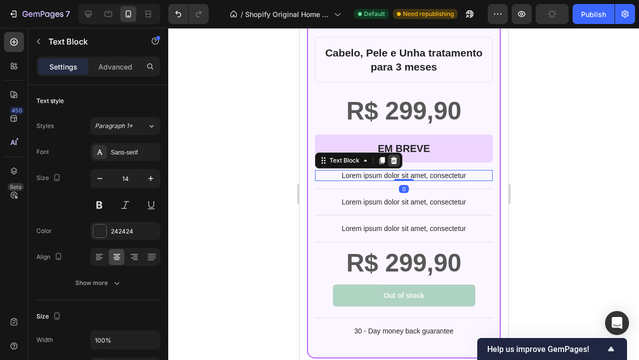
click at [396, 158] on icon at bounding box center [394, 160] width 6 height 7
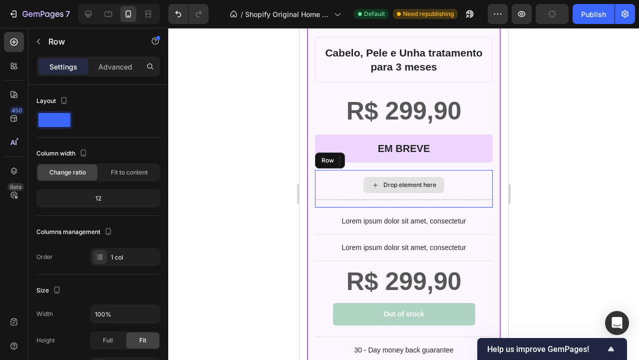
click at [466, 176] on div "Drop element here" at bounding box center [404, 185] width 178 height 30
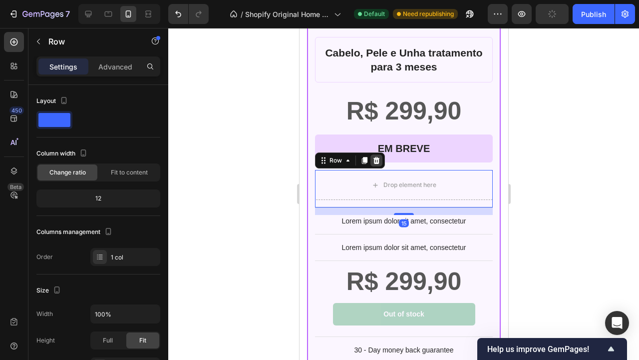
click at [378, 157] on icon at bounding box center [376, 160] width 8 height 8
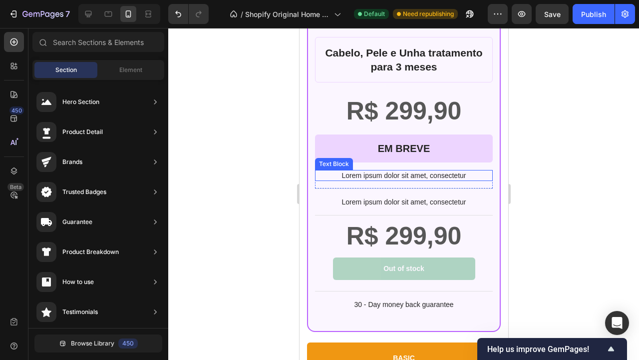
click at [477, 172] on p "Lorem ipsum dolor sit amet, consectetur" at bounding box center [404, 175] width 176 height 9
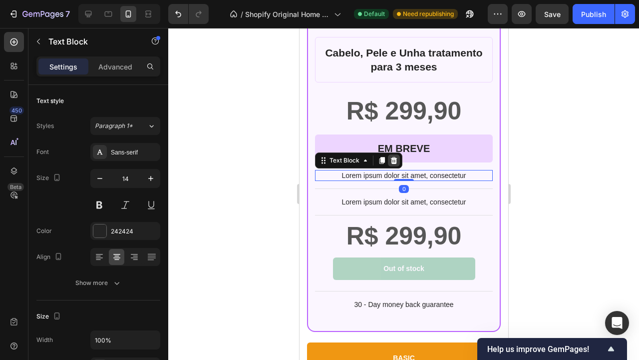
click at [393, 160] on icon at bounding box center [394, 160] width 8 height 8
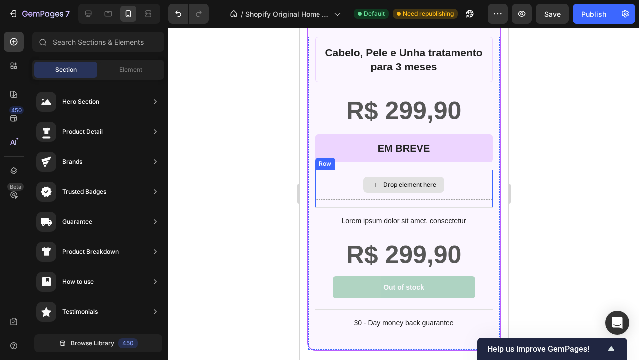
click at [469, 183] on div "Drop element here" at bounding box center [404, 185] width 178 height 30
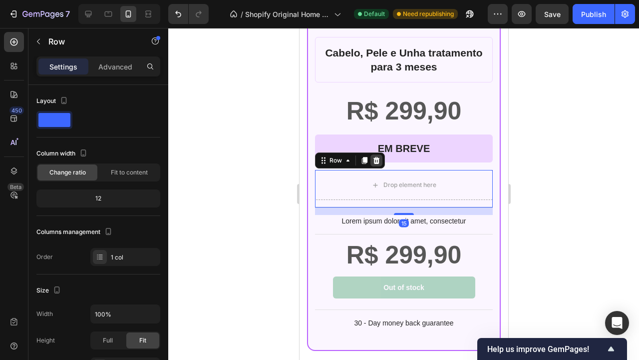
click at [379, 160] on icon at bounding box center [376, 160] width 8 height 8
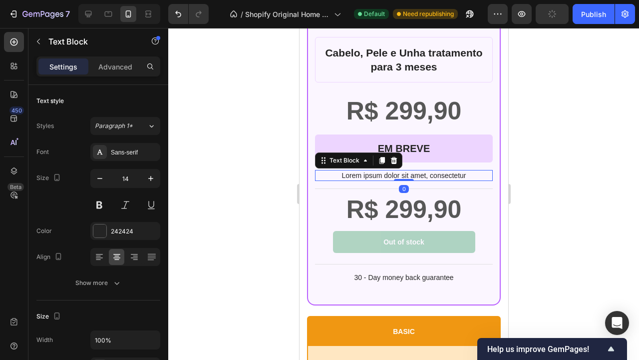
click at [471, 175] on p "Lorem ipsum dolor sit amet, consectetur" at bounding box center [404, 175] width 176 height 9
click at [397, 156] on icon at bounding box center [394, 160] width 8 height 8
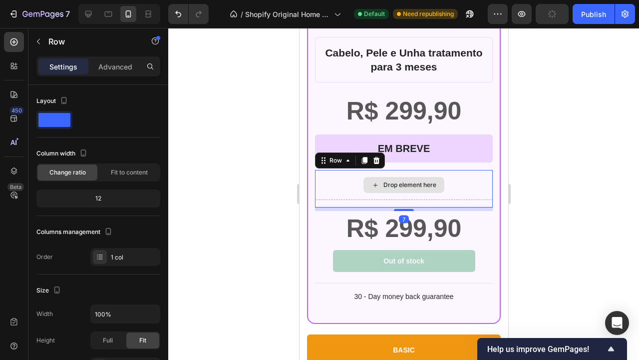
click at [454, 178] on div "Drop element here" at bounding box center [404, 185] width 178 height 30
click at [378, 157] on icon at bounding box center [376, 160] width 8 height 8
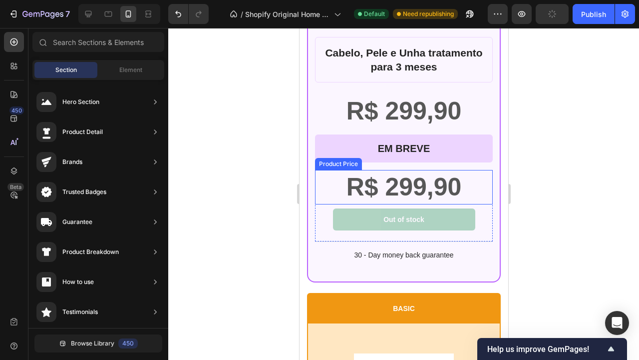
click at [471, 178] on div "R$ 299,90" at bounding box center [404, 187] width 178 height 34
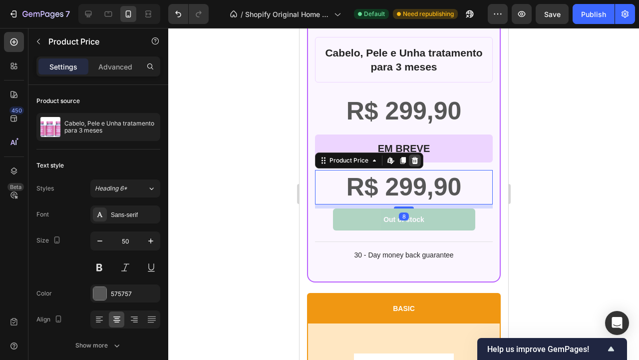
click at [416, 156] on icon at bounding box center [415, 160] width 8 height 8
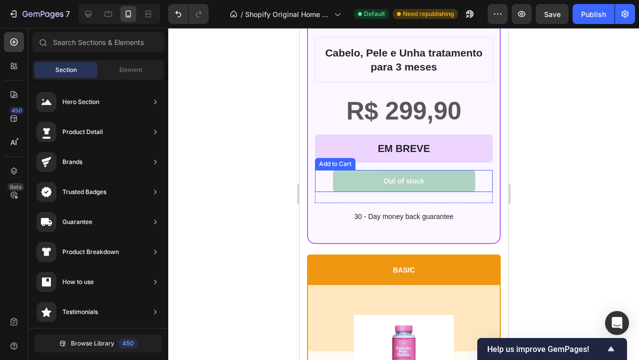
click at [473, 176] on button "Out of stock" at bounding box center [404, 181] width 142 height 22
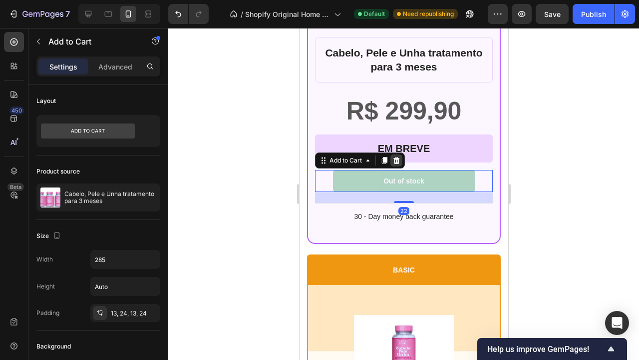
click at [397, 159] on icon at bounding box center [396, 160] width 6 height 7
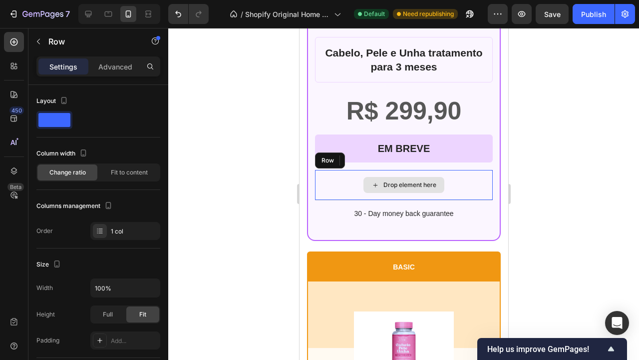
click at [472, 182] on div "Drop element here" at bounding box center [404, 185] width 178 height 30
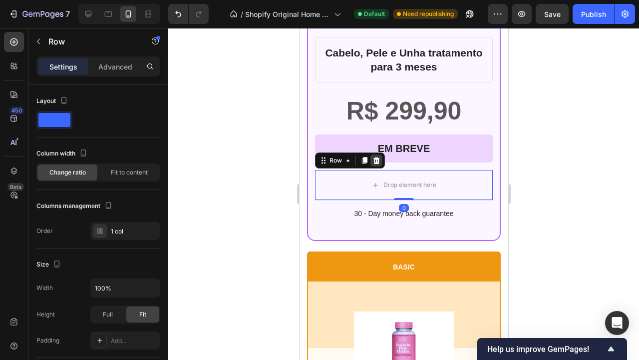
click at [378, 160] on icon at bounding box center [376, 160] width 6 height 7
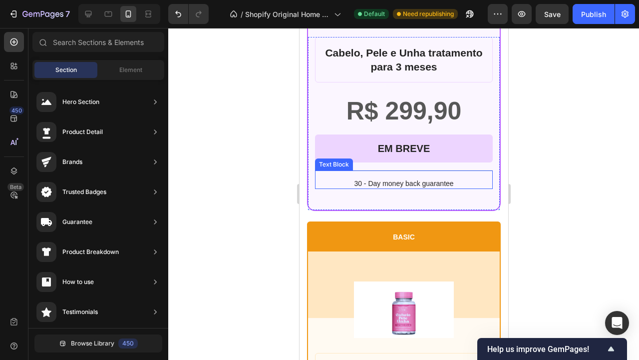
click at [476, 187] on p "30 - Day money back guarantee" at bounding box center [404, 183] width 176 height 9
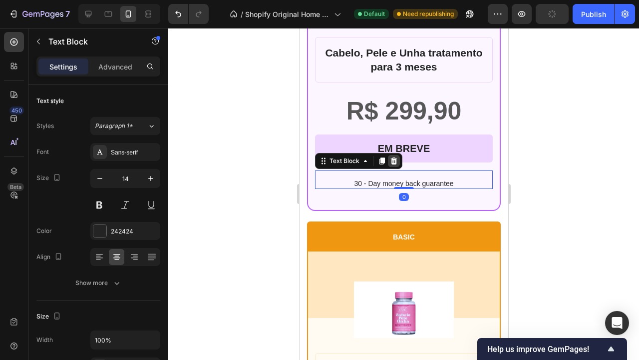
click at [397, 158] on icon at bounding box center [394, 160] width 6 height 7
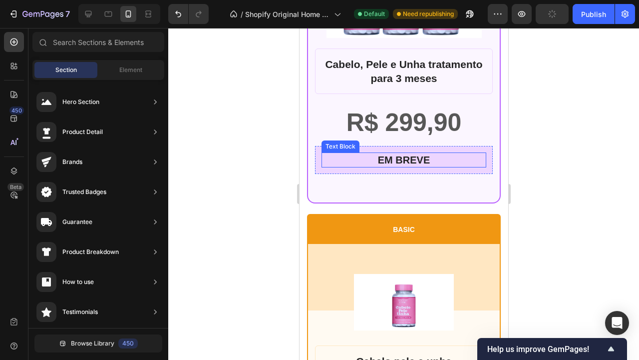
scroll to position [1969, 0]
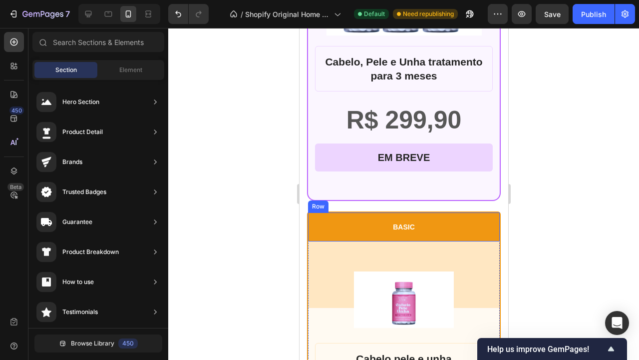
click at [471, 218] on div "BASIC Text Block Row" at bounding box center [404, 226] width 192 height 29
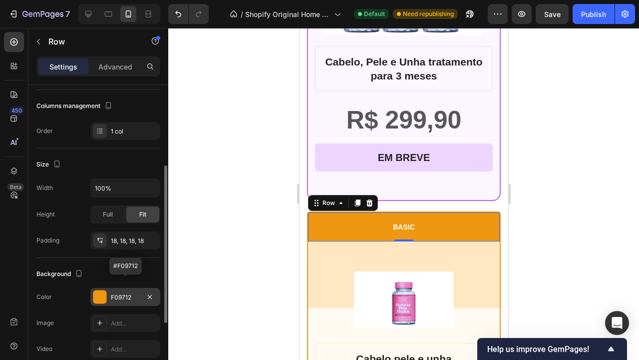
scroll to position [136, 0]
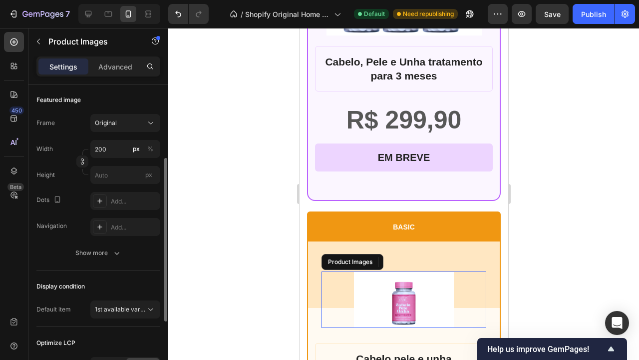
click at [392, 307] on img at bounding box center [404, 299] width 100 height 56
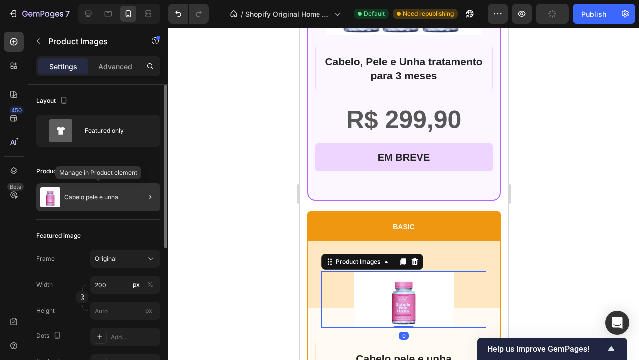
click at [107, 199] on p "Cabelo pele e unha" at bounding box center [91, 197] width 54 height 7
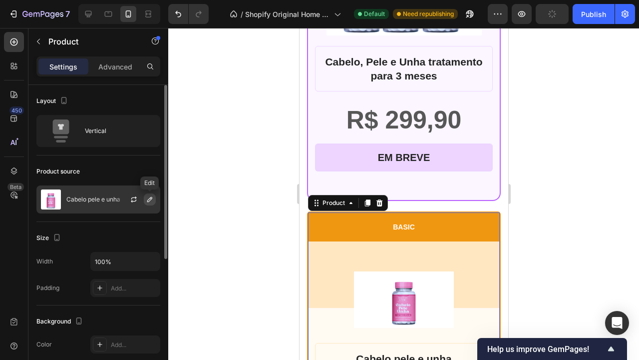
click at [150, 198] on icon "button" at bounding box center [149, 199] width 5 height 5
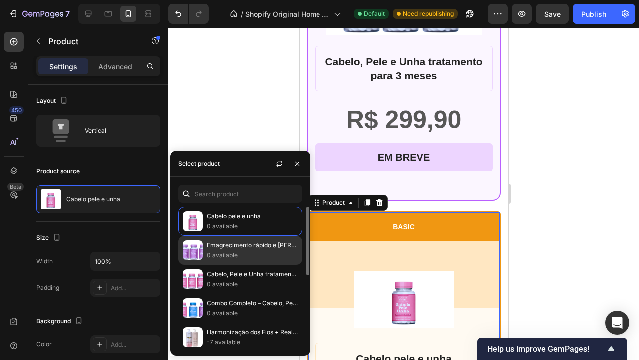
click at [234, 250] on p "Emagrecimento rápido e prático para profissionais da beleza!" at bounding box center [252, 245] width 91 height 10
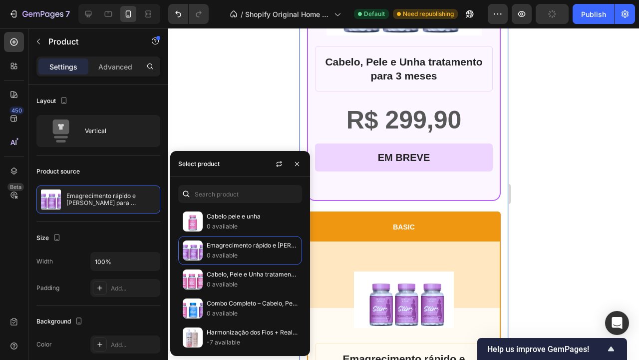
click at [551, 221] on div at bounding box center [403, 194] width 471 height 332
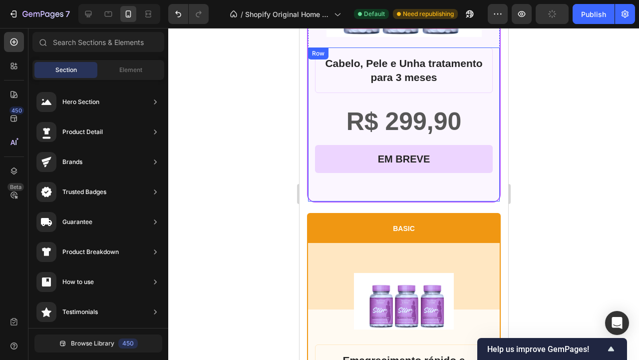
scroll to position [2022, 0]
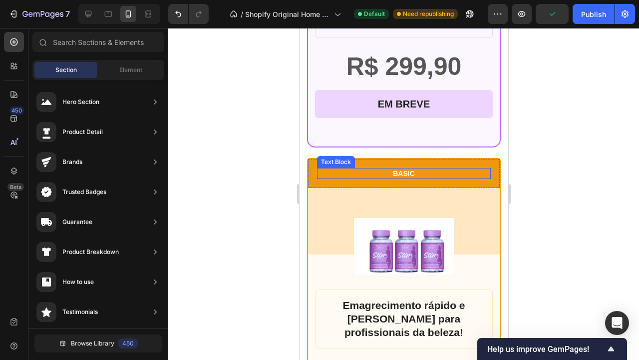
click at [405, 171] on p "BASIC" at bounding box center [404, 173] width 172 height 9
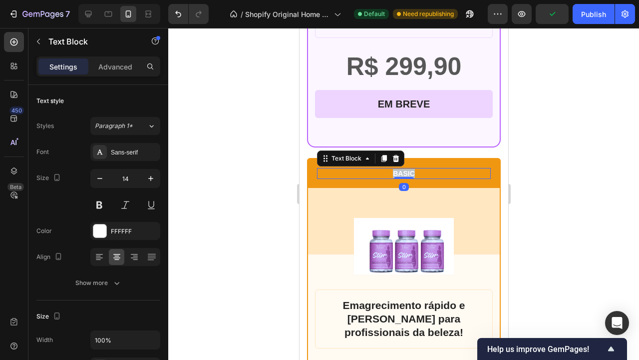
click at [405, 171] on p "BASIC" at bounding box center [404, 173] width 172 height 9
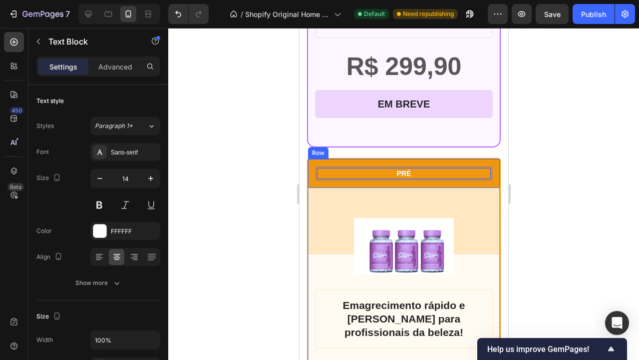
click at [387, 160] on div "PRÉ Text Block 0 Row" at bounding box center [404, 173] width 192 height 29
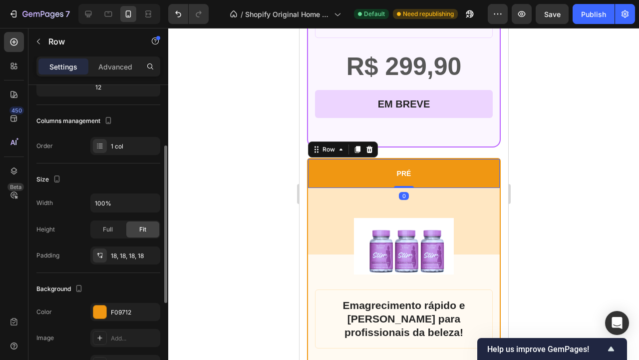
scroll to position [129, 0]
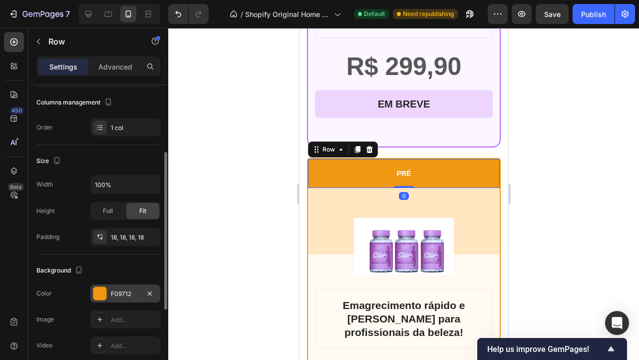
click at [121, 288] on div "F09712" at bounding box center [125, 293] width 70 height 18
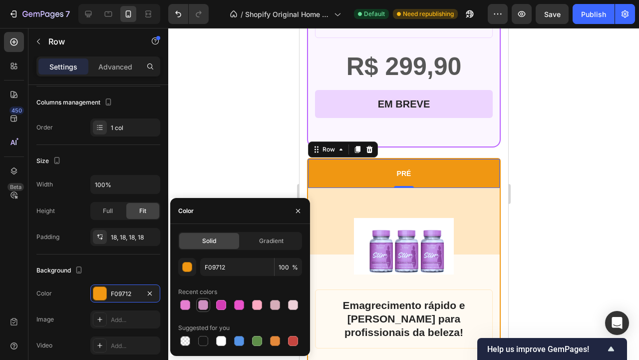
click at [202, 303] on div at bounding box center [203, 305] width 10 height 10
type input "CE90C2"
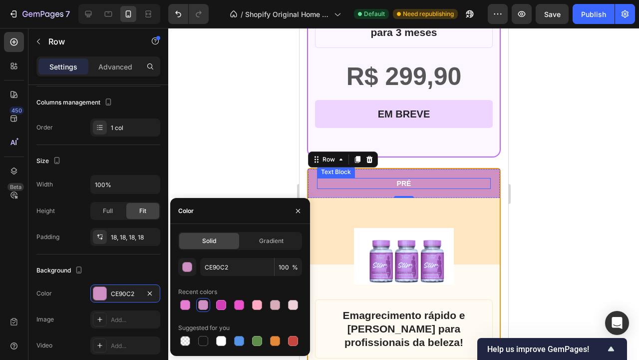
scroll to position [2019, 0]
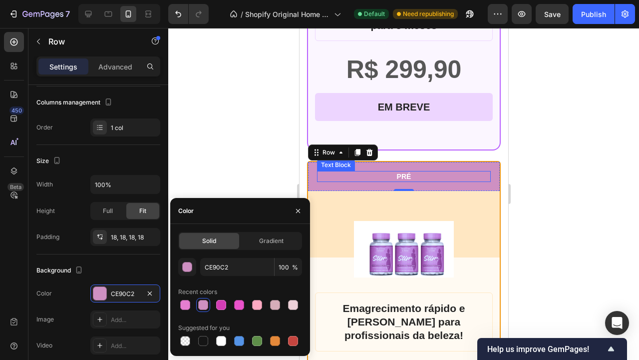
click at [419, 174] on p "PRÉ" at bounding box center [404, 176] width 172 height 9
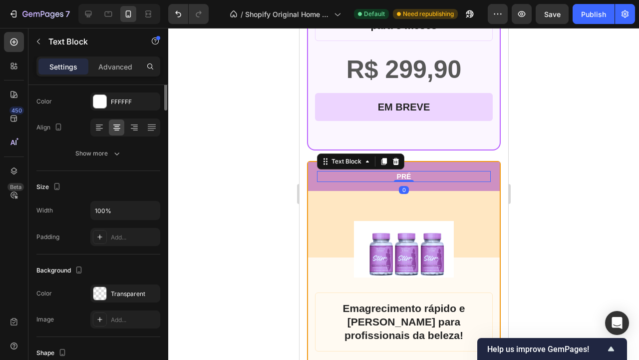
scroll to position [0, 0]
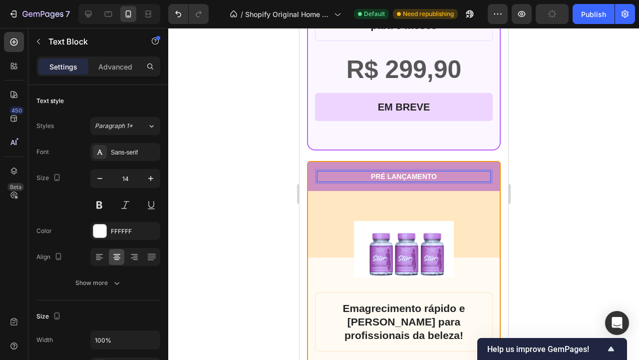
click at [596, 189] on div at bounding box center [403, 194] width 471 height 332
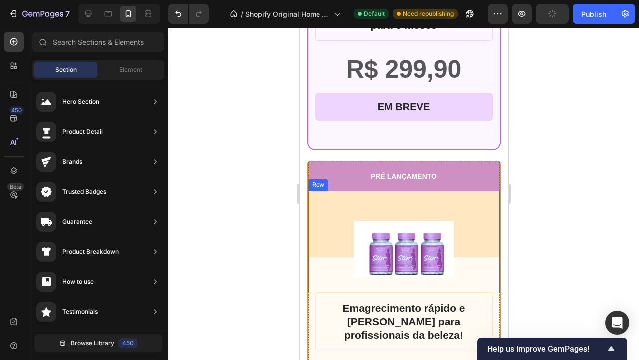
click at [474, 213] on div "Product Images Row" at bounding box center [404, 241] width 192 height 101
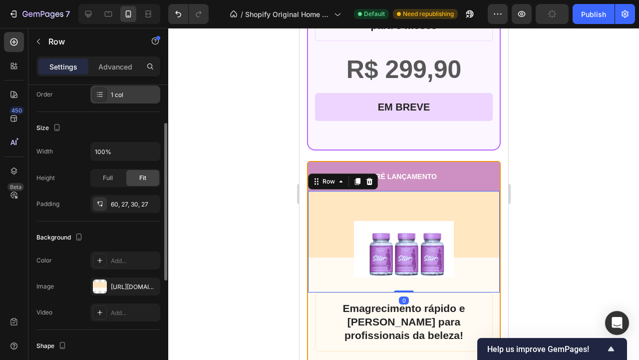
scroll to position [165, 0]
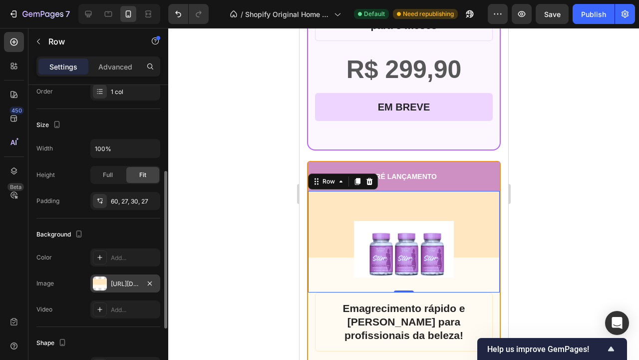
click at [125, 279] on div "https://cdn.shopify.com/s/files/1/0892/2873/8865/files/gempages_529828054910895…" at bounding box center [125, 283] width 29 height 9
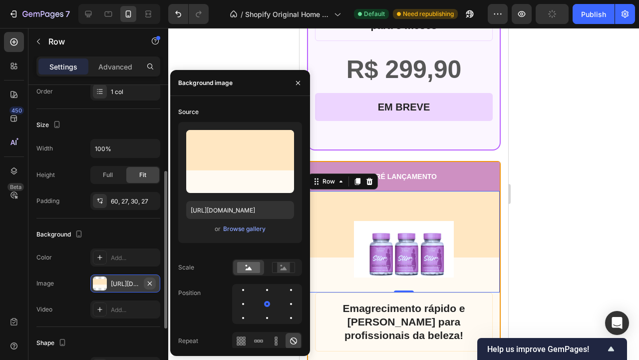
click at [149, 285] on icon "button" at bounding box center [150, 283] width 8 height 8
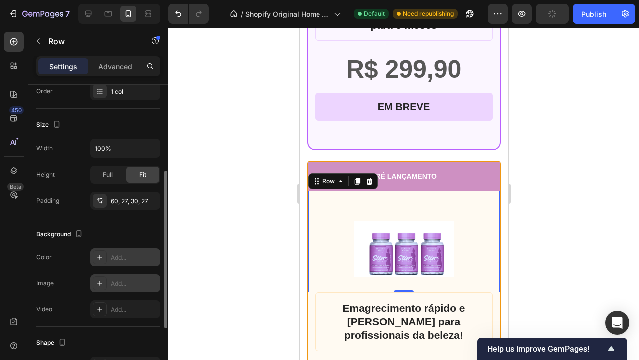
click at [126, 259] on div "Add..." at bounding box center [134, 257] width 47 height 9
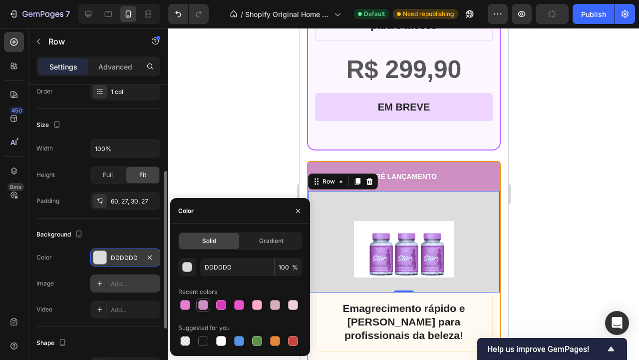
click at [208, 302] on div at bounding box center [203, 305] width 10 height 10
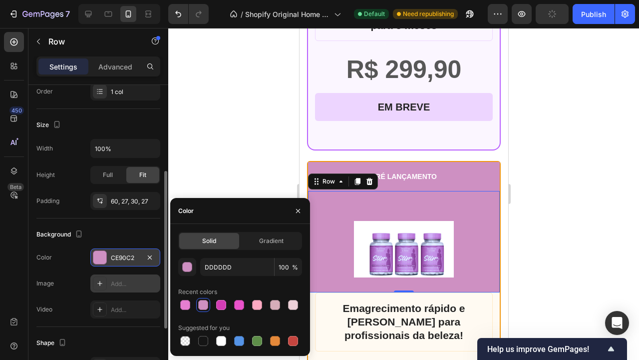
type input "CE90C2"
click at [272, 156] on div at bounding box center [403, 194] width 471 height 332
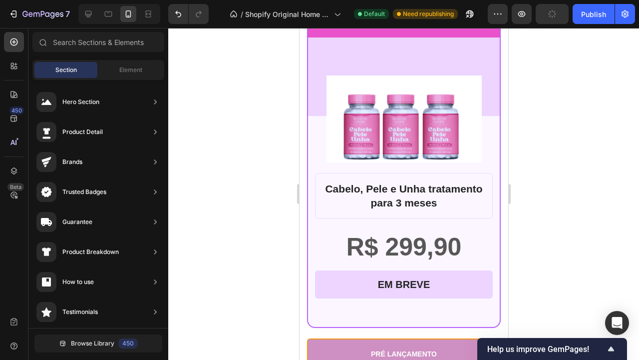
scroll to position [1842, 0]
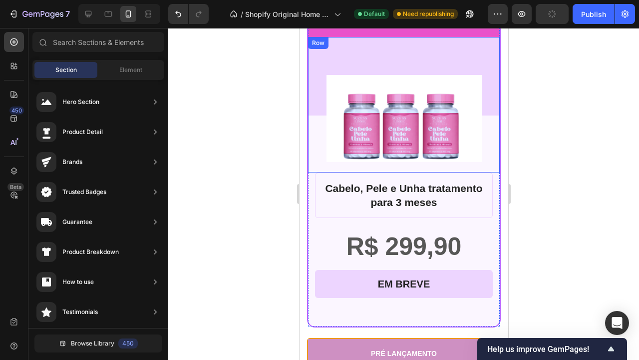
click at [392, 52] on div "Product Images Row" at bounding box center [404, 105] width 192 height 136
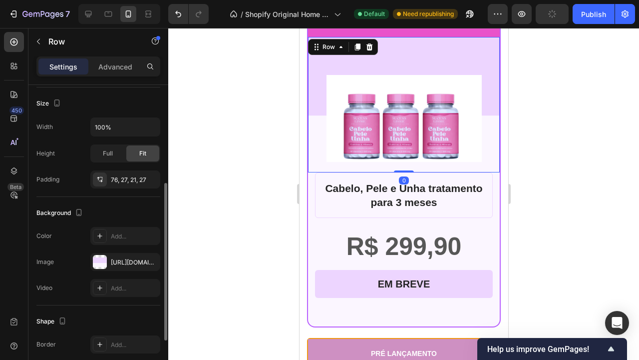
scroll to position [187, 0]
click at [110, 259] on div "https://cdn.shopify.com/s/files/1/0892/2873/8865/files/gempages_529828054910895…" at bounding box center [125, 261] width 70 height 18
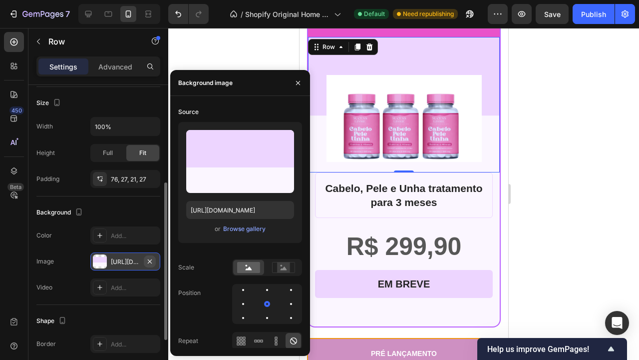
click at [149, 260] on icon "button" at bounding box center [150, 261] width 4 height 4
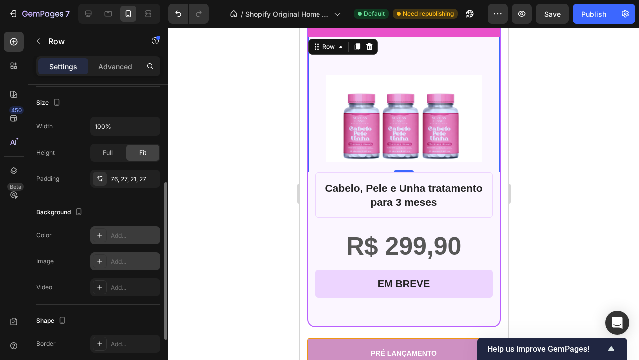
click at [114, 235] on div "Add..." at bounding box center [134, 235] width 47 height 9
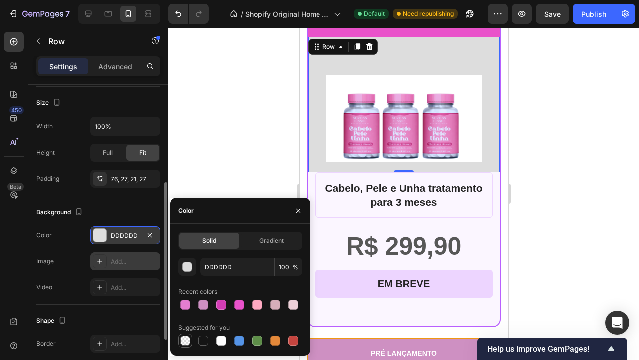
click at [188, 339] on div at bounding box center [185, 341] width 10 height 10
type input "000000"
type input "0"
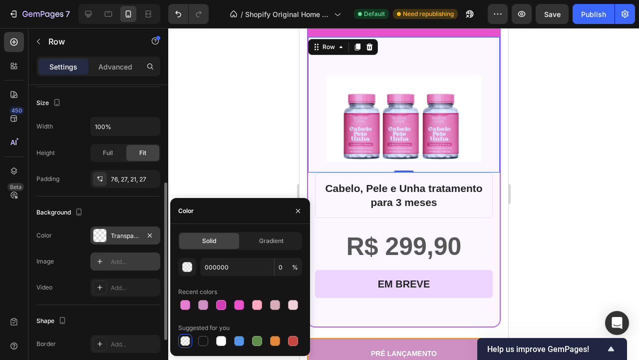
click at [113, 203] on div "Background The changes might be hidden by the video. Color Transparent Image Ad…" at bounding box center [98, 250] width 124 height 108
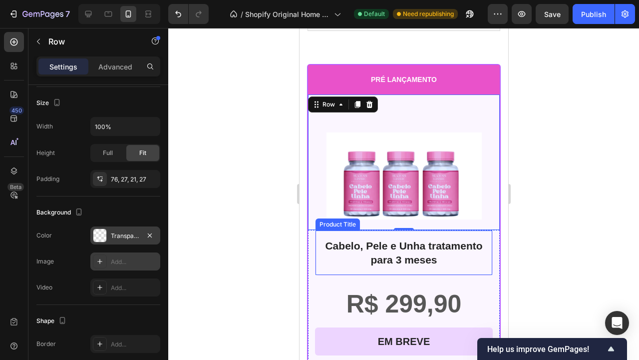
scroll to position [1782, 0]
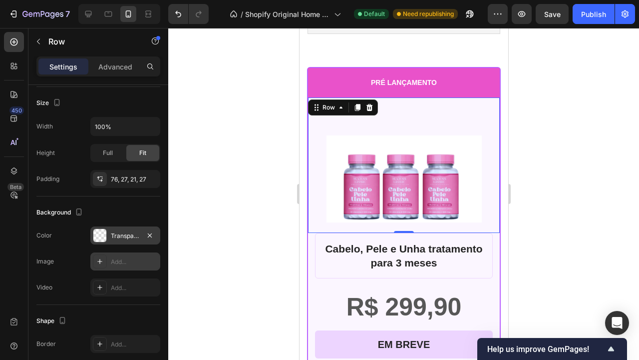
click at [445, 111] on div "Product Images Row 0" at bounding box center [404, 165] width 192 height 136
click at [112, 233] on div "Transparent" at bounding box center [125, 235] width 29 height 9
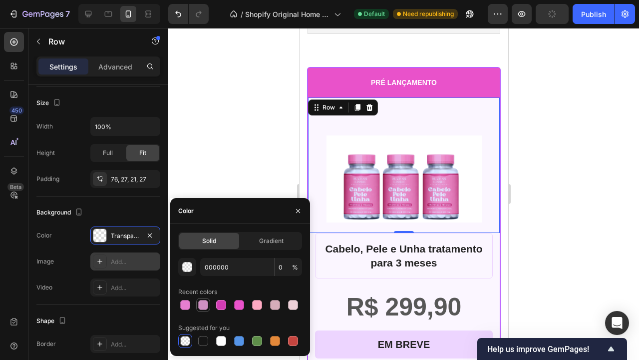
click at [206, 308] on div at bounding box center [203, 305] width 10 height 10
type input "CE90C2"
type input "100"
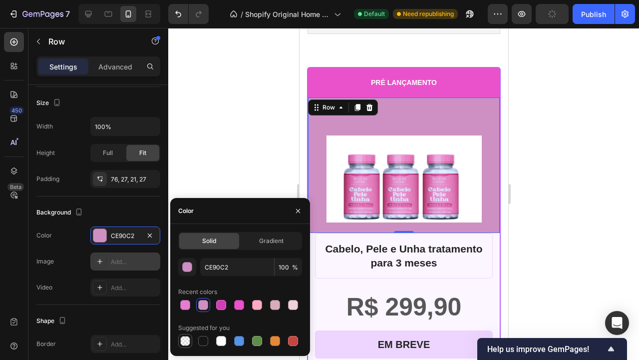
click at [189, 342] on div at bounding box center [185, 341] width 10 height 10
type input "000000"
type input "0"
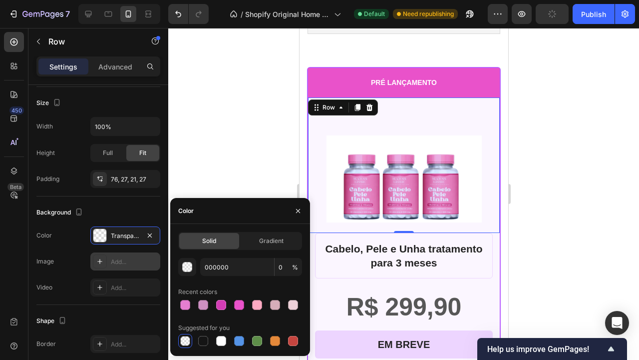
click at [551, 238] on div at bounding box center [403, 194] width 471 height 332
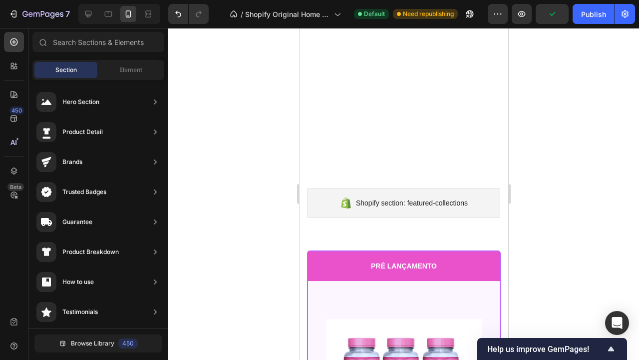
scroll to position [1740, 0]
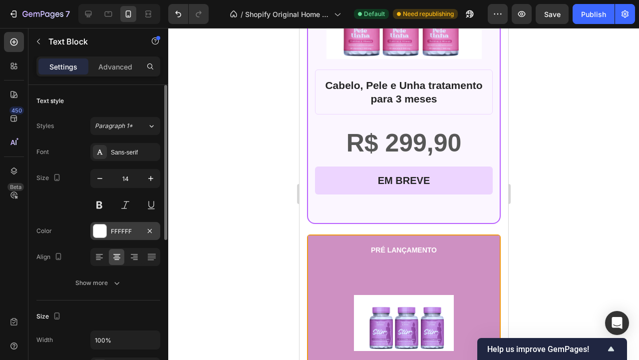
click at [120, 233] on div "FFFFFF" at bounding box center [125, 231] width 29 height 9
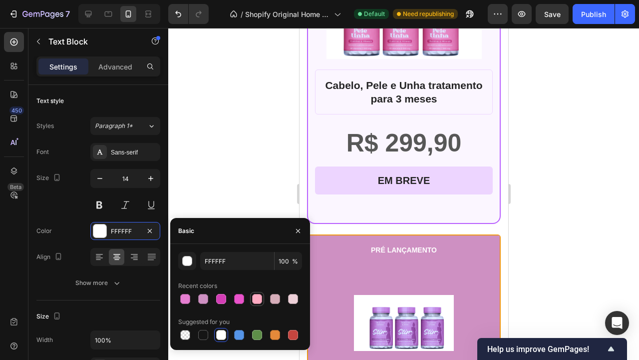
click at [263, 296] on div at bounding box center [257, 299] width 12 height 12
click at [218, 333] on div at bounding box center [221, 335] width 10 height 10
type input "FFFFFF"
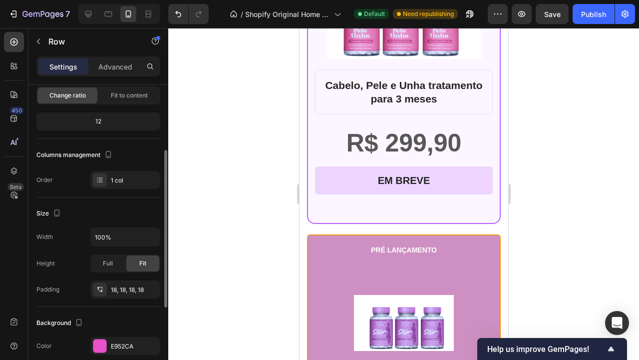
scroll to position [111, 0]
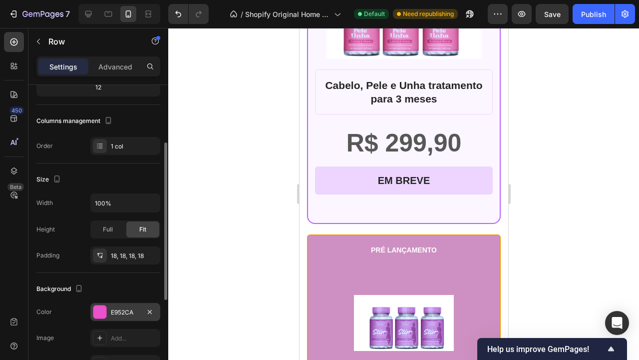
click at [120, 306] on div "E952CA" at bounding box center [125, 312] width 70 height 18
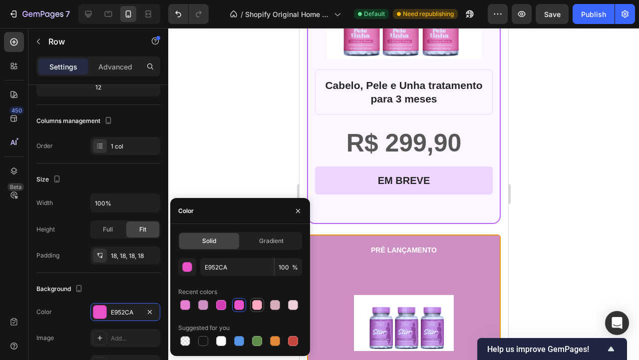
click at [253, 301] on div at bounding box center [257, 305] width 10 height 10
click at [206, 305] on div at bounding box center [203, 305] width 10 height 10
click at [187, 301] on div at bounding box center [185, 305] width 10 height 10
type input "E57ED0"
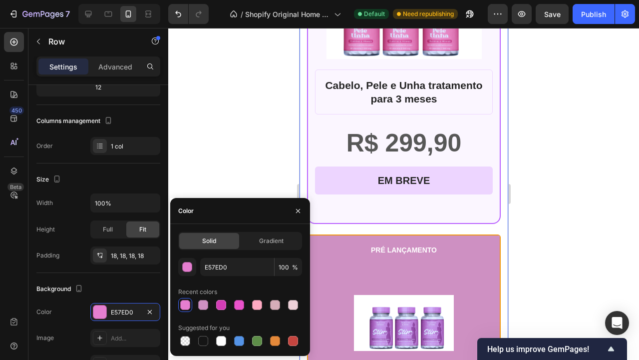
click at [503, 266] on div "PRÉ LANÇAMENTO Text Block Row 0 Product Images Row Cabelo, Pele e Unha tratamen…" at bounding box center [403, 358] width 209 height 908
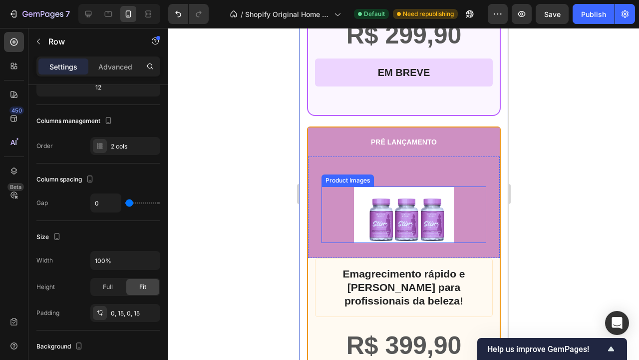
scroll to position [2055, 0]
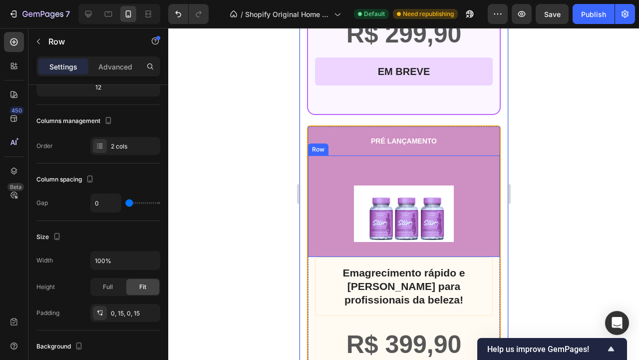
click at [457, 174] on div "Product Images Row" at bounding box center [404, 205] width 192 height 101
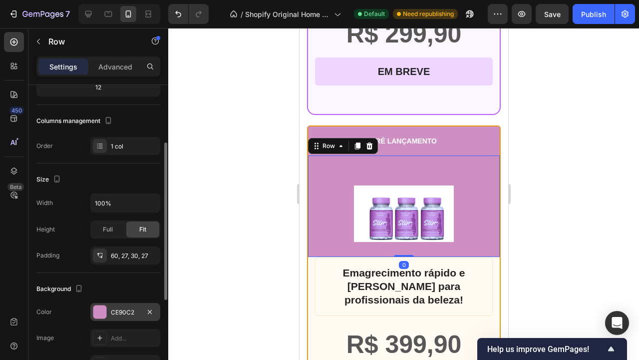
click at [108, 307] on div "CE90C2" at bounding box center [125, 312] width 70 height 18
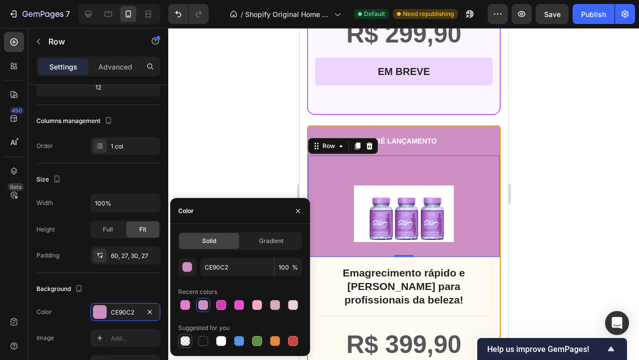
click at [186, 340] on div at bounding box center [185, 341] width 10 height 10
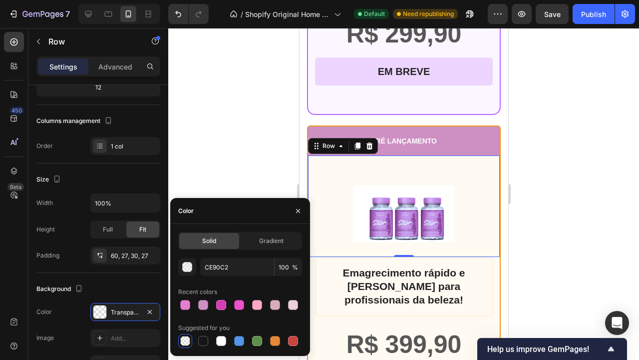
type input "000000"
type input "0"
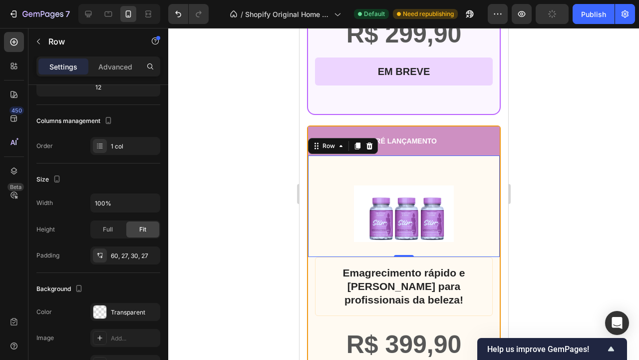
click at [559, 202] on div at bounding box center [403, 194] width 471 height 332
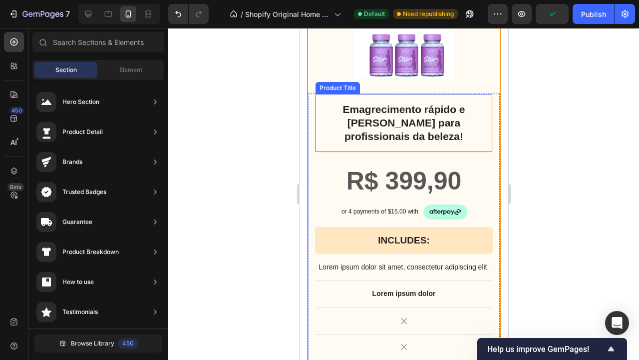
scroll to position [2233, 0]
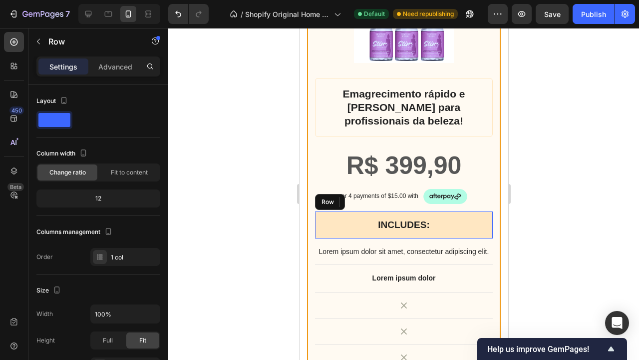
click at [460, 215] on div "INCLUDES: Text Block Row" at bounding box center [404, 224] width 178 height 27
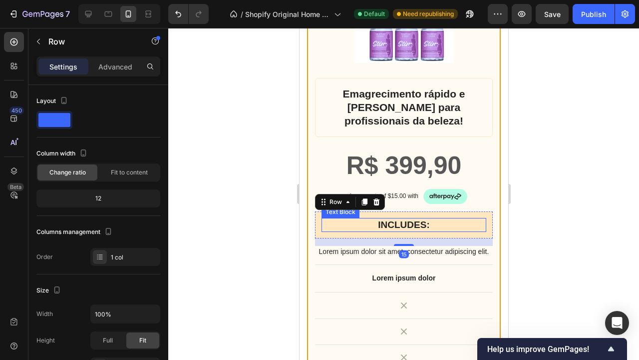
click at [398, 220] on p "INCLUDES:" at bounding box center [403, 225] width 163 height 12
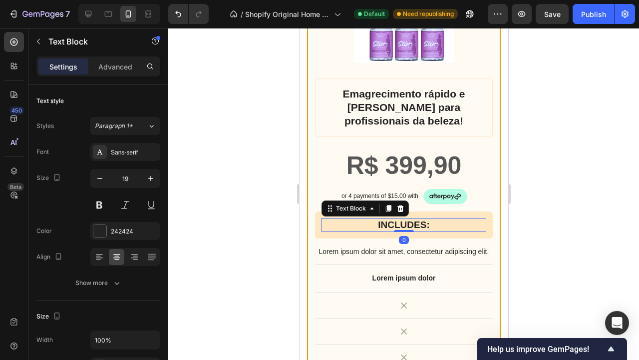
click at [398, 220] on p "INCLUDES:" at bounding box center [403, 225] width 163 height 12
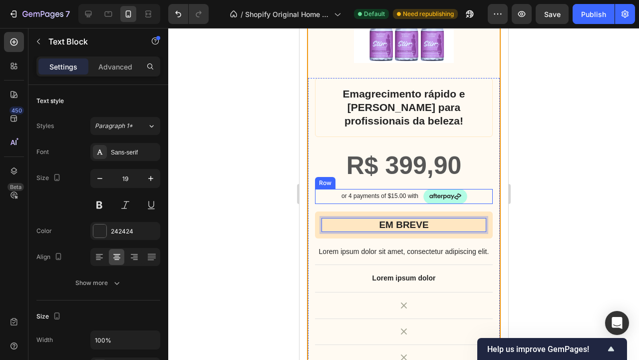
click at [404, 191] on div "or 4 payments of $15.00 with" at bounding box center [379, 196] width 79 height 10
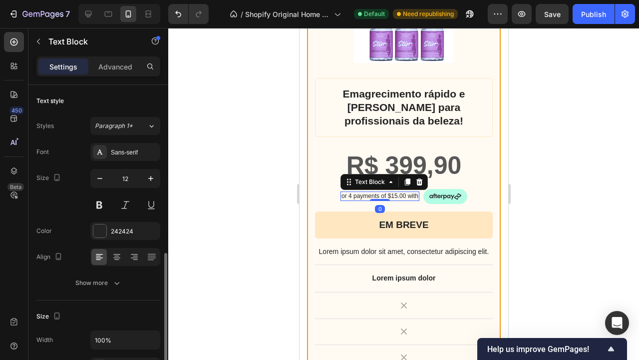
scroll to position [111, 0]
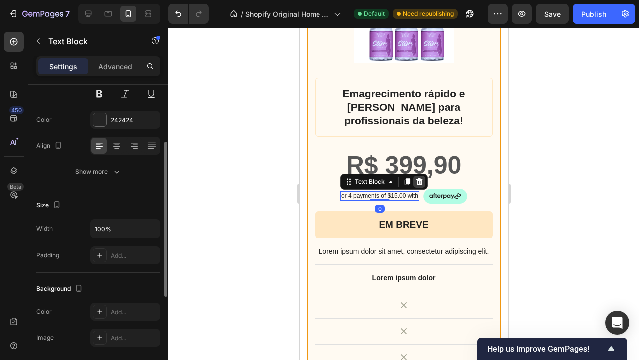
click at [421, 182] on icon at bounding box center [419, 181] width 6 height 7
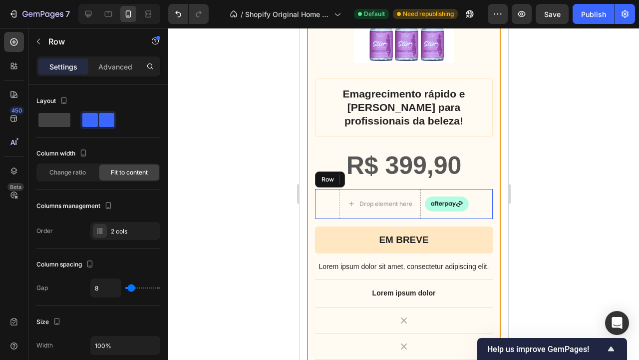
click at [458, 191] on div "Image" at bounding box center [447, 204] width 44 height 30
click at [378, 177] on icon at bounding box center [376, 178] width 6 height 7
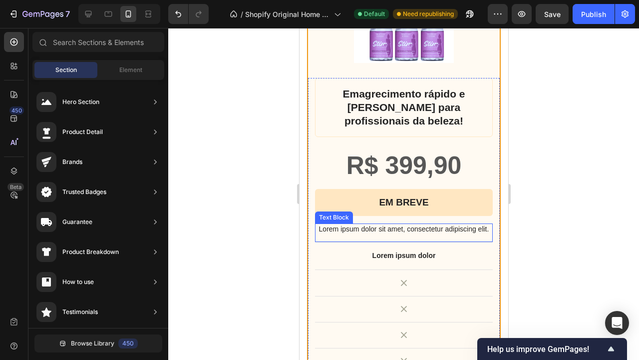
click at [451, 227] on p "Lorem ipsum dolor sit amet, consectetur adipiscing elit." at bounding box center [404, 228] width 176 height 9
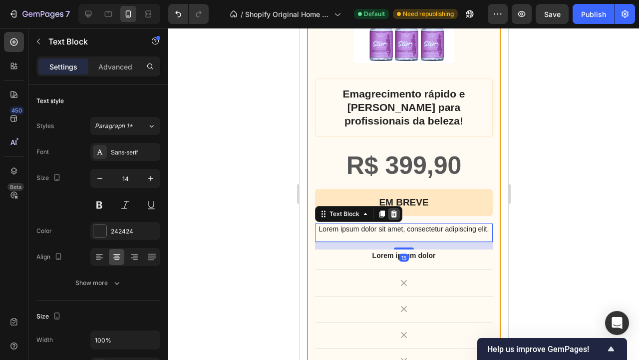
click at [395, 212] on icon at bounding box center [394, 213] width 6 height 7
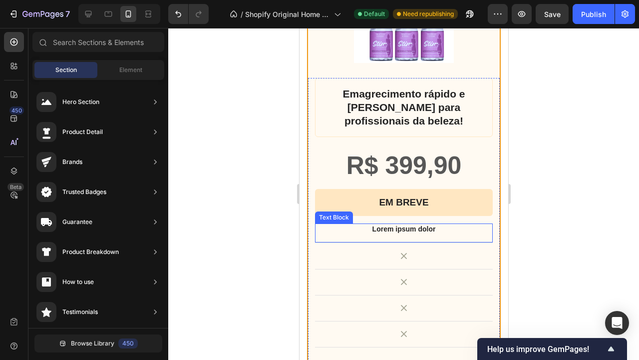
click at [435, 228] on p "Lorem ipsum dolor" at bounding box center [404, 228] width 176 height 9
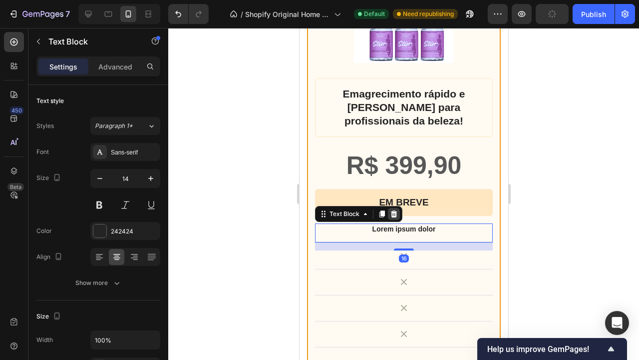
click at [395, 212] on icon at bounding box center [394, 213] width 6 height 7
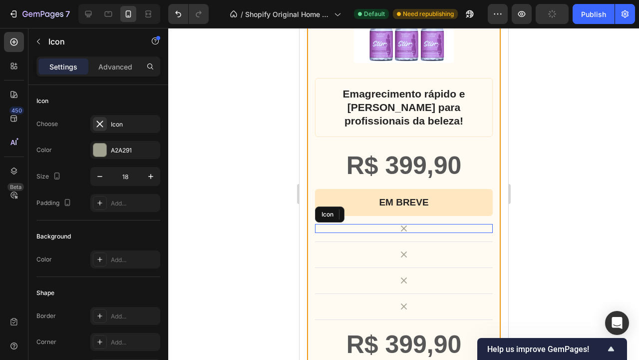
click at [482, 230] on div "Icon" at bounding box center [404, 228] width 178 height 9
click at [379, 213] on icon at bounding box center [376, 214] width 8 height 8
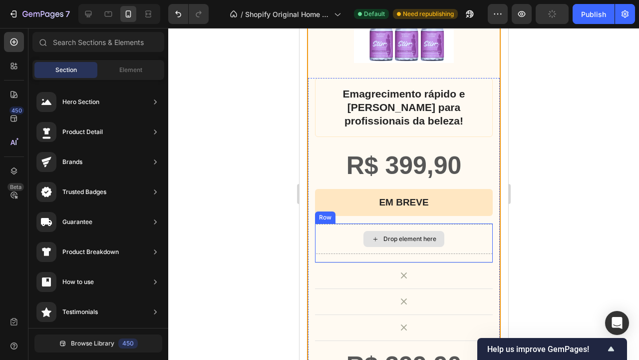
click at [466, 232] on div "Drop element here" at bounding box center [404, 239] width 178 height 30
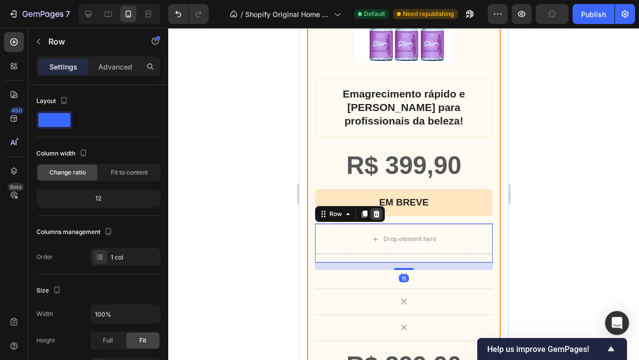
click at [378, 213] on icon at bounding box center [376, 213] width 6 height 7
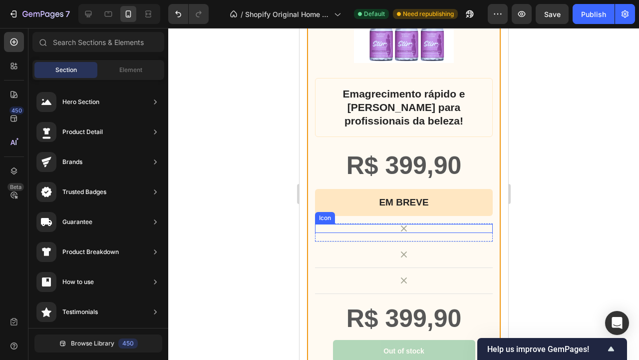
click at [486, 224] on div "Icon" at bounding box center [404, 228] width 178 height 9
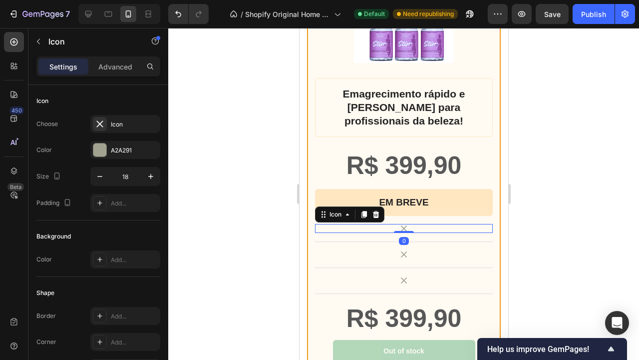
click at [378, 214] on icon at bounding box center [376, 214] width 6 height 7
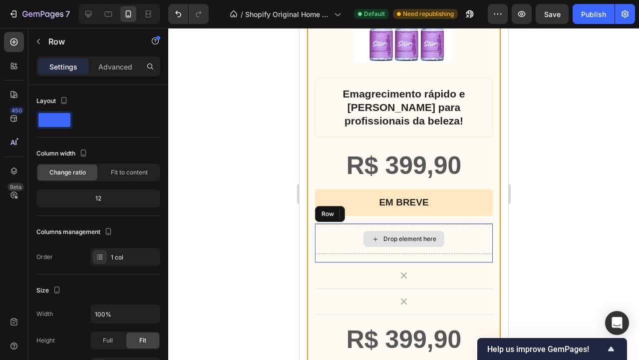
click at [467, 237] on div "Drop element here" at bounding box center [404, 239] width 178 height 30
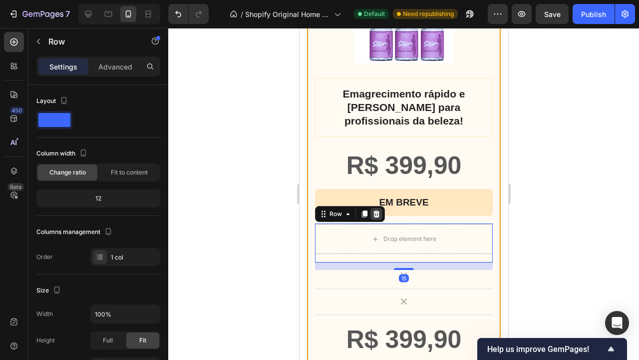
click at [378, 212] on icon at bounding box center [376, 213] width 6 height 7
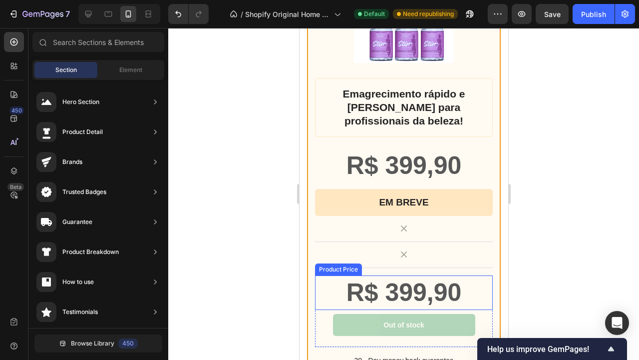
click at [481, 287] on div "R$ 399,90" at bounding box center [404, 292] width 178 height 34
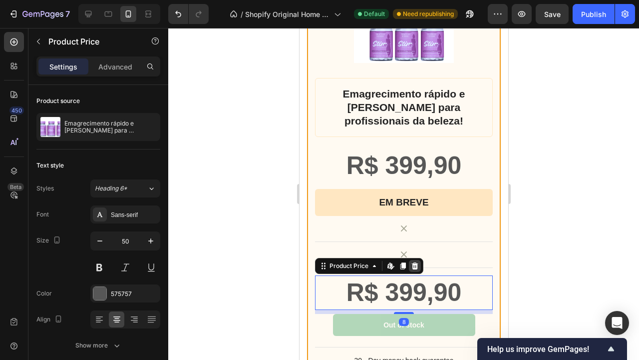
click at [415, 265] on icon at bounding box center [415, 265] width 6 height 7
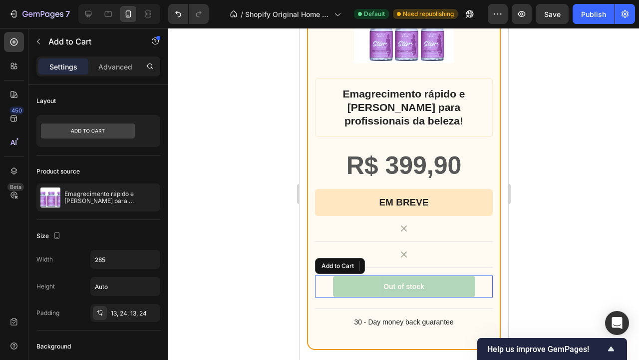
click at [482, 282] on div "Out of stock Add to Cart" at bounding box center [404, 286] width 178 height 22
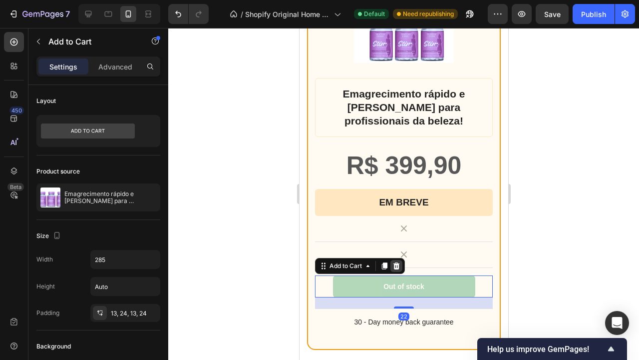
click at [396, 265] on icon at bounding box center [396, 266] width 8 height 8
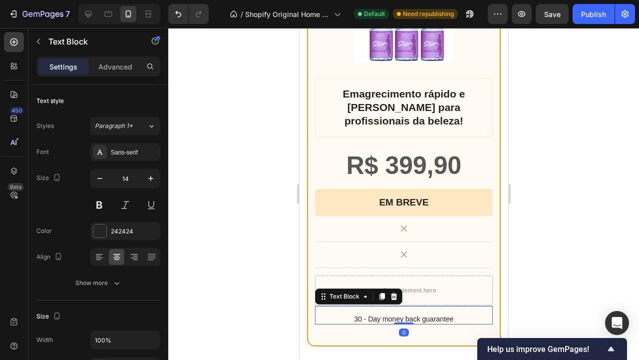
click at [469, 314] on p "30 - Day money back guarantee" at bounding box center [404, 318] width 176 height 9
click at [394, 296] on icon at bounding box center [394, 296] width 8 height 8
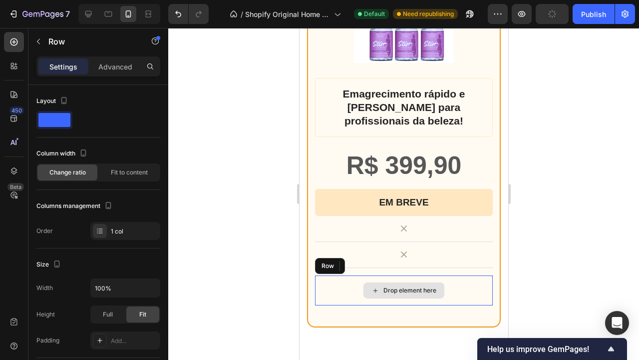
click at [491, 279] on div "Drop element here" at bounding box center [404, 290] width 178 height 30
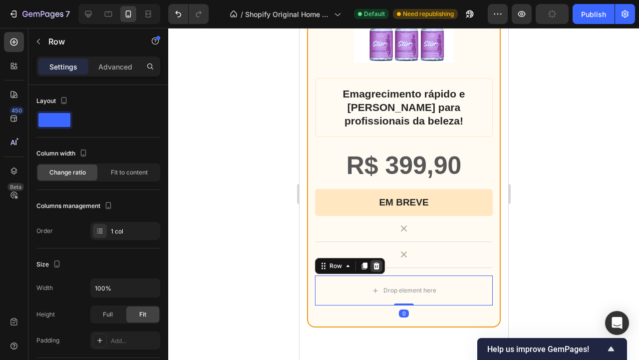
click at [377, 262] on icon at bounding box center [376, 266] width 8 height 8
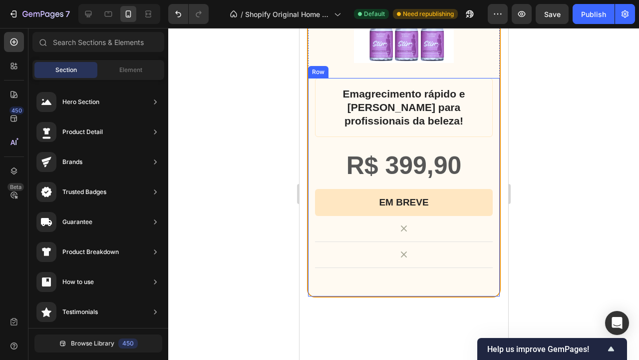
click at [484, 243] on div "Emagrecimento rápido e prático para profissionais da beleza! Product Title R$ 3…" at bounding box center [404, 177] width 178 height 198
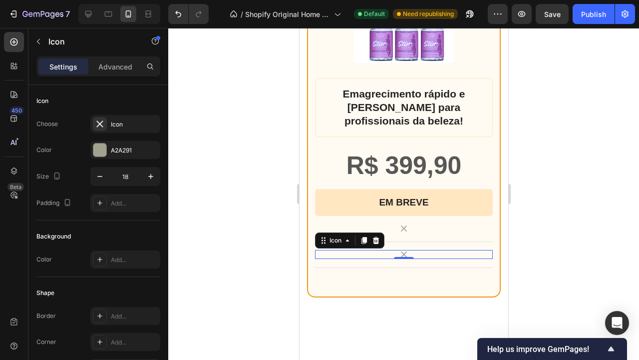
click at [423, 250] on div "Icon 0" at bounding box center [404, 254] width 178 height 9
click at [375, 238] on icon at bounding box center [376, 240] width 6 height 7
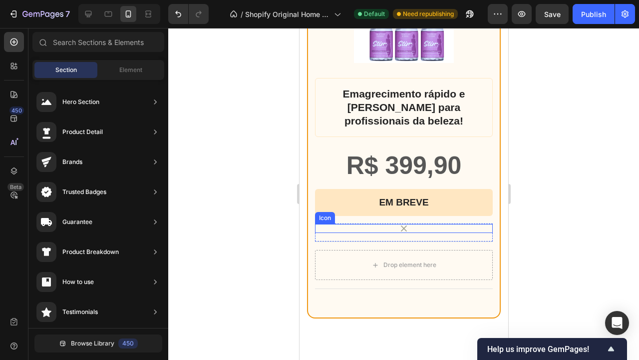
click at [433, 227] on div "Icon" at bounding box center [404, 228] width 178 height 9
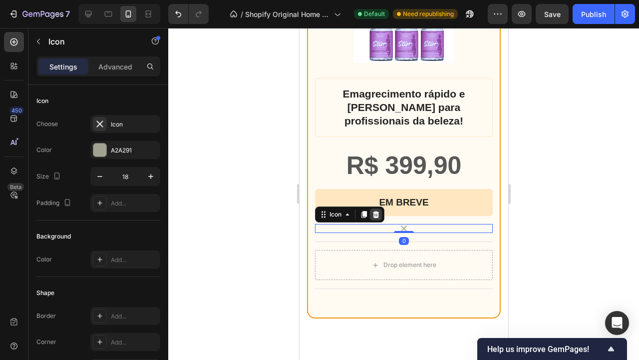
click at [379, 213] on icon at bounding box center [376, 214] width 8 height 8
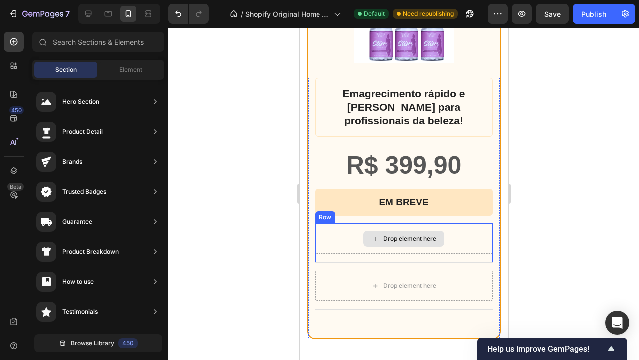
click at [413, 233] on div "Drop element here" at bounding box center [403, 239] width 81 height 16
click at [359, 224] on div "Drop element here" at bounding box center [404, 239] width 178 height 30
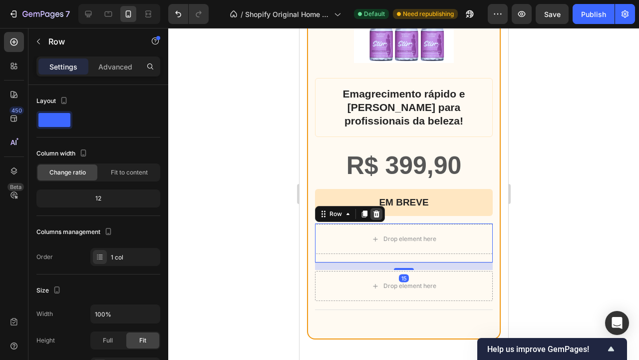
click at [378, 212] on icon at bounding box center [376, 213] width 6 height 7
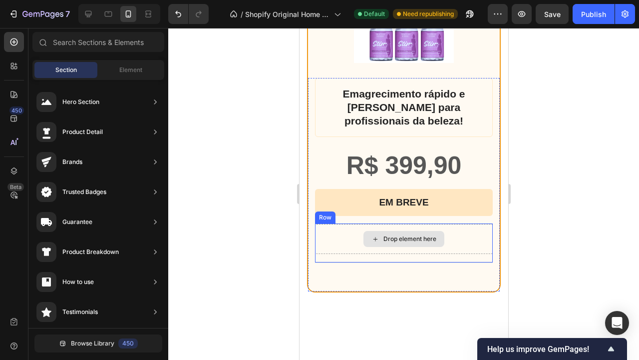
click at [358, 235] on div "Drop element here" at bounding box center [404, 239] width 178 height 30
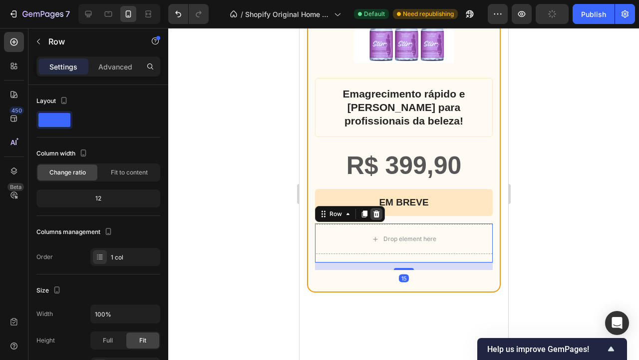
click at [377, 212] on icon at bounding box center [376, 214] width 8 height 8
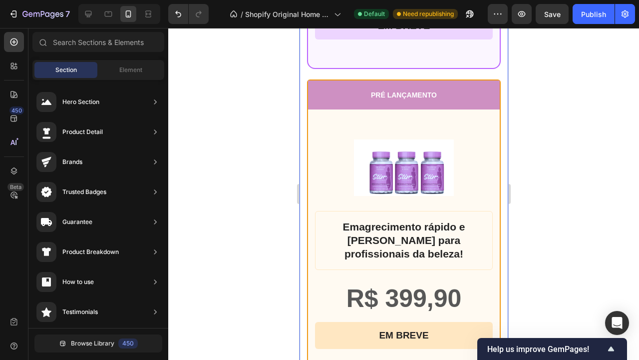
scroll to position [2104, 0]
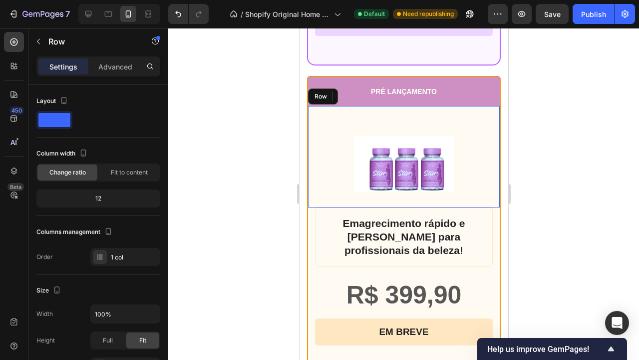
click at [486, 173] on div "Product Images Row" at bounding box center [404, 156] width 192 height 101
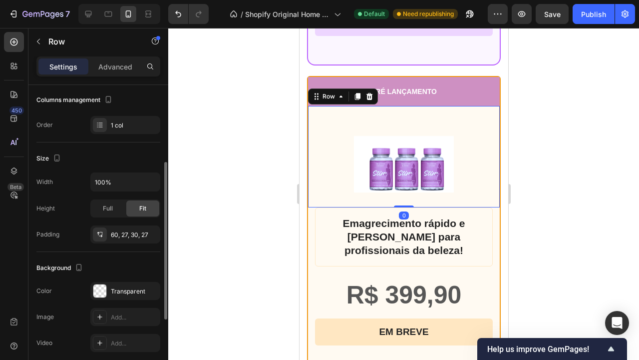
scroll to position [138, 0]
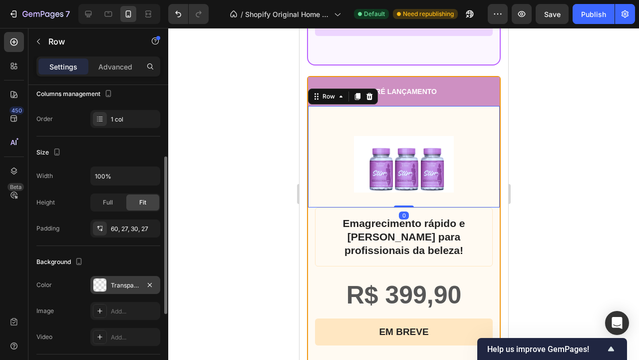
click at [114, 281] on div "Transparent" at bounding box center [125, 285] width 29 height 9
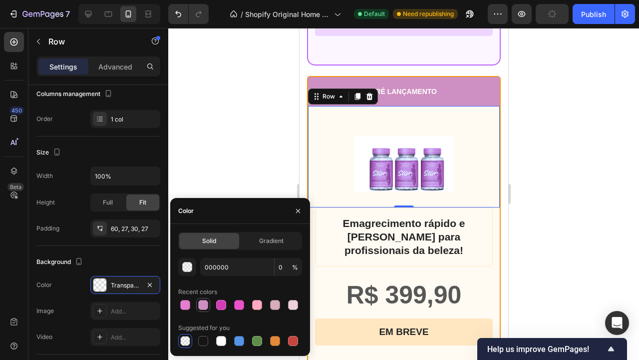
click at [201, 303] on div at bounding box center [203, 305] width 10 height 10
type input "CE90C2"
type input "100"
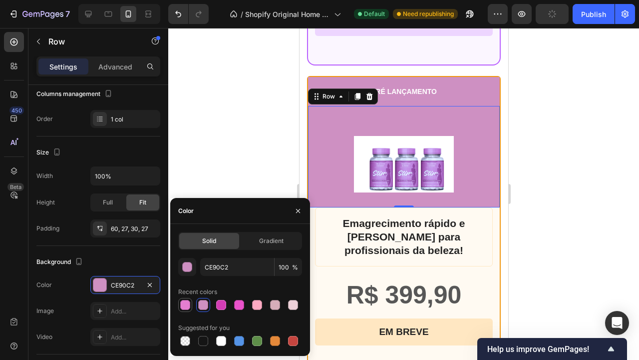
click at [187, 302] on div at bounding box center [185, 305] width 10 height 10
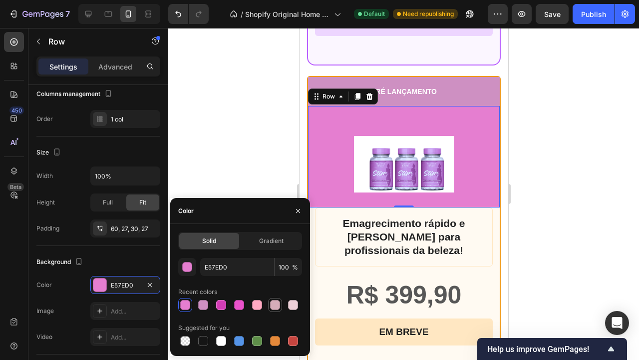
click at [276, 304] on div at bounding box center [275, 305] width 10 height 10
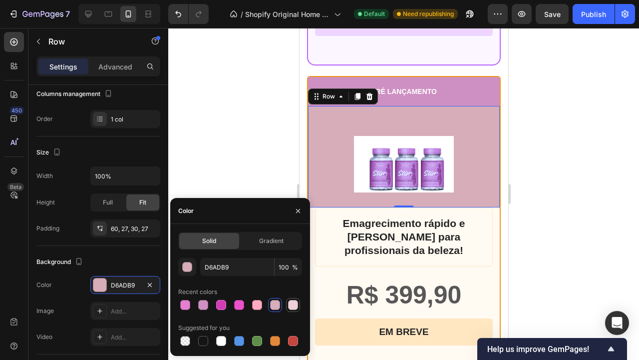
click at [297, 303] on div at bounding box center [293, 305] width 10 height 10
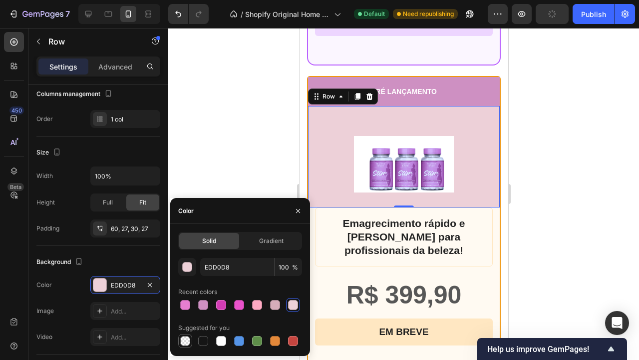
click at [186, 344] on div at bounding box center [185, 341] width 10 height 10
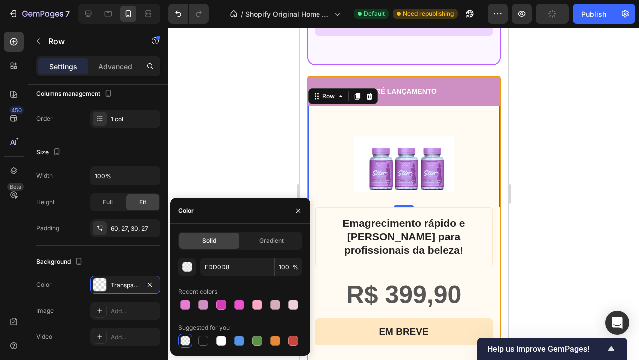
type input "000000"
type input "0"
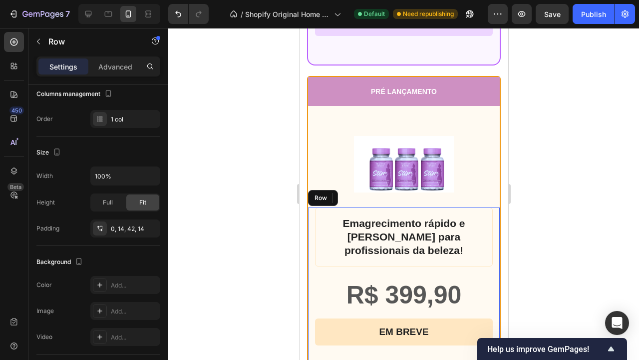
click at [312, 223] on div "Emagrecimento rápido e prático para profissionais da beleza! Product Title R$ 3…" at bounding box center [404, 290] width 192 height 167
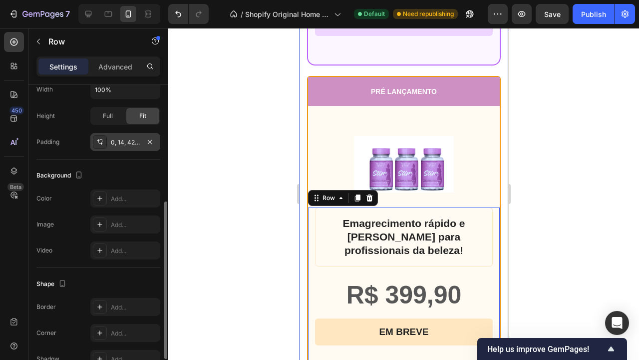
scroll to position [224, 0]
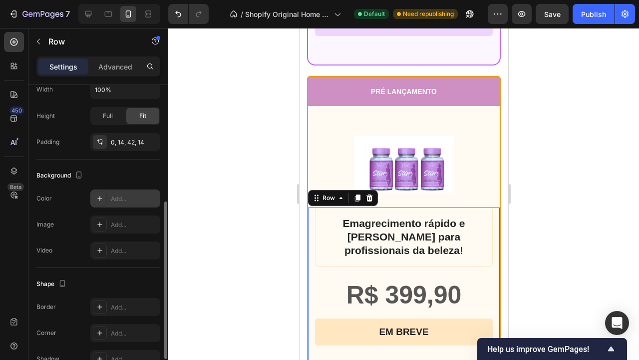
click at [127, 198] on div "Add..." at bounding box center [134, 198] width 47 height 9
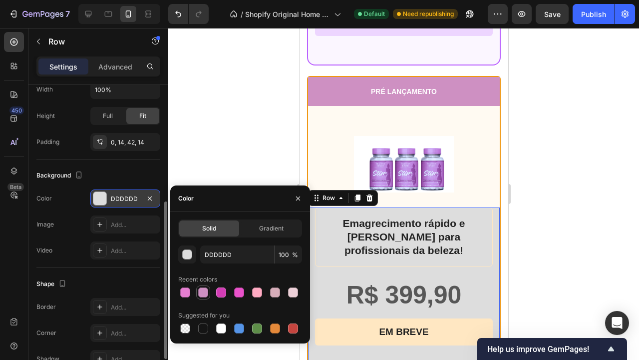
click at [203, 292] on div at bounding box center [203, 292] width 10 height 10
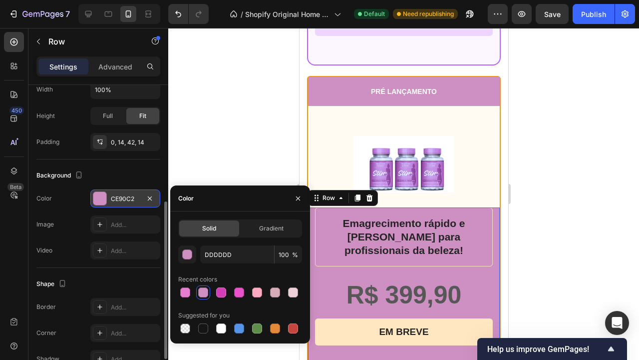
type input "CE90C2"
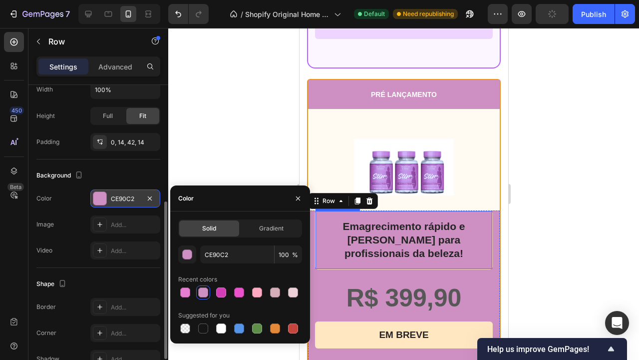
scroll to position [2109, 0]
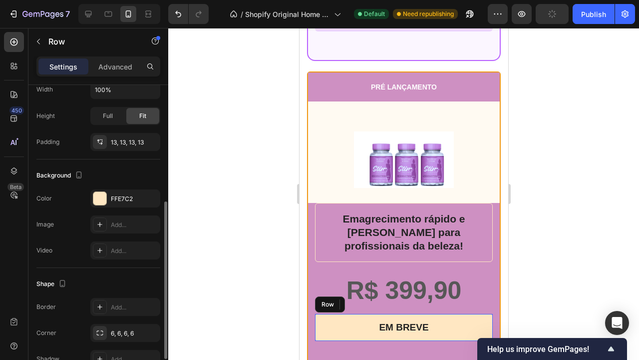
drag, startPoint x: 456, startPoint y: 316, endPoint x: 551, endPoint y: 336, distance: 96.9
click at [456, 316] on div "EM BREVE Text Block Row" at bounding box center [404, 327] width 178 height 27
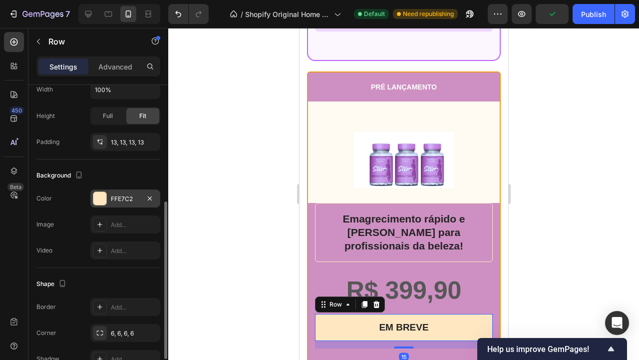
click at [115, 205] on div "FFE7C2" at bounding box center [125, 198] width 70 height 18
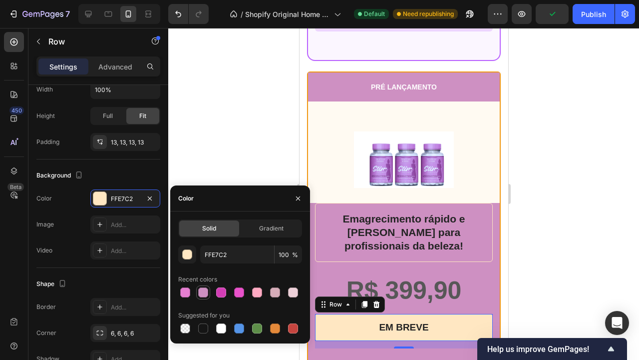
click at [201, 292] on div at bounding box center [203, 292] width 10 height 10
type input "CE90C2"
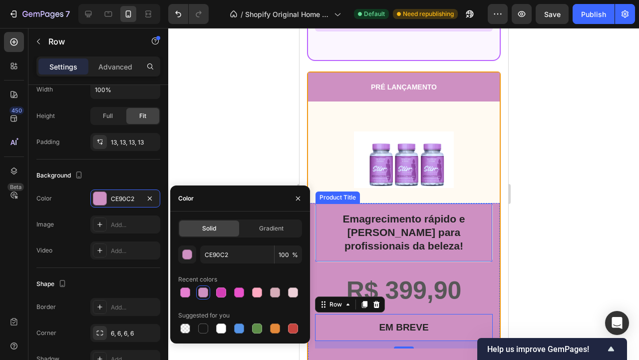
click at [580, 263] on div at bounding box center [403, 194] width 471 height 332
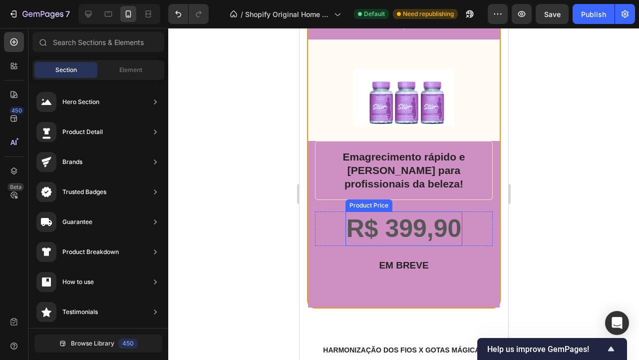
scroll to position [2174, 0]
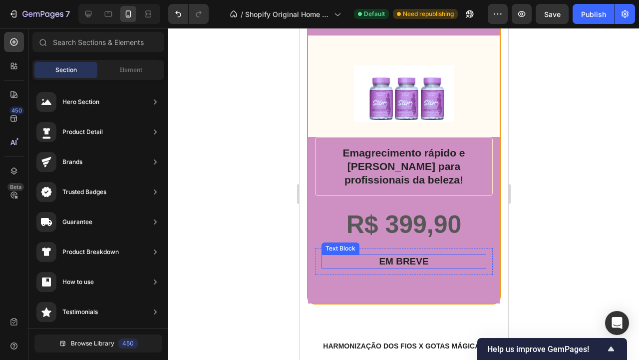
click at [440, 267] on div "EM BREVE" at bounding box center [403, 261] width 165 height 14
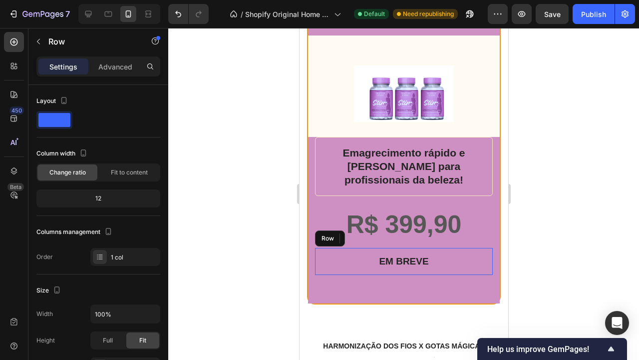
click at [456, 271] on div "EM BREVE Text Block 0 Row" at bounding box center [404, 261] width 178 height 27
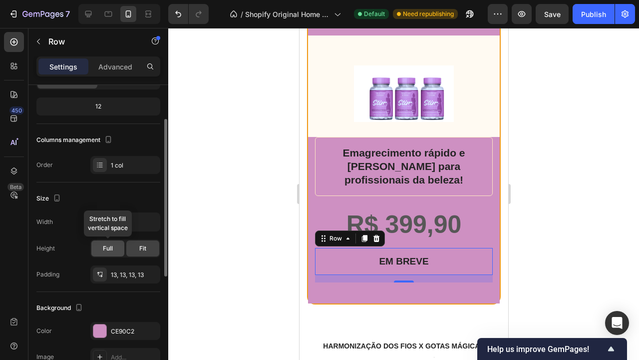
scroll to position [102, 0]
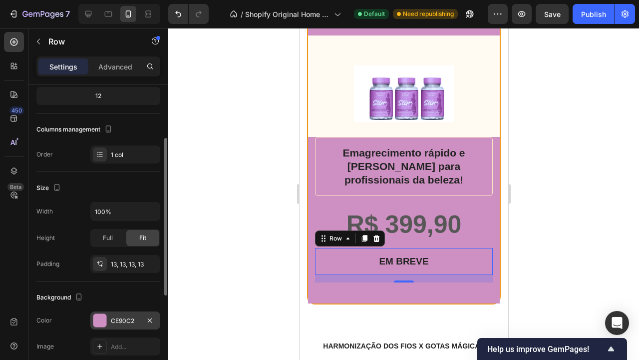
click at [118, 318] on div "CE90C2" at bounding box center [125, 320] width 29 height 9
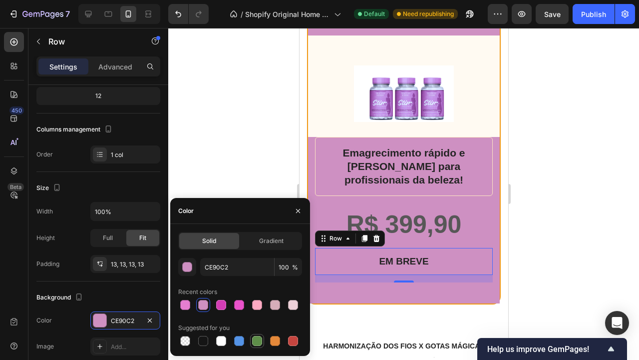
click at [259, 338] on div at bounding box center [257, 341] width 10 height 10
type input "5E8E49"
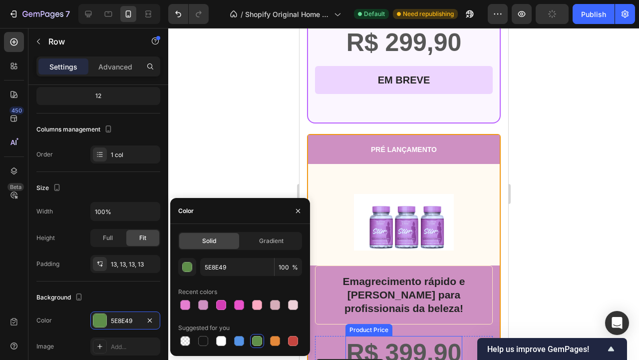
scroll to position [2003, 0]
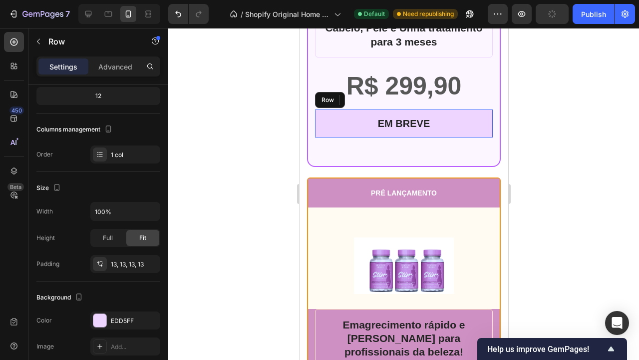
click at [483, 113] on div "EM BREVE Text Block Row" at bounding box center [404, 123] width 178 height 28
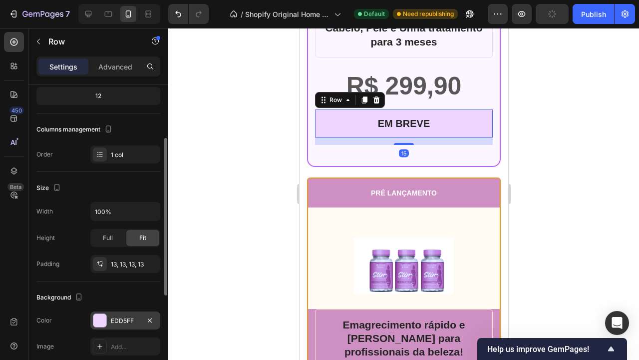
click at [113, 317] on div "EDD5FF" at bounding box center [125, 320] width 29 height 9
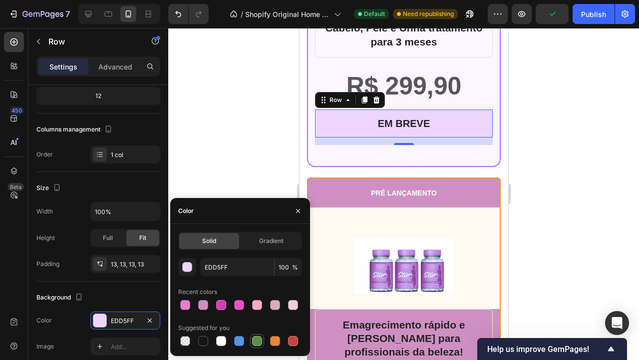
click at [259, 342] on div at bounding box center [257, 341] width 10 height 10
type input "5E8E49"
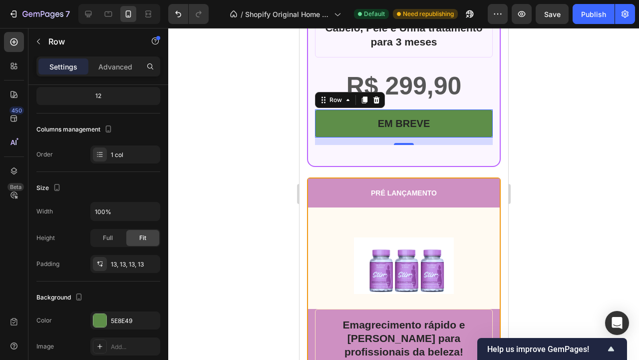
click at [542, 190] on div at bounding box center [403, 194] width 471 height 332
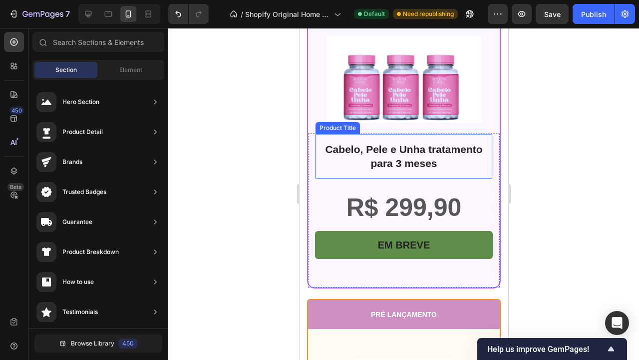
scroll to position [1891, 0]
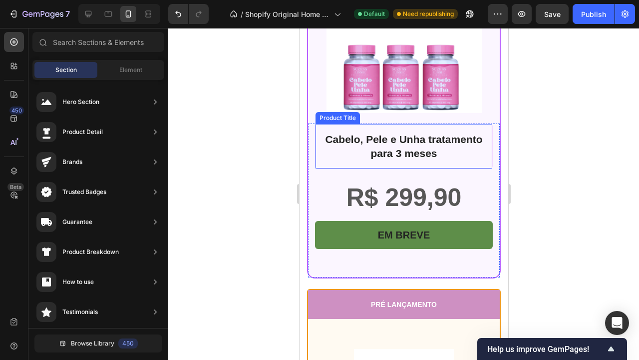
click at [436, 148] on h1 "Cabelo, Pele e Unha tratamento para 3 meses" at bounding box center [404, 145] width 162 height 29
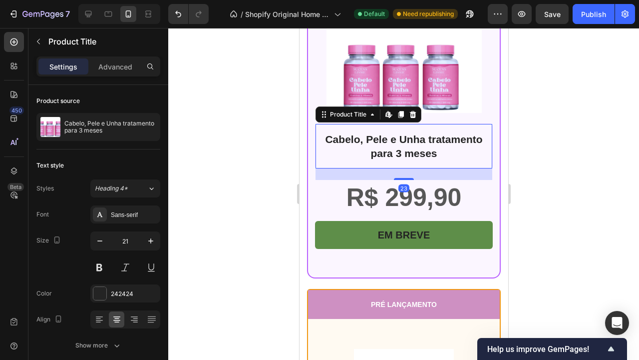
click at [436, 148] on h1 "Cabelo, Pele e Unha tratamento para 3 meses" at bounding box center [404, 145] width 162 height 29
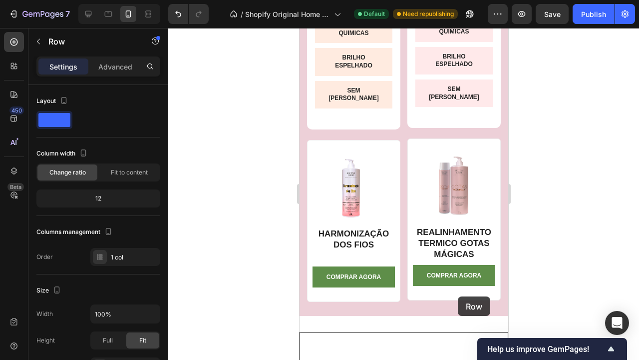
scroll to position [2795, 0]
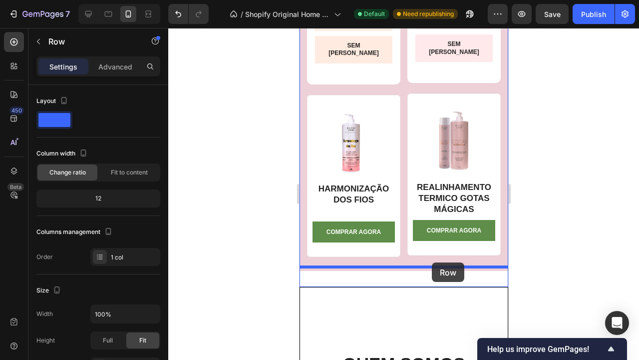
drag, startPoint x: 483, startPoint y: 82, endPoint x: 432, endPoint y: 262, distance: 186.5
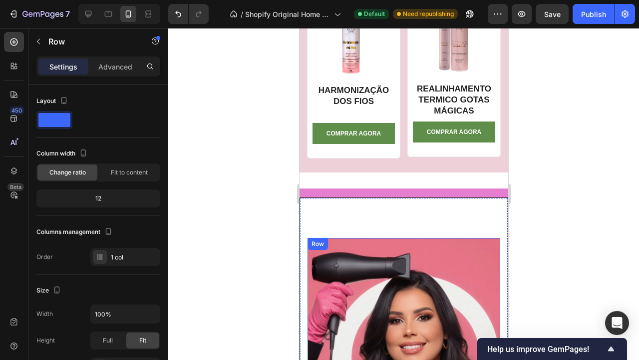
scroll to position [2890, 0]
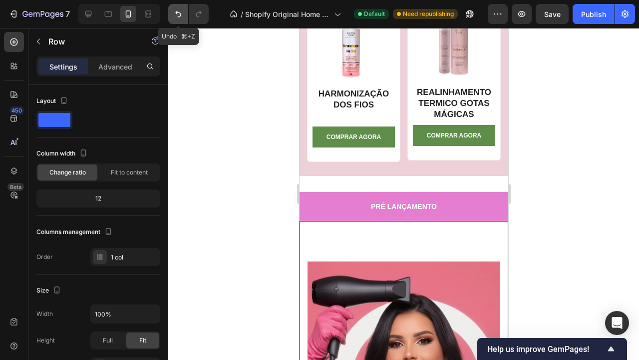
click at [178, 12] on icon "Undo/Redo" at bounding box center [178, 14] width 6 height 6
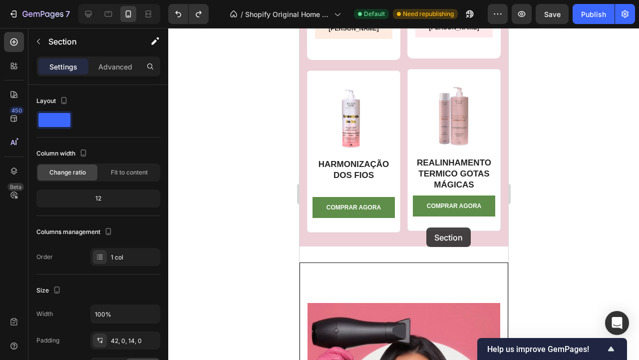
scroll to position [2820, 0]
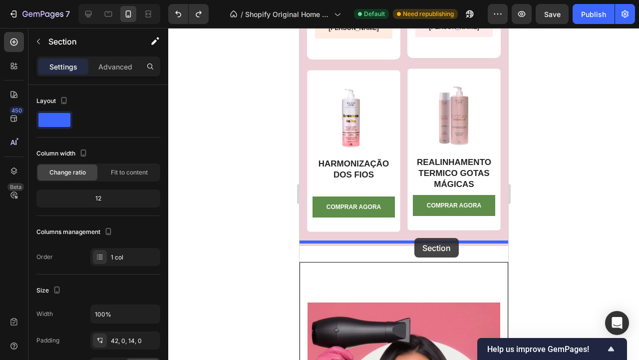
drag, startPoint x: 425, startPoint y: 70, endPoint x: 414, endPoint y: 238, distance: 167.6
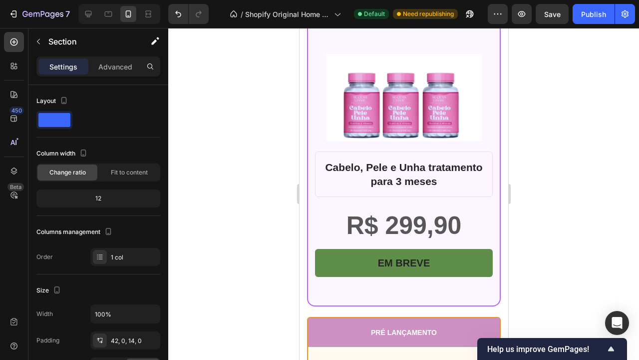
scroll to position [2281, 0]
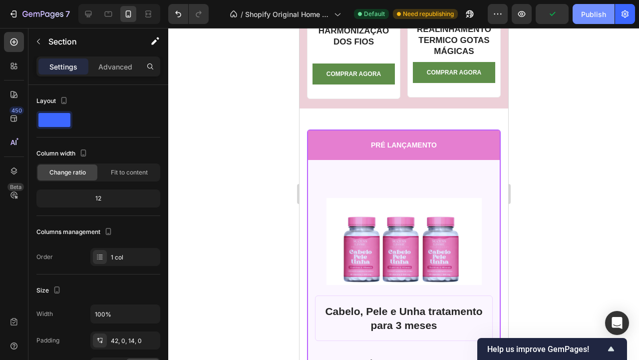
click at [587, 14] on div "Publish" at bounding box center [593, 14] width 25 height 10
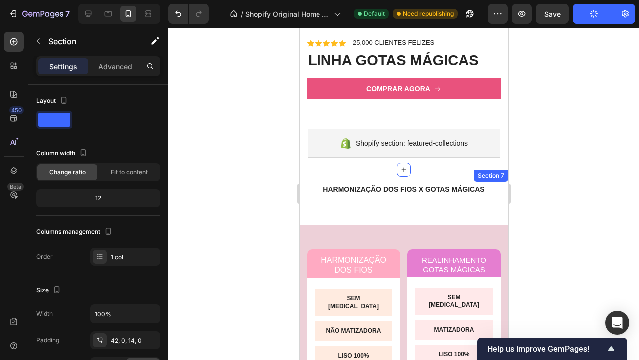
scroll to position [1642, 0]
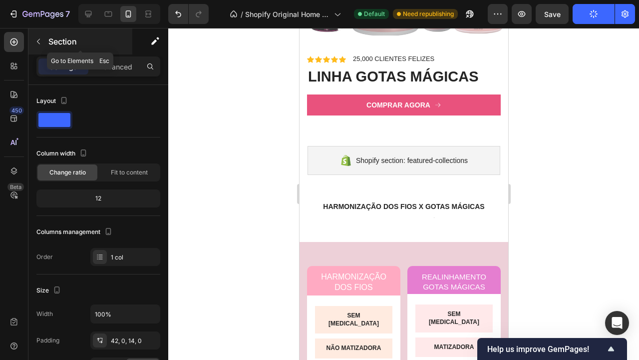
click at [37, 39] on icon "button" at bounding box center [38, 41] width 8 height 8
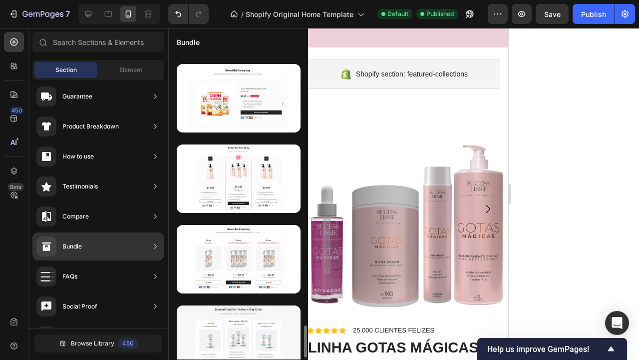
scroll to position [2425, 0]
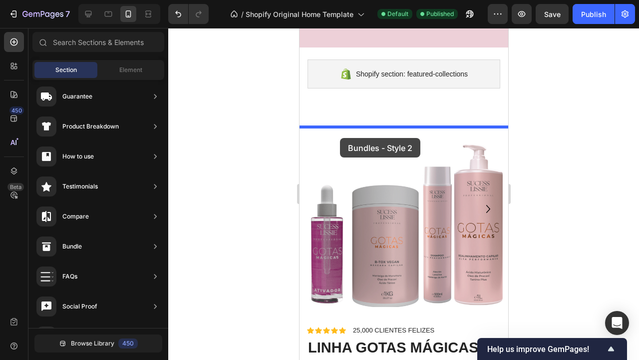
drag, startPoint x: 533, startPoint y: 178, endPoint x: 340, endPoint y: 138, distance: 198.0
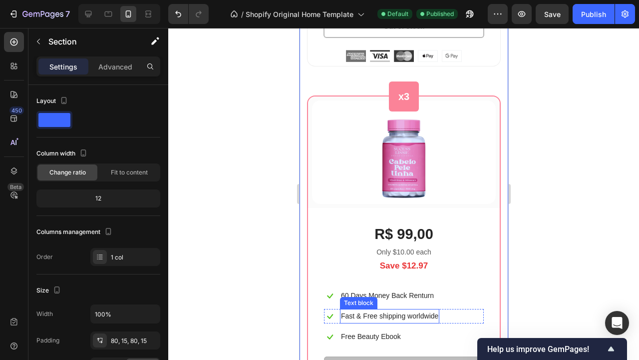
scroll to position [1666, 0]
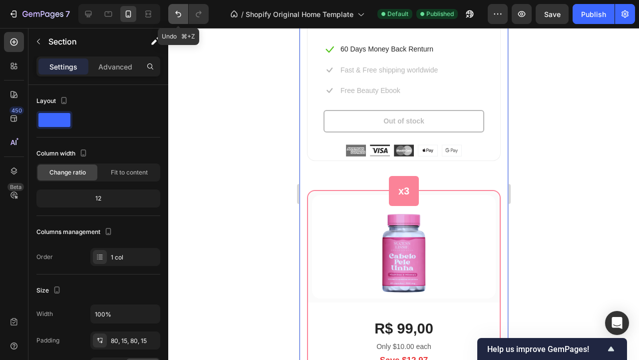
click at [174, 4] on button "Undo/Redo" at bounding box center [178, 14] width 20 height 20
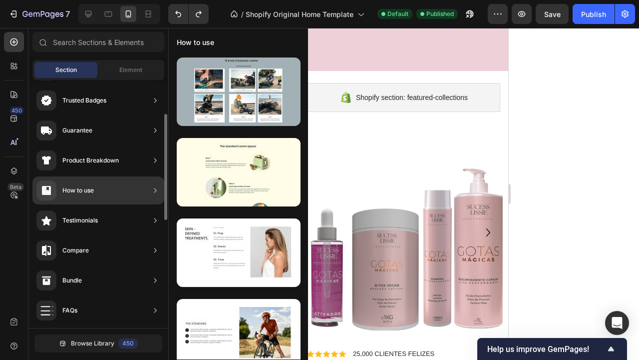
scroll to position [88, 0]
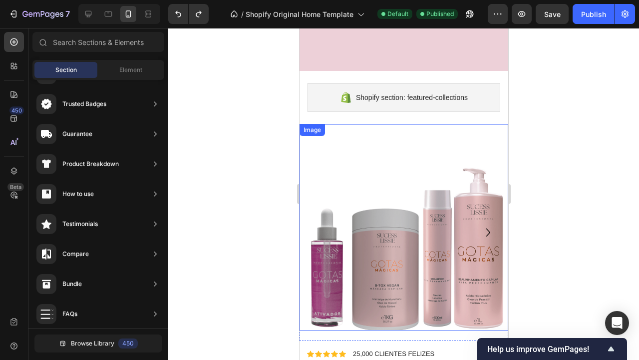
click at [548, 165] on div at bounding box center [403, 194] width 471 height 332
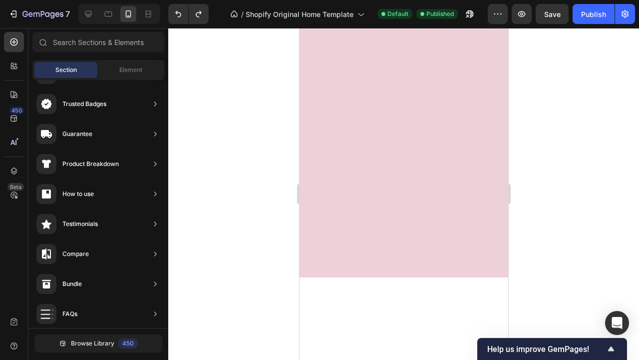
scroll to position [0, 0]
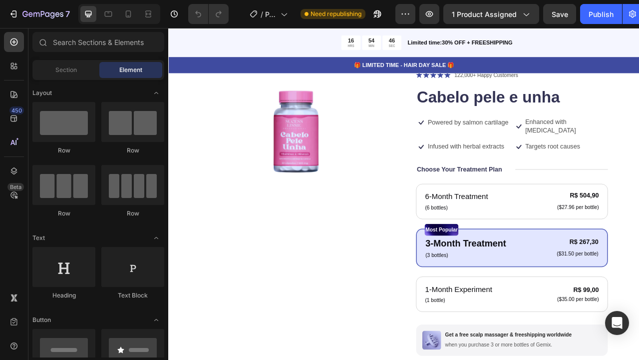
scroll to position [42, 0]
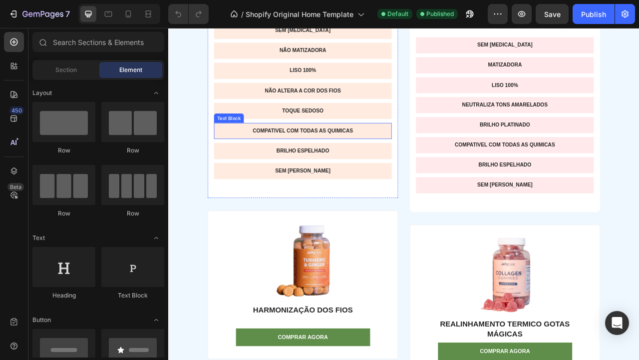
scroll to position [2004, 0]
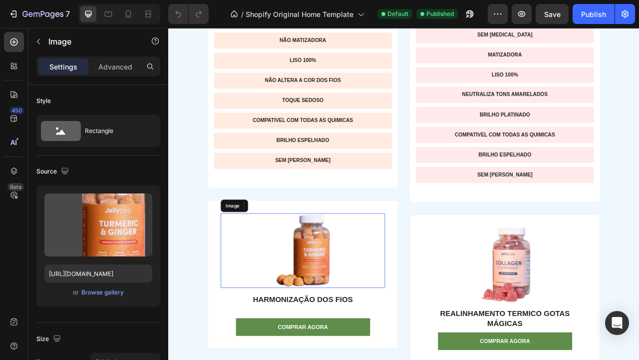
click at [365, 293] on img at bounding box center [339, 310] width 78 height 95
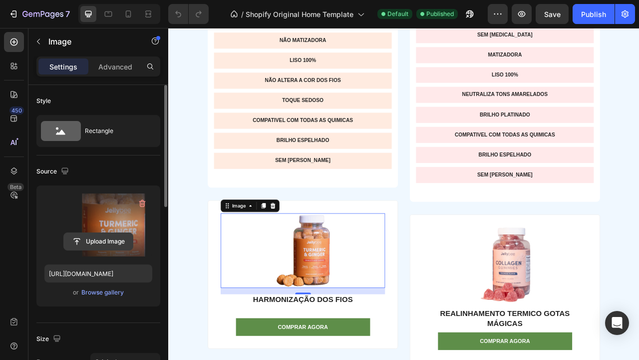
click at [102, 238] on input "file" at bounding box center [98, 241] width 69 height 17
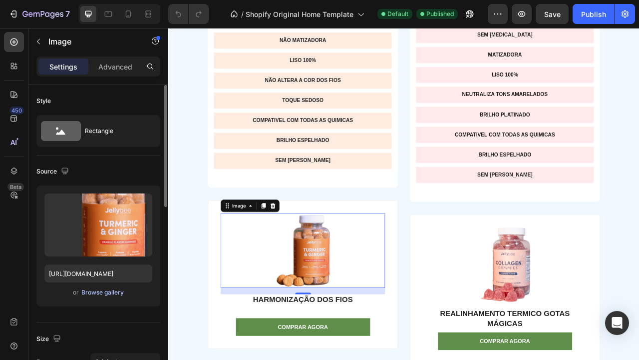
click at [115, 292] on div "Browse gallery" at bounding box center [102, 292] width 42 height 9
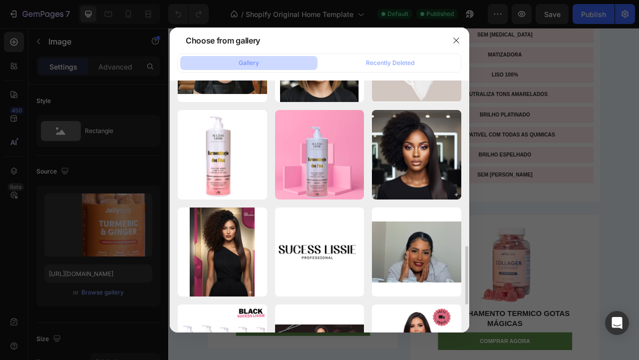
scroll to position [535, 0]
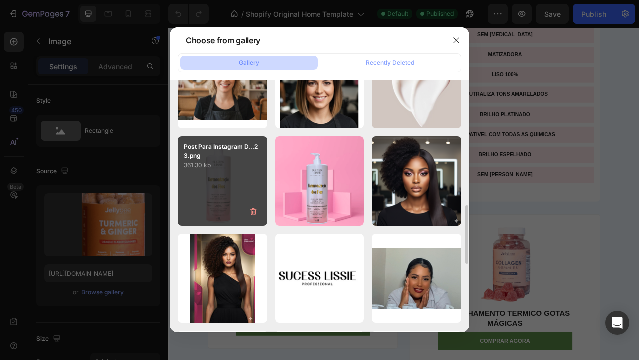
click at [212, 181] on div "Post Para Instagram D...23.png 361.30 kb" at bounding box center [222, 180] width 89 height 89
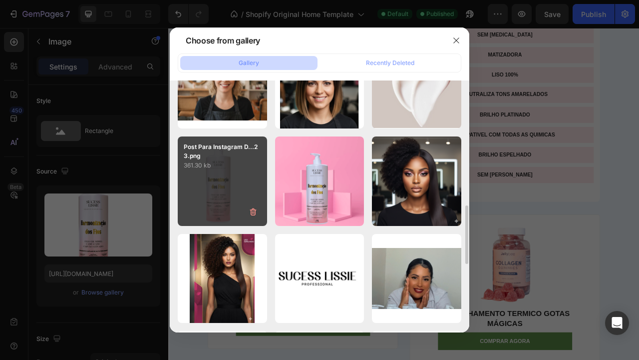
type input "[URL][DOMAIN_NAME]"
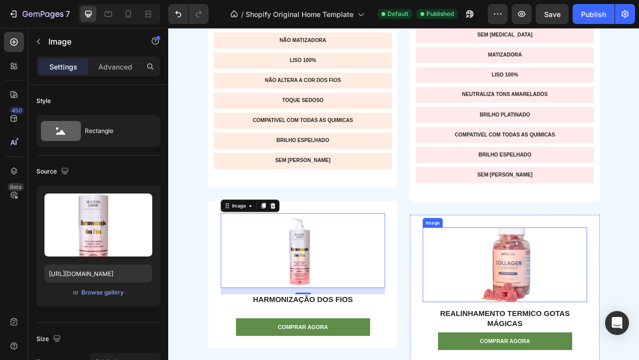
click at [602, 319] on img at bounding box center [596, 328] width 65 height 95
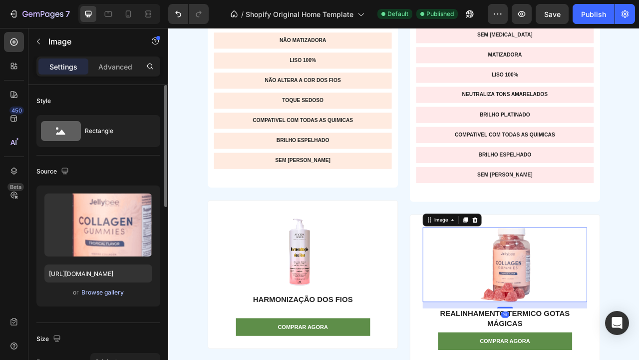
click at [116, 292] on div "Browse gallery" at bounding box center [102, 292] width 42 height 9
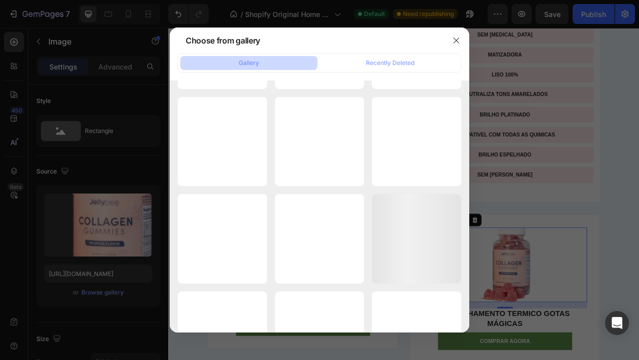
scroll to position [11155, 0]
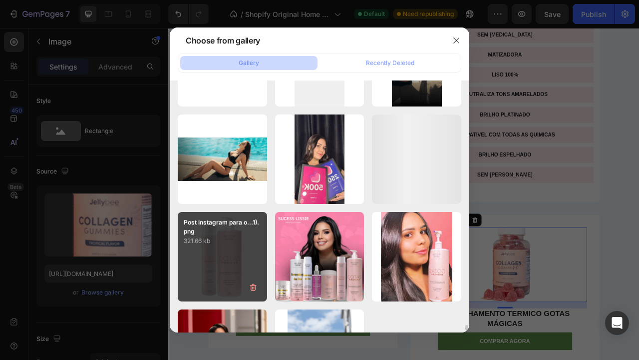
click at [205, 267] on div "Post instagram para o...1).png 321.66 kb" at bounding box center [222, 256] width 89 height 89
type input "https://cdn.shopify.com/s/files/1/0892/2873/8865/files/gempages_529828054910895…"
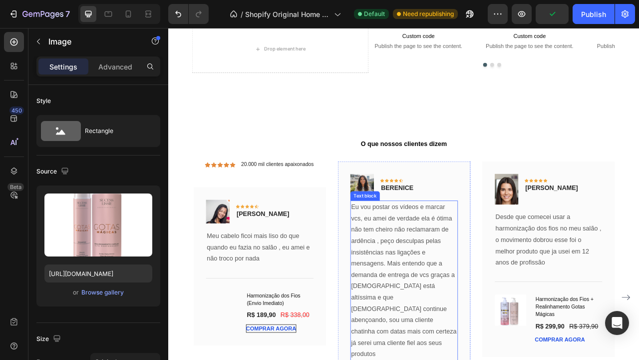
scroll to position [3119, 0]
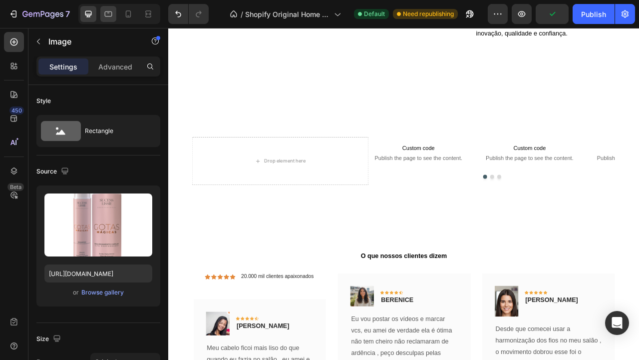
click at [111, 15] on icon at bounding box center [108, 14] width 10 height 10
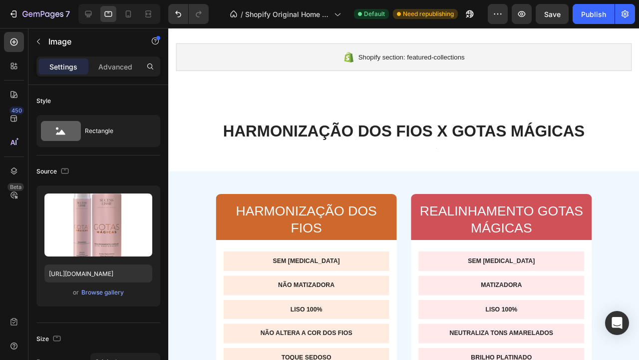
scroll to position [1714, 0]
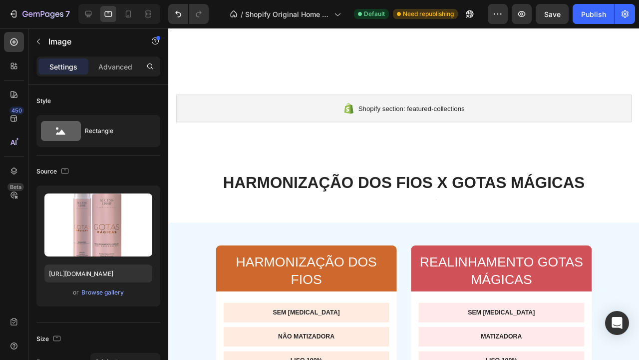
click at [137, 12] on div at bounding box center [119, 14] width 82 height 20
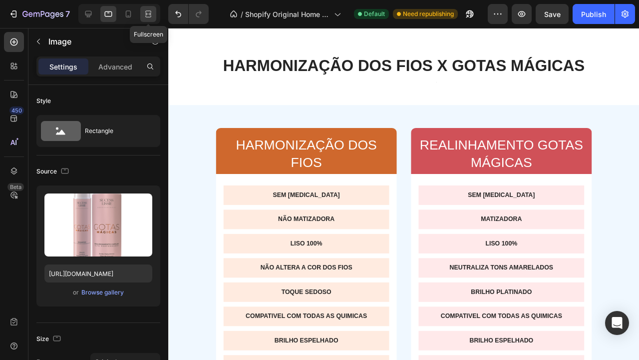
click at [142, 12] on div at bounding box center [148, 14] width 16 height 16
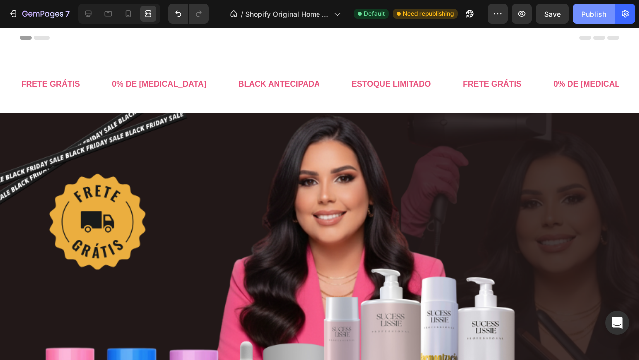
click at [591, 17] on div "Publish" at bounding box center [593, 14] width 25 height 10
click at [591, 14] on div "Publish" at bounding box center [593, 14] width 25 height 10
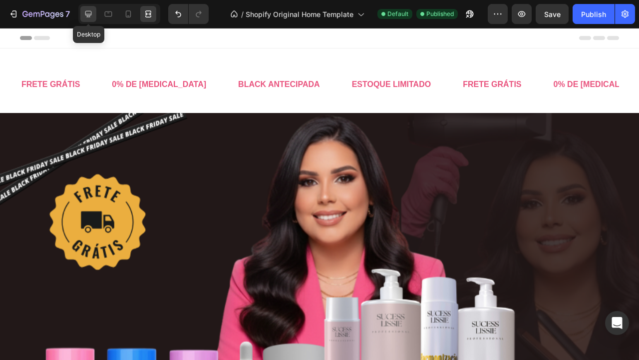
click at [92, 13] on icon at bounding box center [88, 14] width 10 height 10
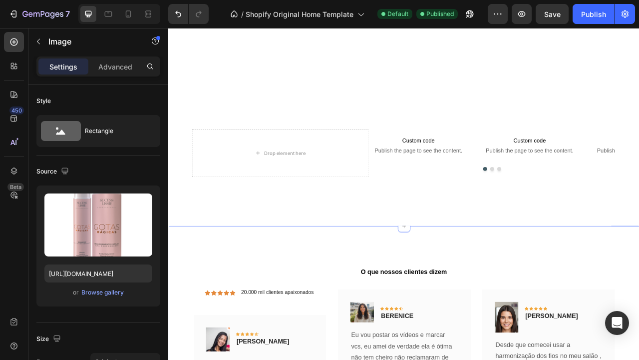
scroll to position [3217, 0]
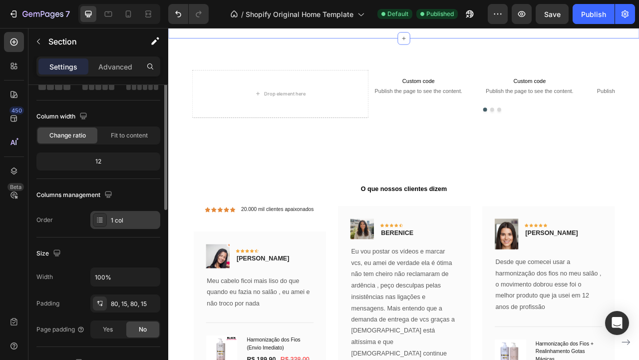
scroll to position [0, 0]
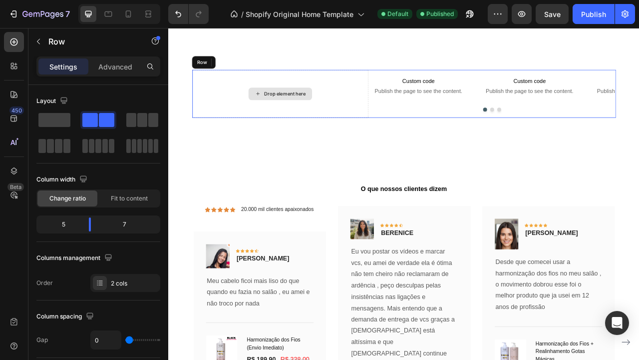
click at [353, 142] on div "Drop element here" at bounding box center [310, 111] width 225 height 61
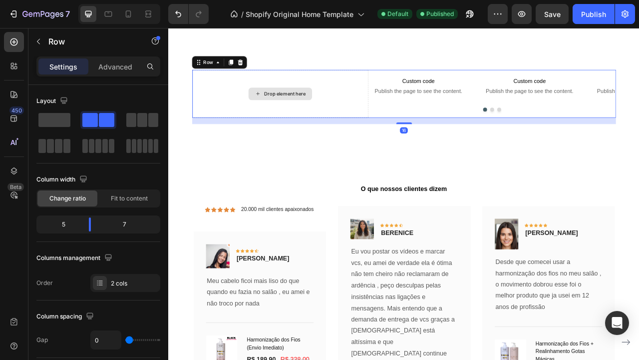
click at [329, 115] on div "Drop element here" at bounding box center [316, 111] width 53 height 8
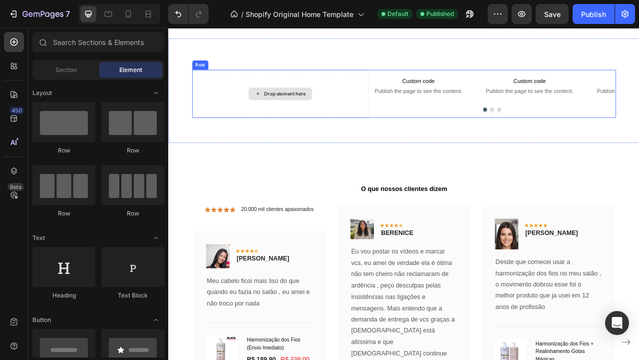
click at [311, 119] on div "Drop element here" at bounding box center [310, 111] width 81 height 16
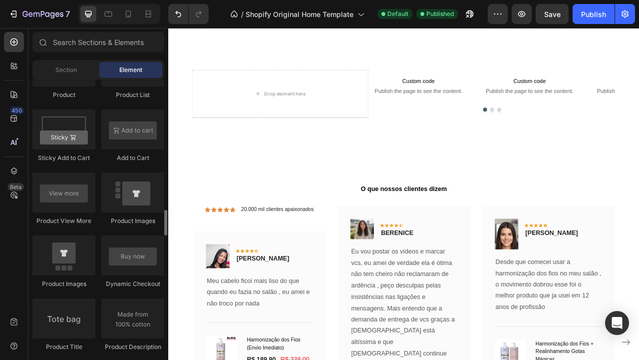
scroll to position [1373, 0]
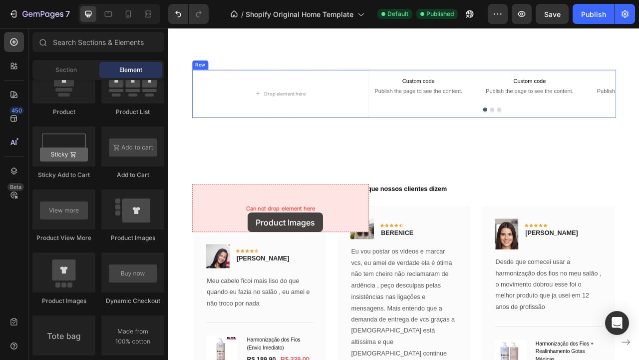
drag, startPoint x: 234, startPoint y: 304, endPoint x: 269, endPoint y: 263, distance: 53.8
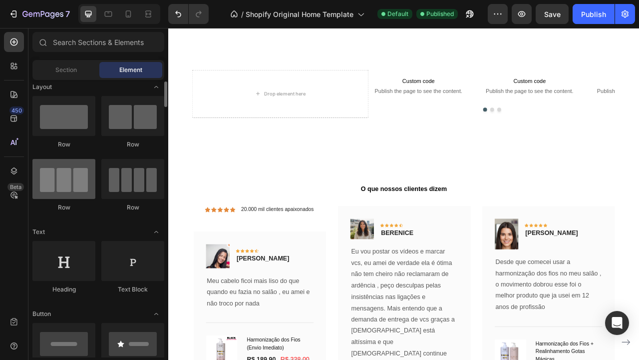
scroll to position [7, 0]
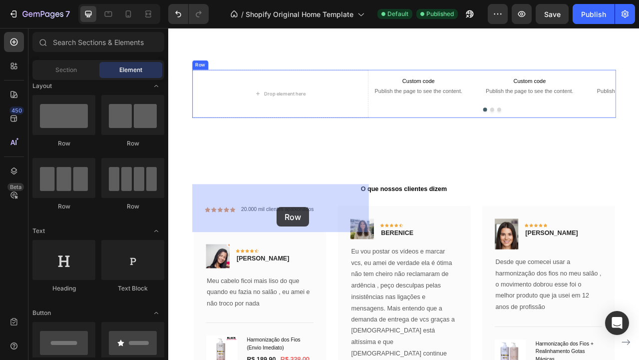
drag, startPoint x: 237, startPoint y: 149, endPoint x: 306, endPoint y: 256, distance: 127.4
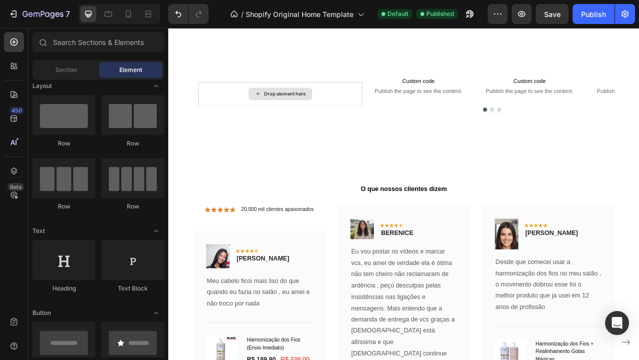
click at [306, 115] on div "Drop element here" at bounding box center [316, 111] width 53 height 8
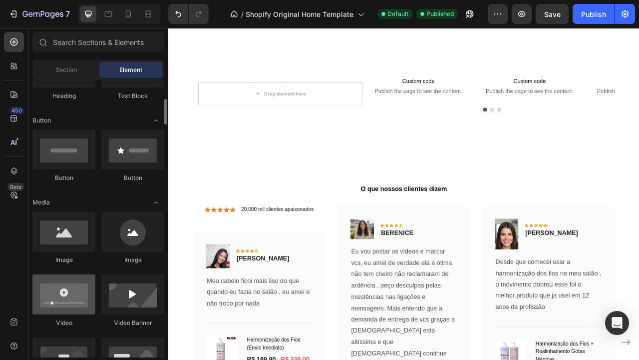
scroll to position [200, 0]
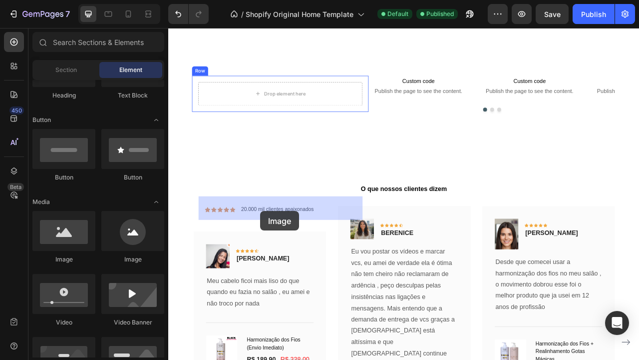
drag, startPoint x: 230, startPoint y: 271, endPoint x: 285, endPoint y: 261, distance: 56.3
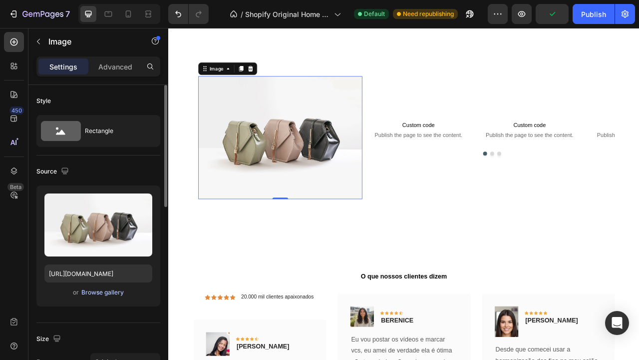
click at [95, 292] on div "Browse gallery" at bounding box center [102, 292] width 42 height 9
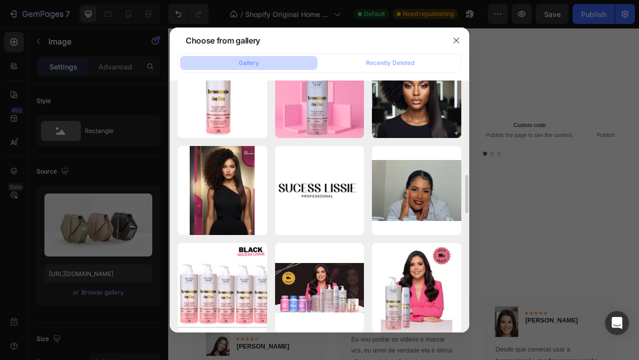
scroll to position [595, 0]
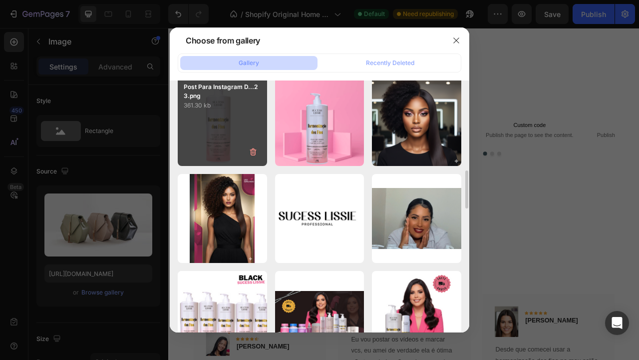
click at [229, 150] on div "Post Para Instagram D...23.png 361.30 kb" at bounding box center [222, 120] width 89 height 89
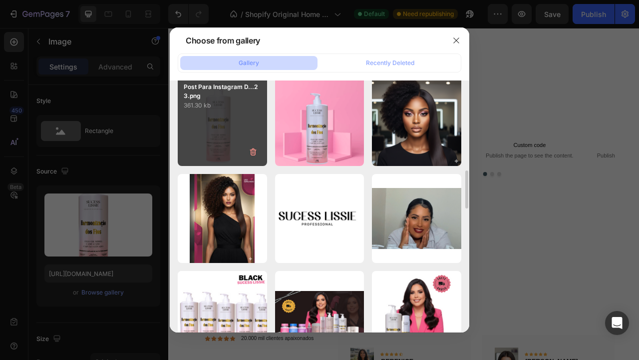
type input "[URL][DOMAIN_NAME]"
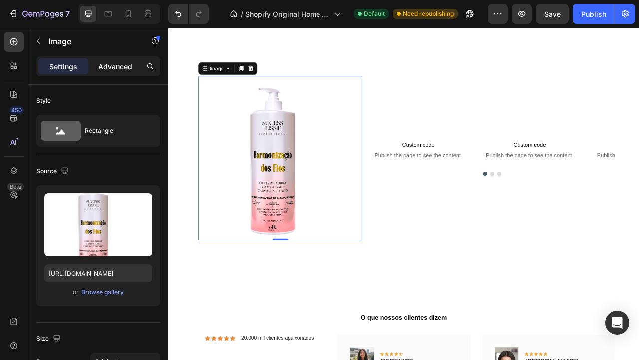
click at [117, 68] on p "Advanced" at bounding box center [115, 66] width 34 height 10
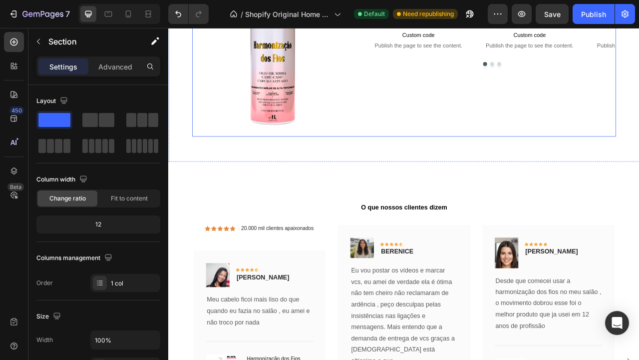
scroll to position [3358, 0]
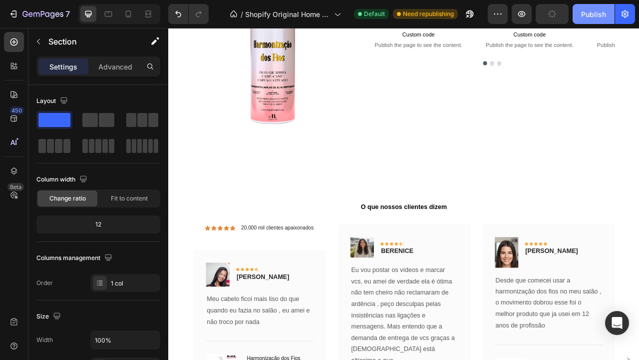
click at [594, 16] on div "Publish" at bounding box center [593, 14] width 25 height 10
click at [132, 15] on icon at bounding box center [128, 14] width 10 height 10
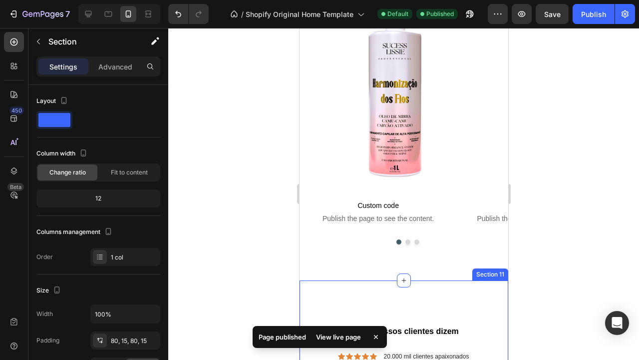
scroll to position [3638, 0]
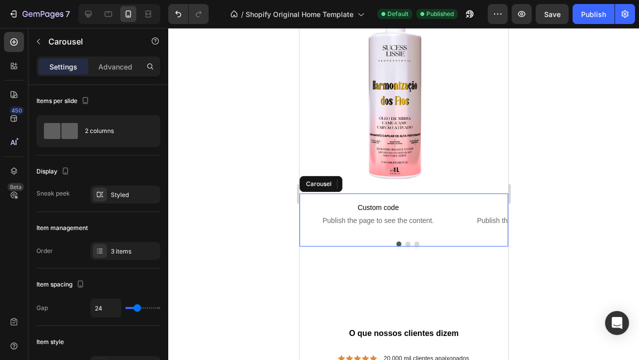
click at [407, 243] on button "Dot" at bounding box center [407, 243] width 5 height 5
click at [416, 244] on button "Dot" at bounding box center [416, 243] width 5 height 5
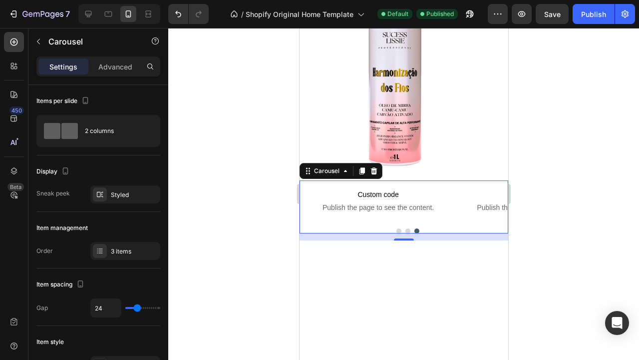
scroll to position [3486, 0]
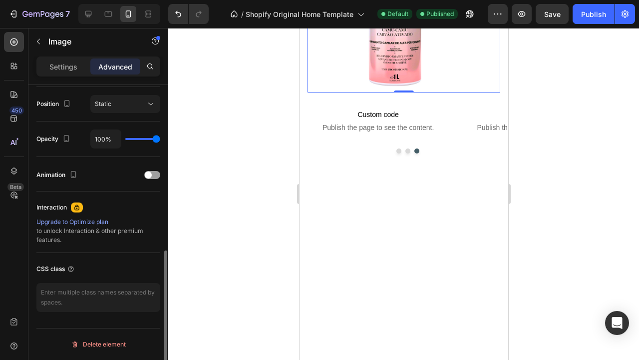
scroll to position [0, 0]
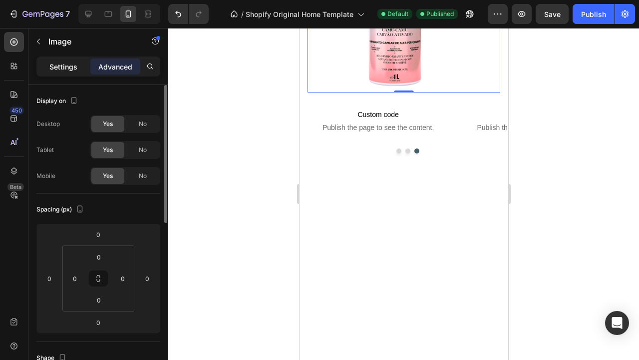
click at [70, 65] on p "Settings" at bounding box center [63, 66] width 28 height 10
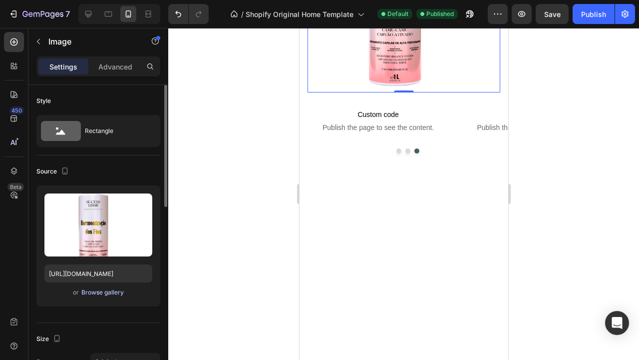
click at [99, 291] on div "Browse gallery" at bounding box center [102, 292] width 42 height 9
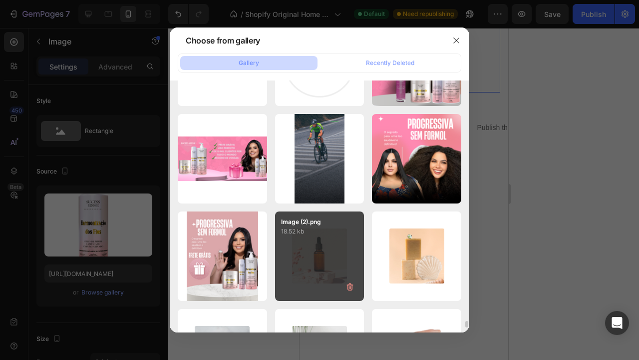
scroll to position [9017, 0]
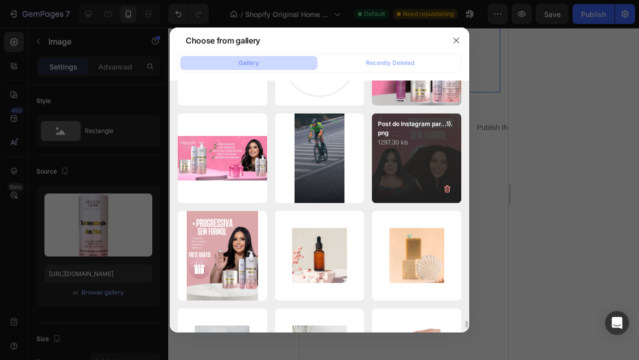
click at [406, 151] on div "Post do Instagram par...1).png 1297.30 kb" at bounding box center [416, 157] width 89 height 89
type input "https://cdn.shopify.com/s/files/1/0892/2873/8865/files/gempages_529828054910895…"
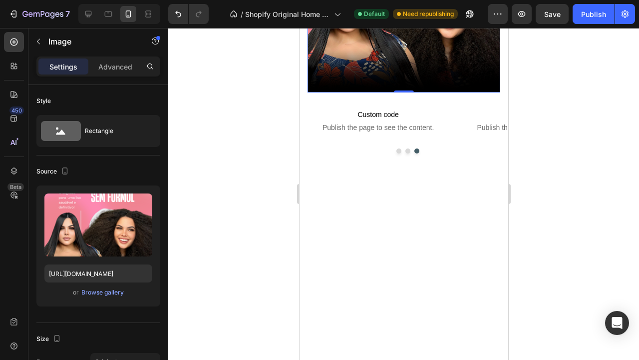
click at [531, 217] on div at bounding box center [403, 194] width 471 height 332
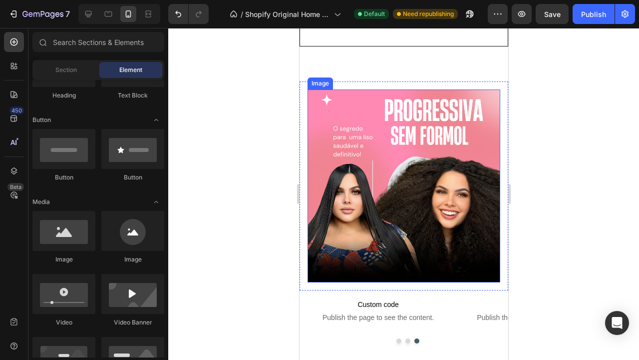
scroll to position [3596, 0]
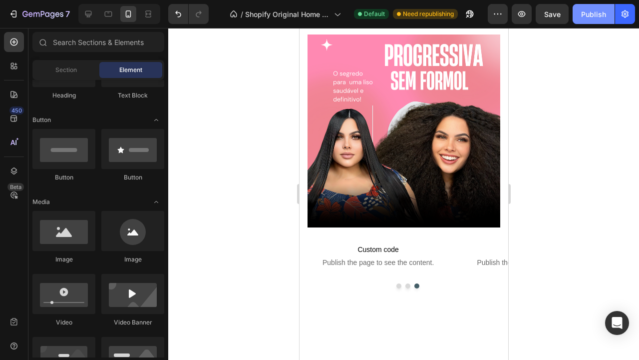
click at [592, 13] on div "Publish" at bounding box center [593, 14] width 25 height 10
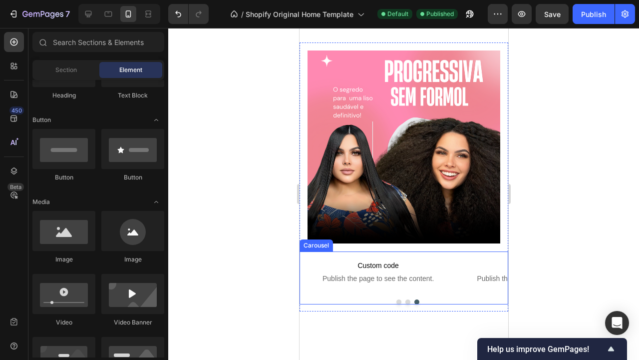
scroll to position [3112, 0]
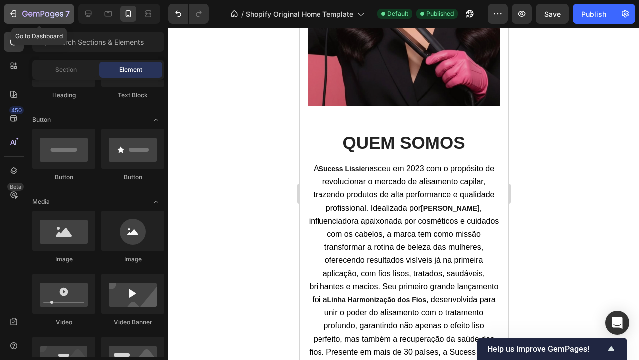
click at [16, 8] on div "7" at bounding box center [38, 14] width 61 height 12
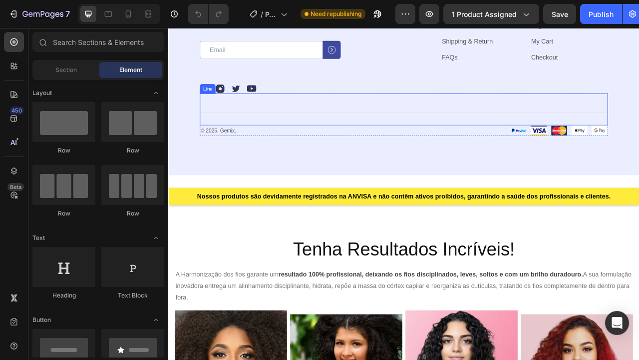
scroll to position [781, 0]
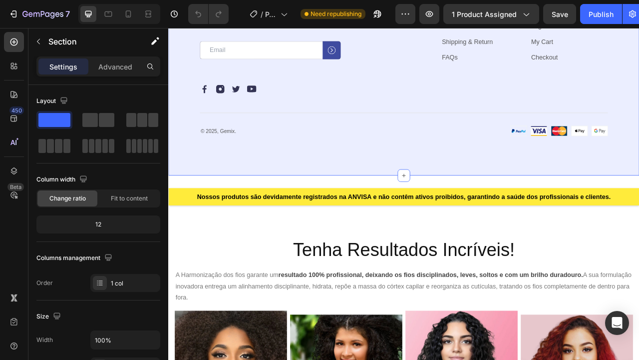
click at [516, 200] on div "Our emails are plastic-free too. Heading By submitting your email, you agree to…" at bounding box center [467, 69] width 599 height 294
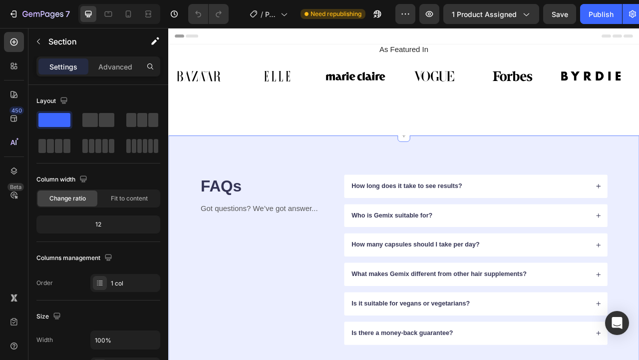
scroll to position [0, 0]
click at [639, 181] on div "FAQs Heading Got questions? We’ve got answer... Text Block How long does it tak…" at bounding box center [467, 321] width 599 height 314
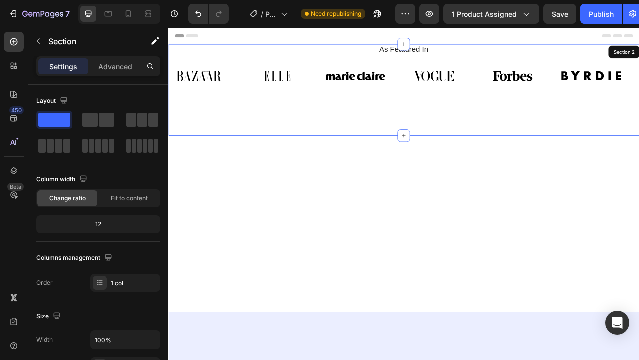
click at [639, 62] on div "As Featured In Heading Image Image Image Image Image Image Image Image Image Im…" at bounding box center [467, 106] width 599 height 116
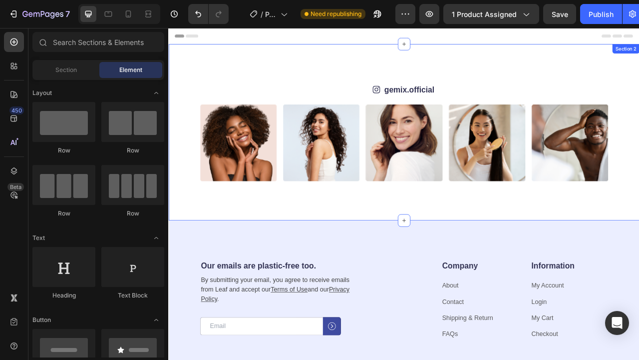
click at [428, 55] on div "Icon gemix.official Text Block Row Image Image Image Image Image Image Image Im…" at bounding box center [467, 160] width 599 height 224
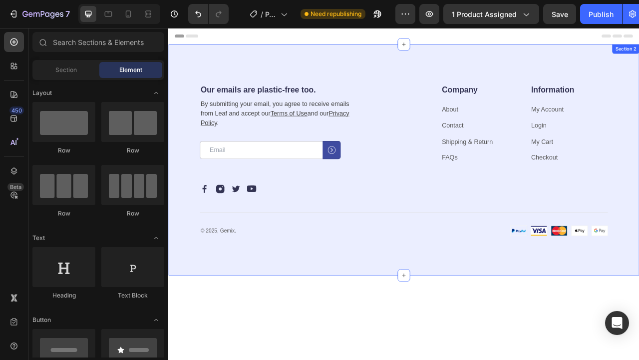
click at [639, 67] on div "Our emails are plastic-free too. Heading By submitting your email, you agree to…" at bounding box center [467, 195] width 599 height 294
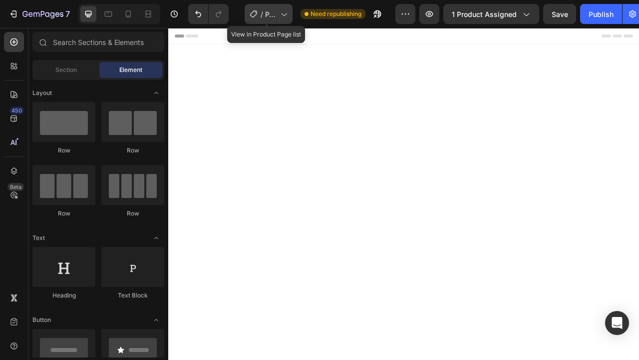
click at [279, 16] on icon at bounding box center [284, 14] width 10 height 10
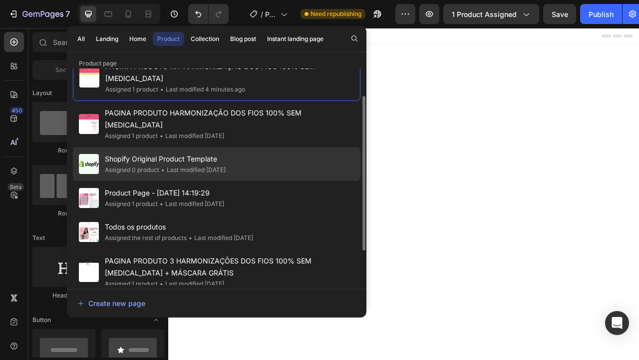
scroll to position [86, 0]
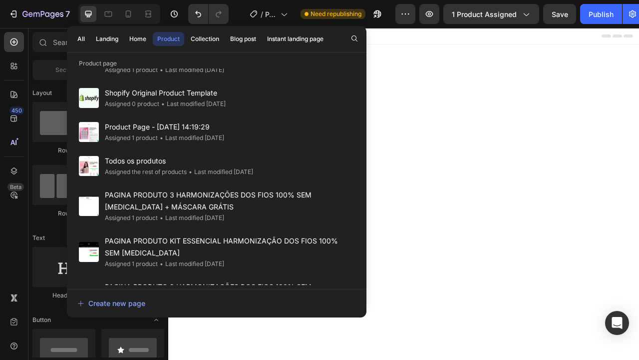
click at [562, 158] on div at bounding box center [467, 302] width 583 height 400
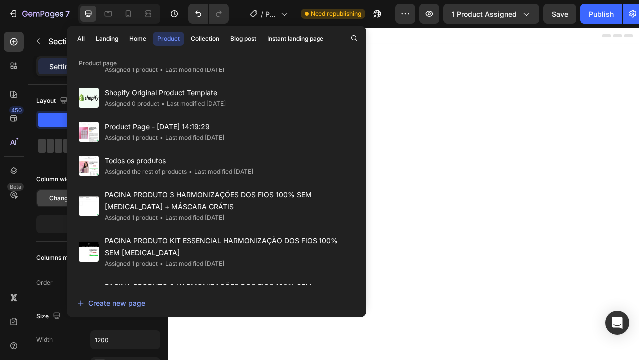
click at [452, 82] on div at bounding box center [467, 75] width 599 height 54
click at [142, 38] on div "Home" at bounding box center [137, 38] width 17 height 9
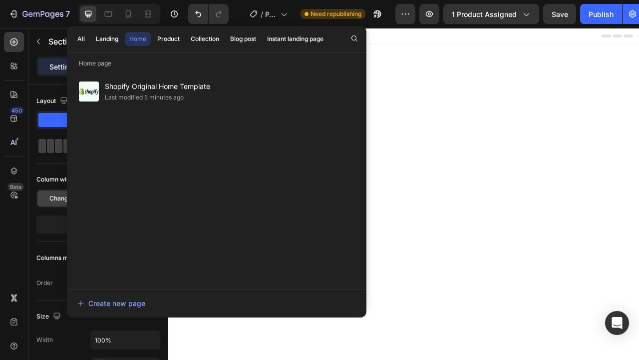
scroll to position [0, 0]
click at [39, 38] on icon "button" at bounding box center [38, 41] width 8 height 8
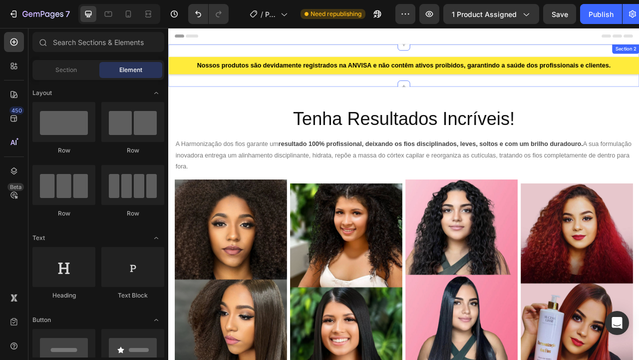
click at [389, 60] on div "Nossos produtos são devidamente registrados na ANVISA e não contêm ativos proib…" at bounding box center [467, 75] width 599 height 54
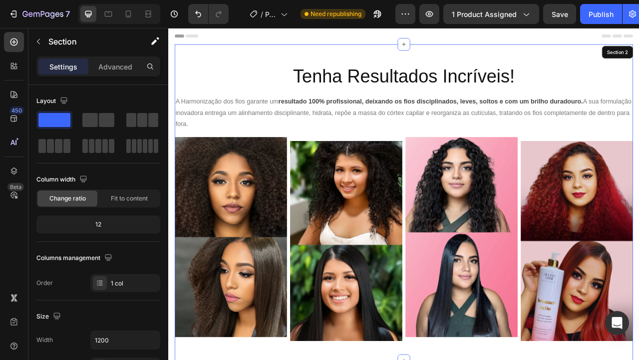
click at [639, 65] on div "Tenha Resultados Incríveis! Heading A Harmonização dos fios garante um resultad…" at bounding box center [467, 249] width 583 height 402
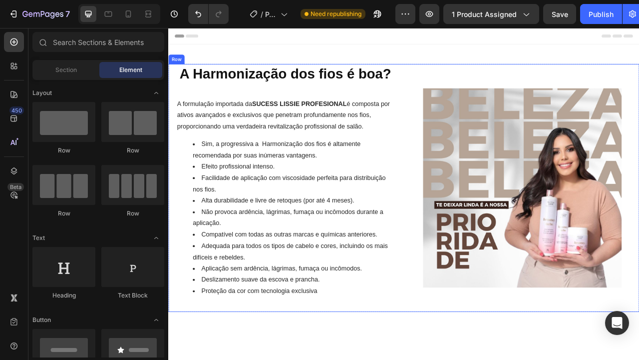
click at [639, 81] on div "Image Image" at bounding box center [619, 230] width 298 height 315
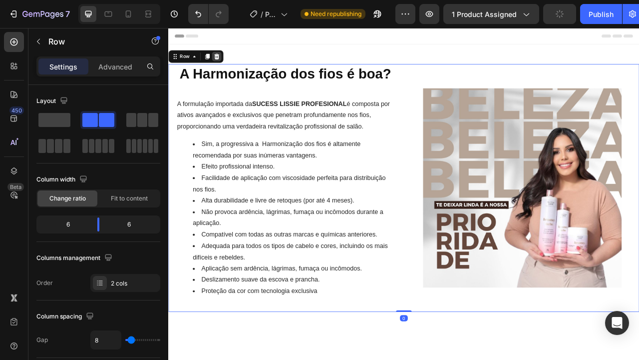
click at [231, 65] on icon at bounding box center [230, 63] width 6 height 7
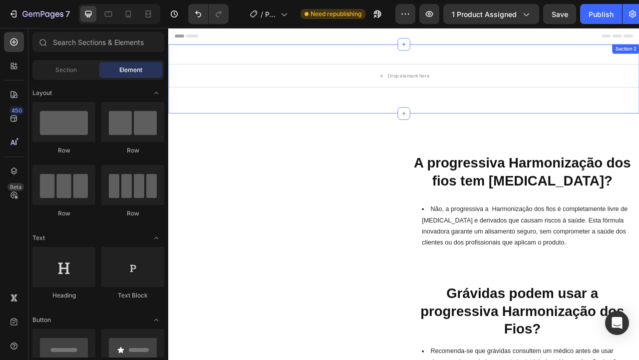
click at [601, 66] on div "Drop element here Row Section 2" at bounding box center [467, 92] width 599 height 88
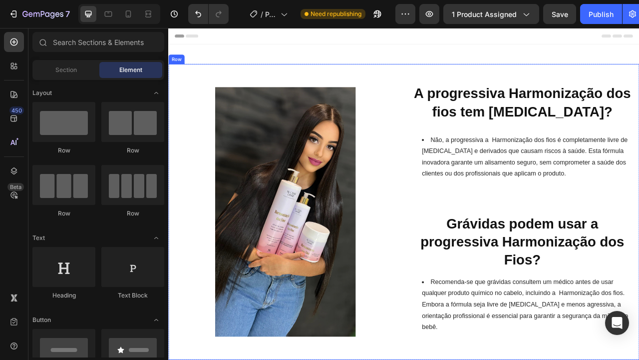
click at [639, 91] on div "Image A progressiva Harmonização dos fios tem [MEDICAL_DATA]? Heading Não, a pr…" at bounding box center [467, 261] width 599 height 376
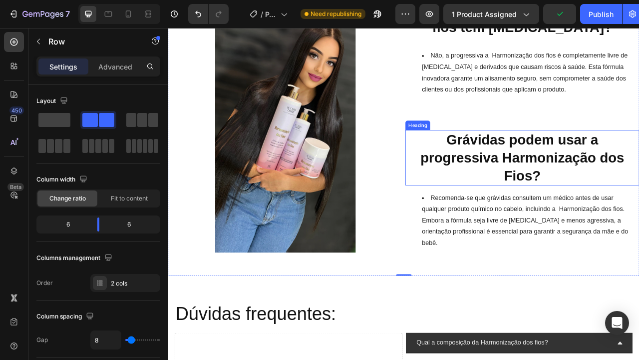
scroll to position [59, 0]
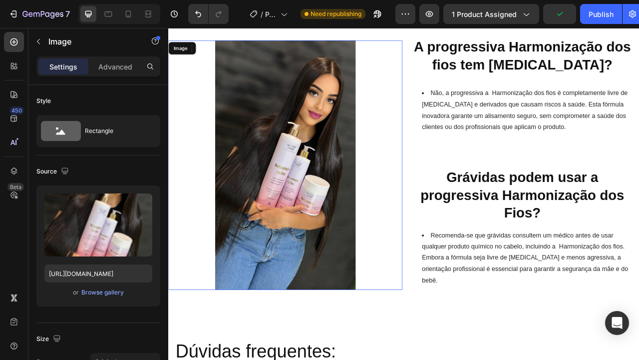
click at [355, 178] on img at bounding box center [317, 202] width 179 height 318
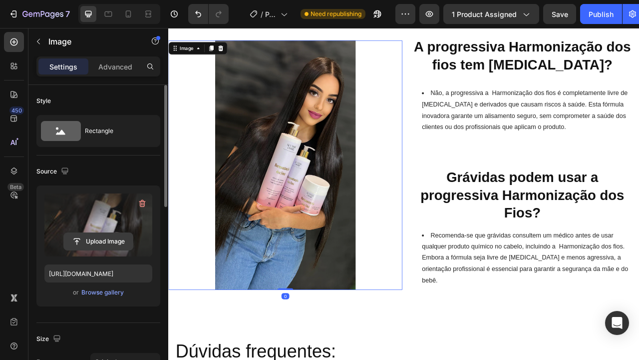
click at [114, 239] on input "file" at bounding box center [98, 241] width 69 height 17
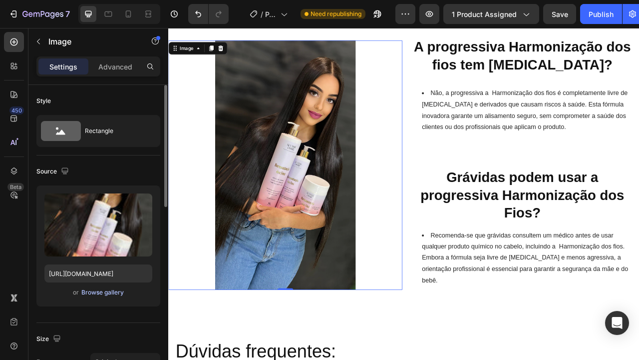
click at [110, 290] on div "Browse gallery" at bounding box center [102, 292] width 42 height 9
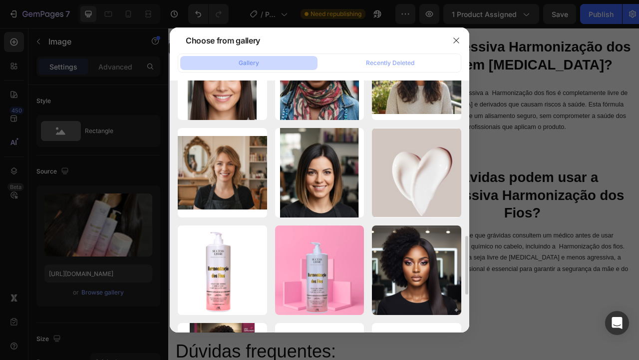
scroll to position [502, 0]
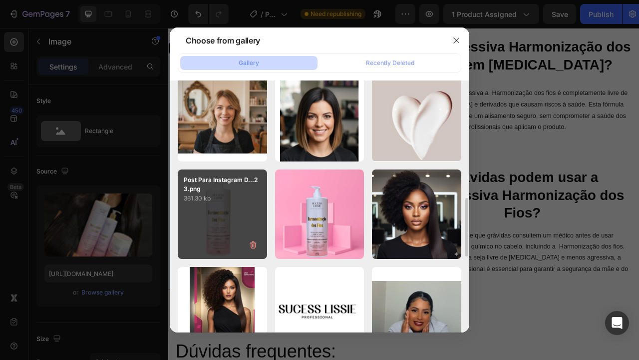
click at [239, 222] on div "Post Para Instagram D...23.png 361.30 kb" at bounding box center [222, 213] width 89 height 89
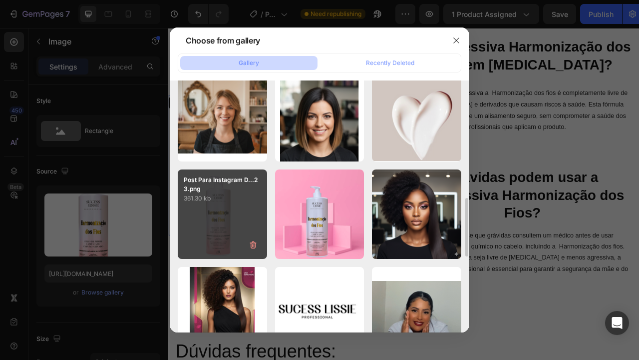
type input "[URL][DOMAIN_NAME]"
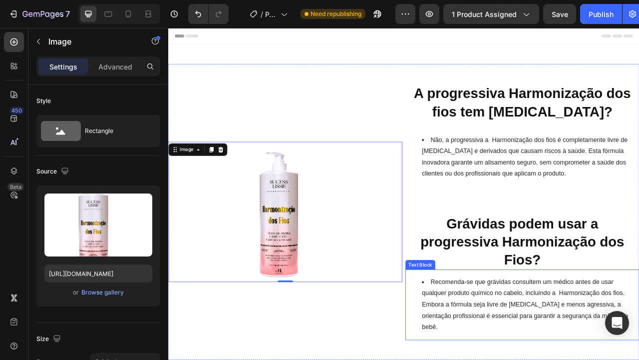
scroll to position [0, 0]
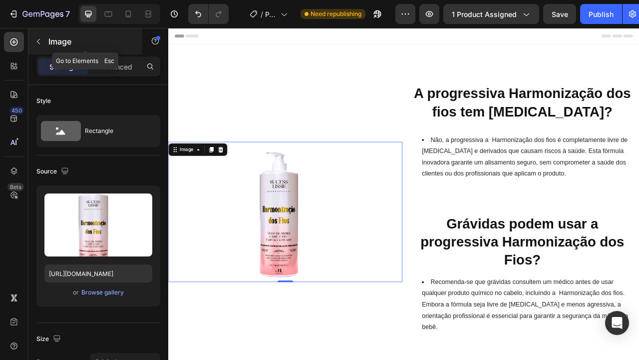
click at [41, 43] on icon "button" at bounding box center [38, 41] width 8 height 8
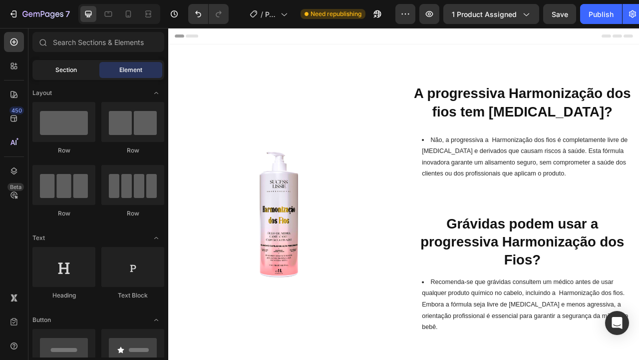
click at [74, 65] on span "Section" at bounding box center [65, 69] width 21 height 9
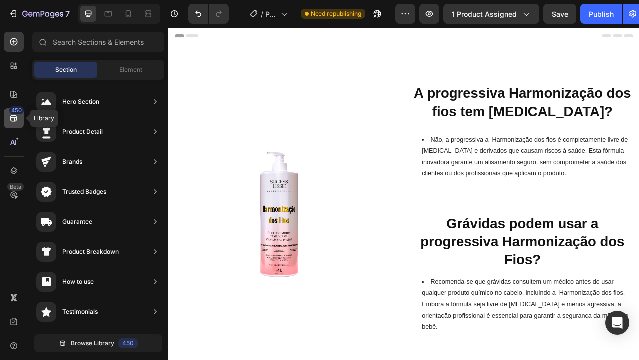
click at [16, 113] on div "450" at bounding box center [16, 110] width 14 height 8
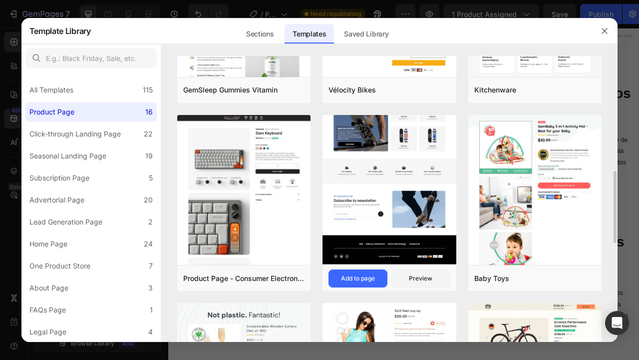
scroll to position [470, 0]
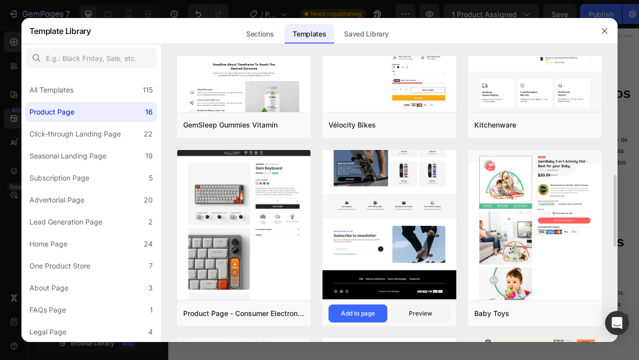
click at [377, 229] on img at bounding box center [390, 9] width 134 height 582
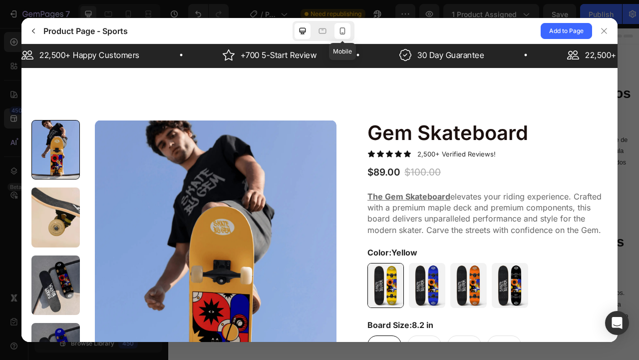
scroll to position [0, 0]
click at [343, 32] on icon at bounding box center [343, 32] width 2 height 1
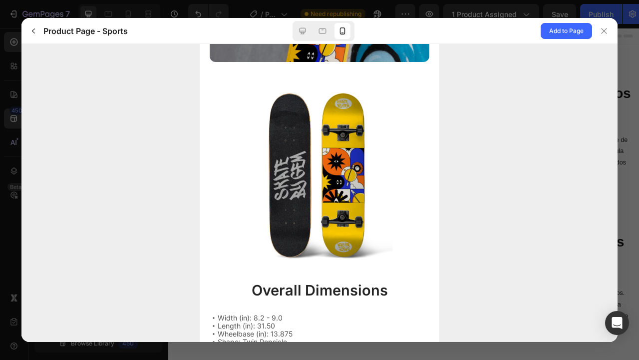
scroll to position [1108, 0]
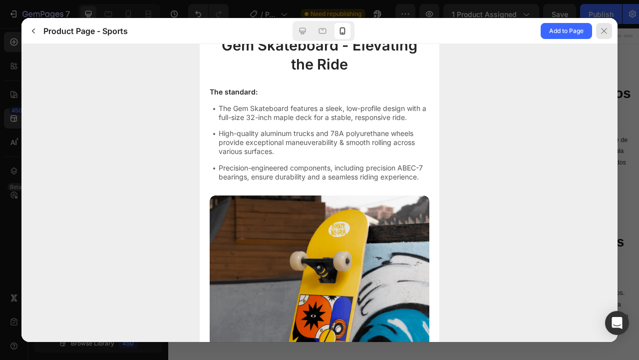
click at [605, 28] on icon at bounding box center [604, 31] width 8 height 8
